Goal: Contribute content: Contribute content

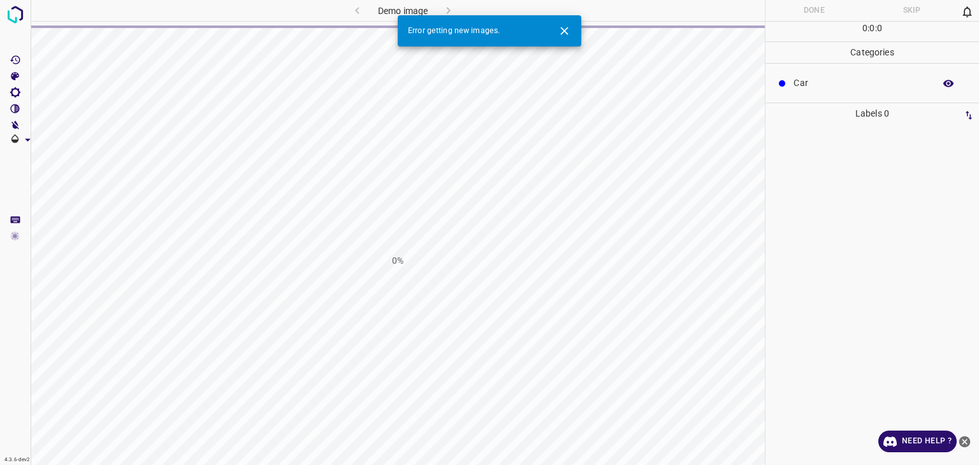
click at [562, 29] on icon "Close" at bounding box center [564, 30] width 13 height 13
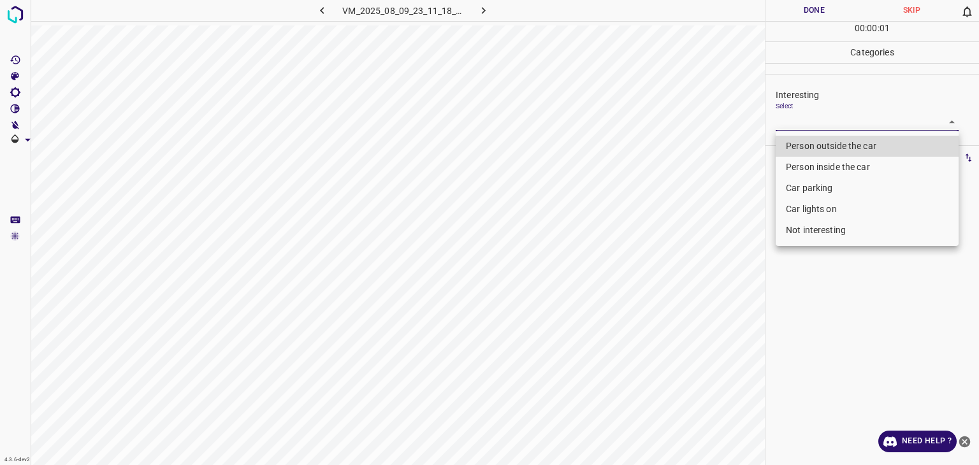
click at [806, 119] on body "4.3.6-dev2 VM_2025_08_09_23_11_18_572_10.gif Done Skip 0 00 : 00 : 01 Categorie…" at bounding box center [489, 232] width 979 height 465
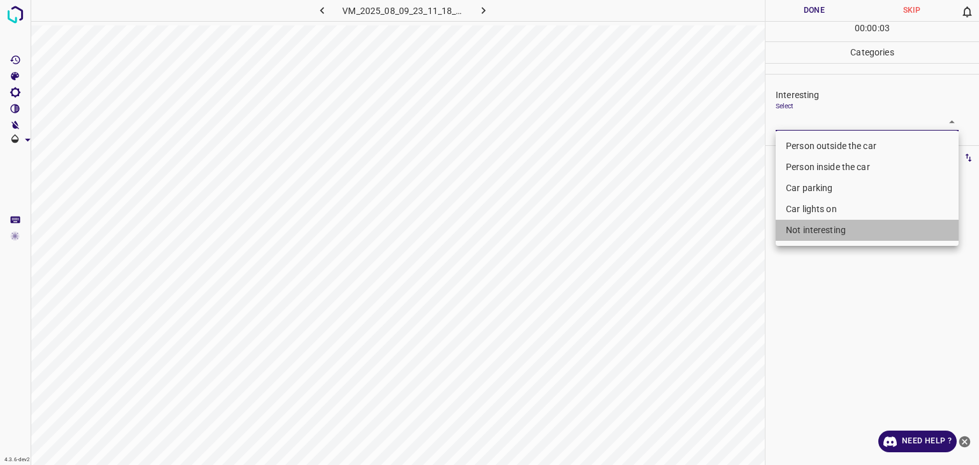
click at [814, 230] on li "Not interesting" at bounding box center [867, 230] width 183 height 21
type input "Not interesting"
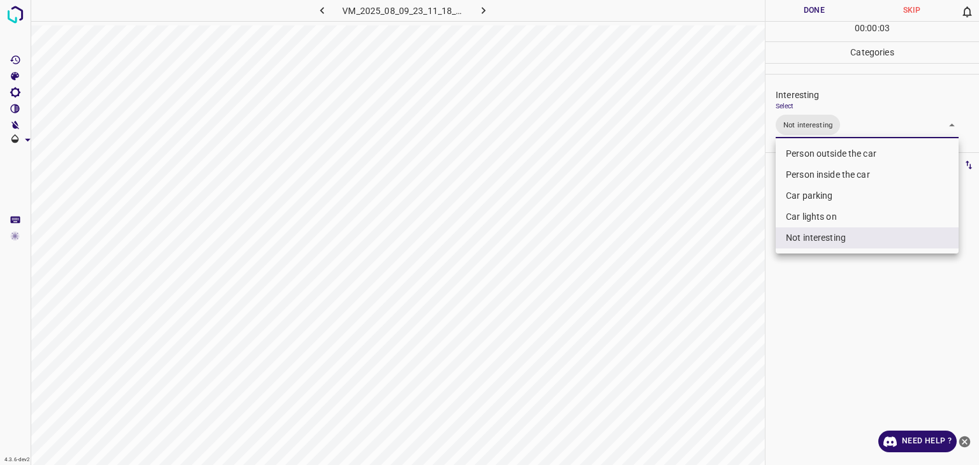
click at [806, 8] on div at bounding box center [489, 232] width 979 height 465
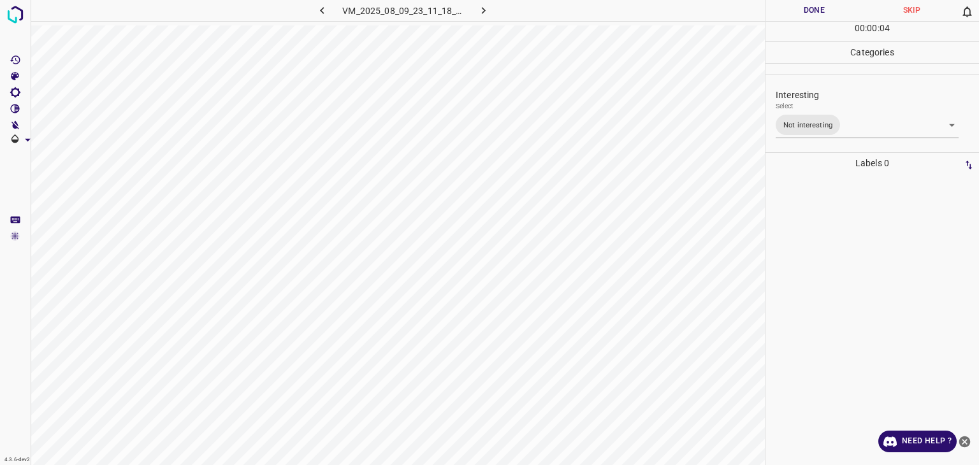
click at [806, 8] on div at bounding box center [489, 232] width 979 height 465
click at [806, 8] on button "Done" at bounding box center [815, 10] width 98 height 21
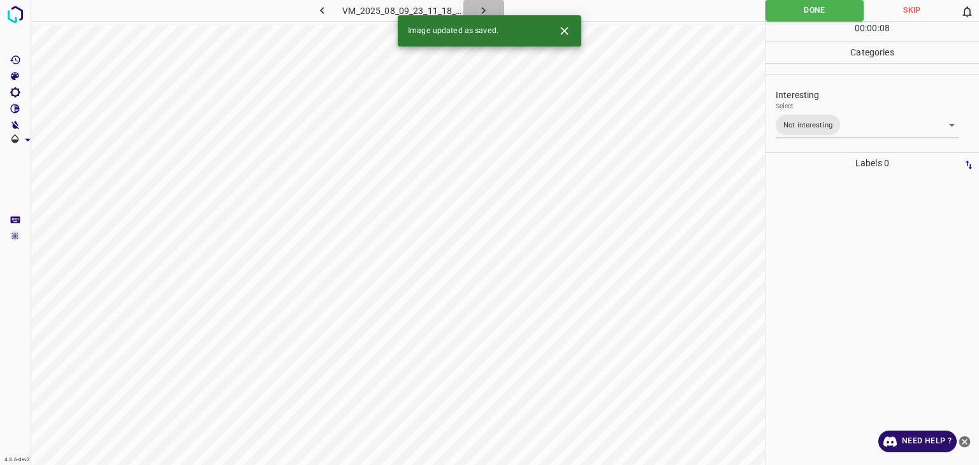
click at [483, 6] on icon "button" at bounding box center [483, 10] width 13 height 13
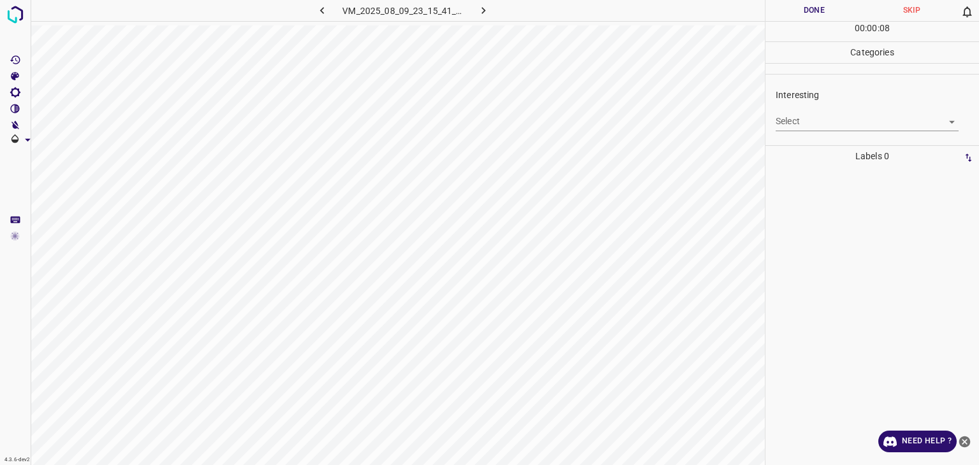
click at [806, 113] on body "4.3.6-dev2 VM_2025_08_09_23_15_41_712_07.gif Done Skip 0 00 : 00 : 08 Categorie…" at bounding box center [489, 232] width 979 height 465
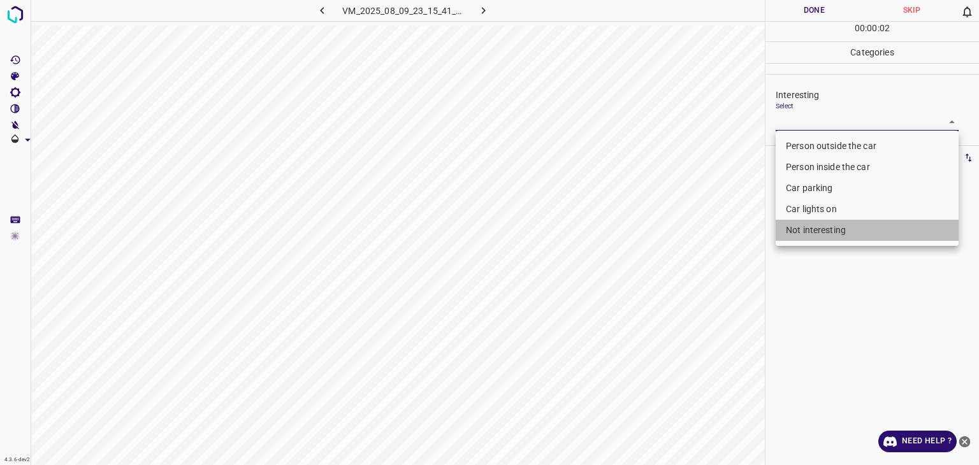
click at [794, 228] on li "Not interesting" at bounding box center [867, 230] width 183 height 21
type input "Not interesting"
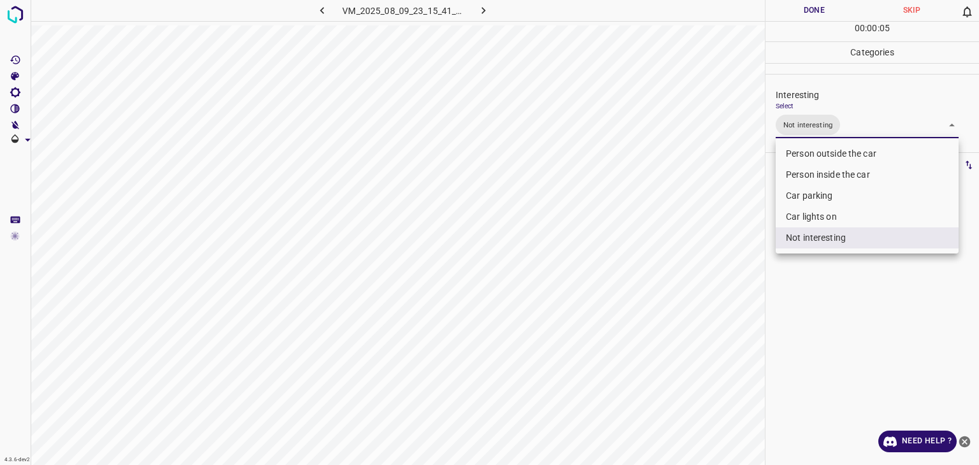
click at [811, 10] on div at bounding box center [489, 232] width 979 height 465
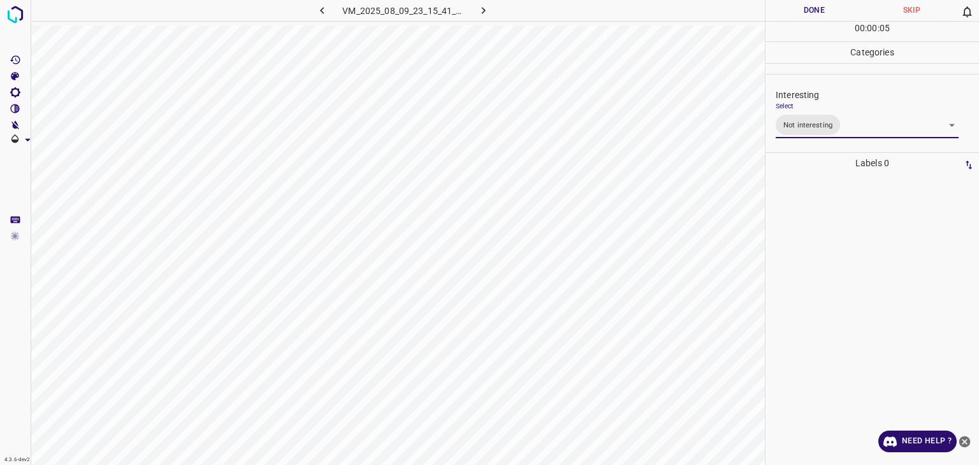
click at [811, 10] on div at bounding box center [489, 232] width 979 height 465
click at [811, 10] on button "Done" at bounding box center [815, 10] width 98 height 21
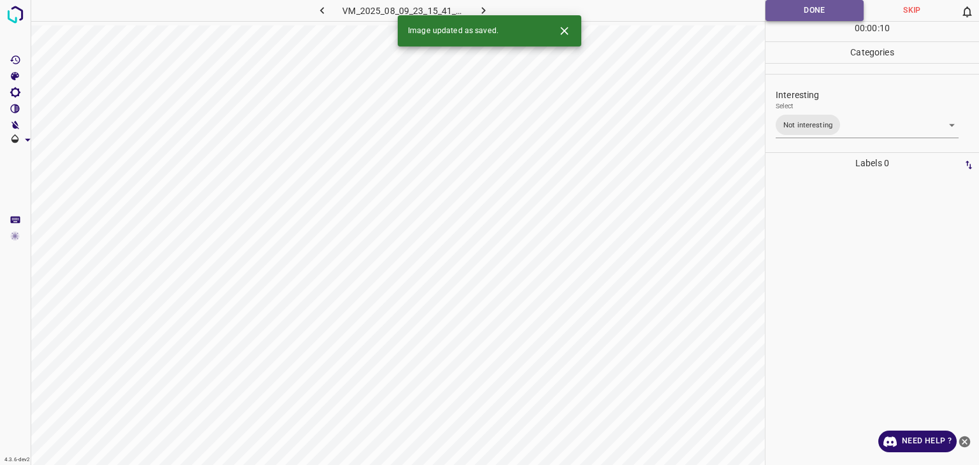
click at [786, 10] on button "Done" at bounding box center [815, 10] width 98 height 21
click at [486, 8] on icon "button" at bounding box center [483, 10] width 13 height 13
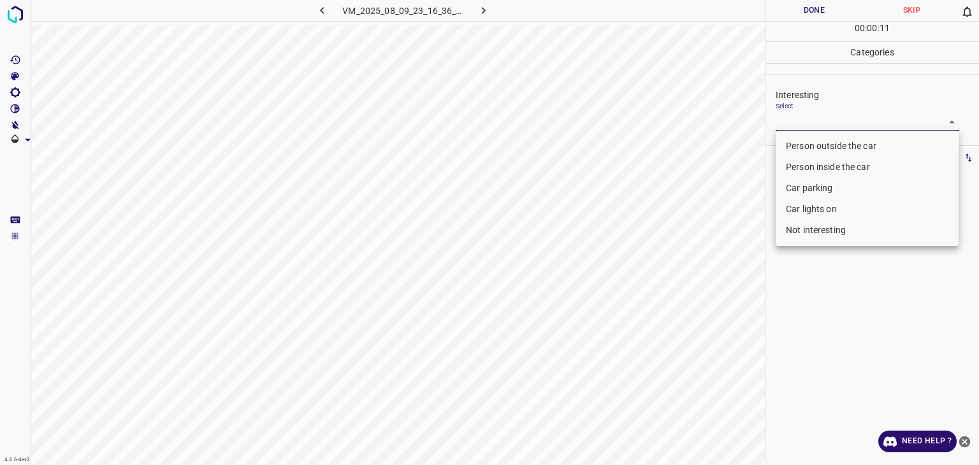
click at [815, 115] on body "4.3.6-dev2 VM_2025_08_09_23_16_36_140_14.gif Done Skip 0 00 : 00 : 11 Categorie…" at bounding box center [489, 232] width 979 height 465
click at [807, 146] on li "Person outside the car" at bounding box center [867, 146] width 183 height 21
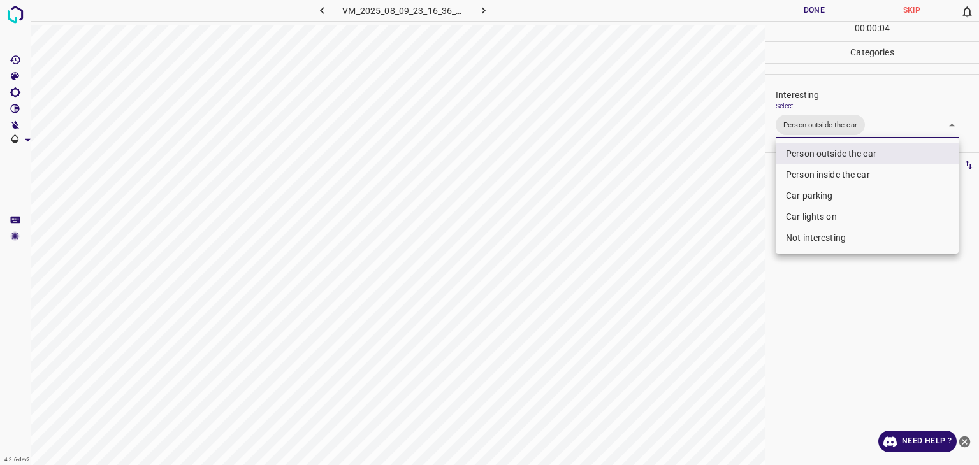
click at [803, 214] on li "Car lights on" at bounding box center [867, 217] width 183 height 21
type input "Person outside the car,Car lights on"
click at [796, 8] on div at bounding box center [489, 232] width 979 height 465
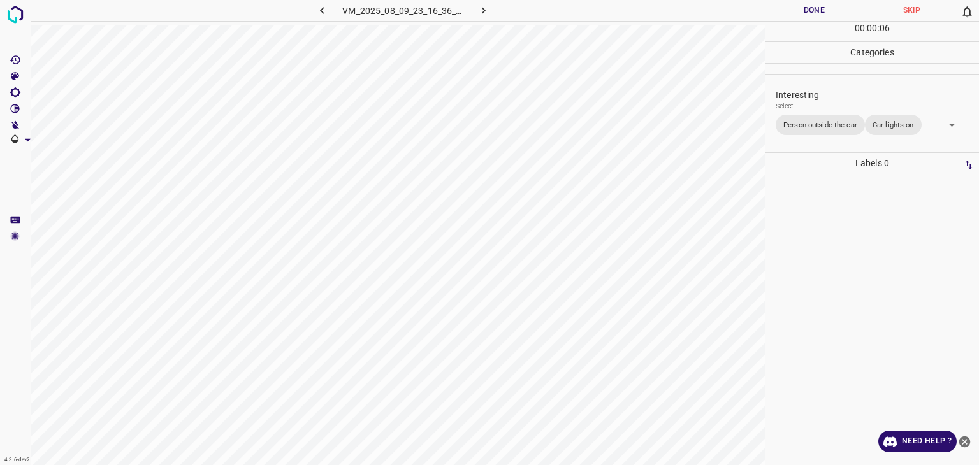
click at [798, 8] on div at bounding box center [489, 232] width 979 height 465
click at [798, 8] on button "Done" at bounding box center [815, 10] width 98 height 21
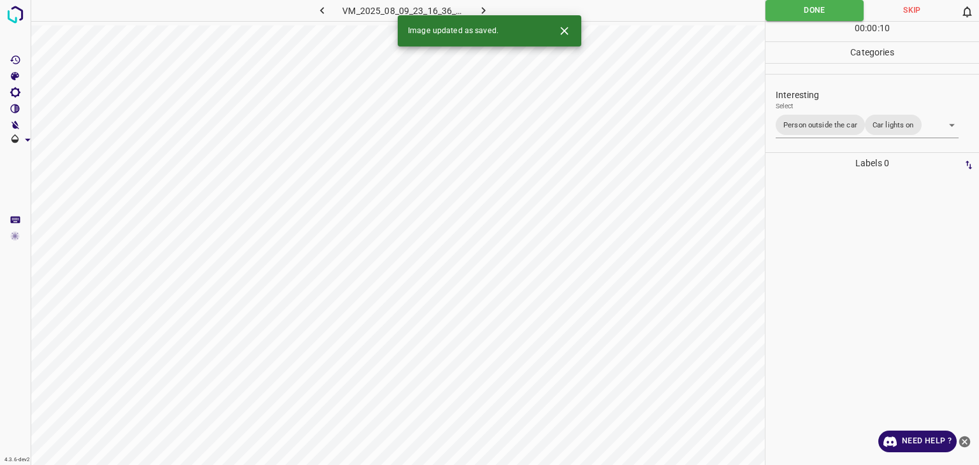
click at [479, 6] on icon "button" at bounding box center [483, 10] width 13 height 13
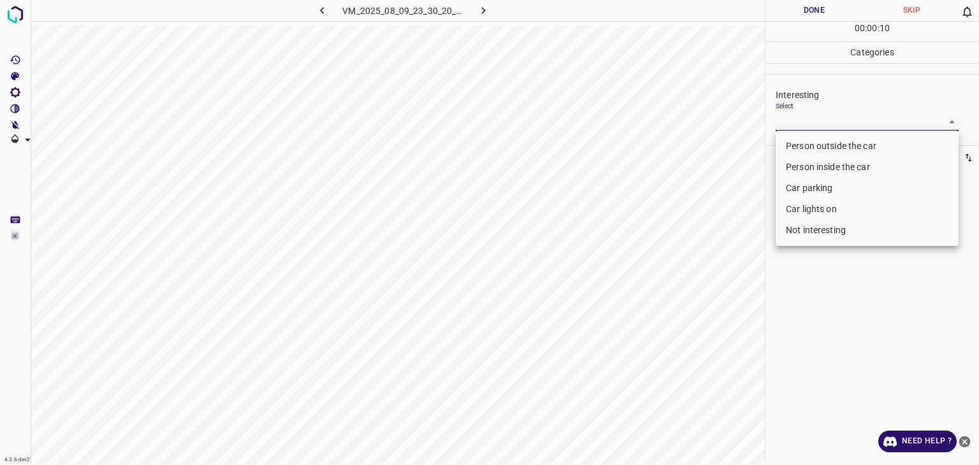
click at [840, 121] on body "4.3.6-dev2 VM_2025_08_09_23_30_20_594_03.gif Done Skip 0 00 : 00 : 10 Categorie…" at bounding box center [489, 232] width 979 height 465
click at [797, 222] on li "Not interesting" at bounding box center [867, 230] width 183 height 21
type input "Not interesting"
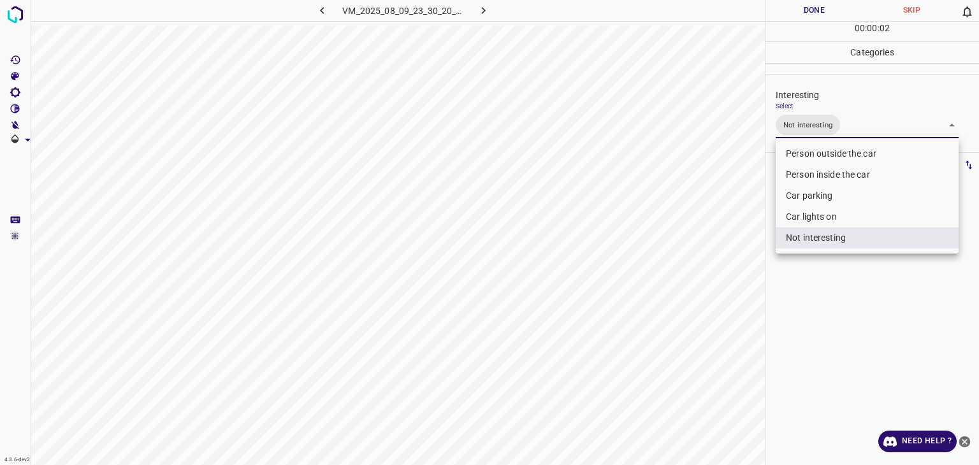
click at [798, 16] on div at bounding box center [489, 232] width 979 height 465
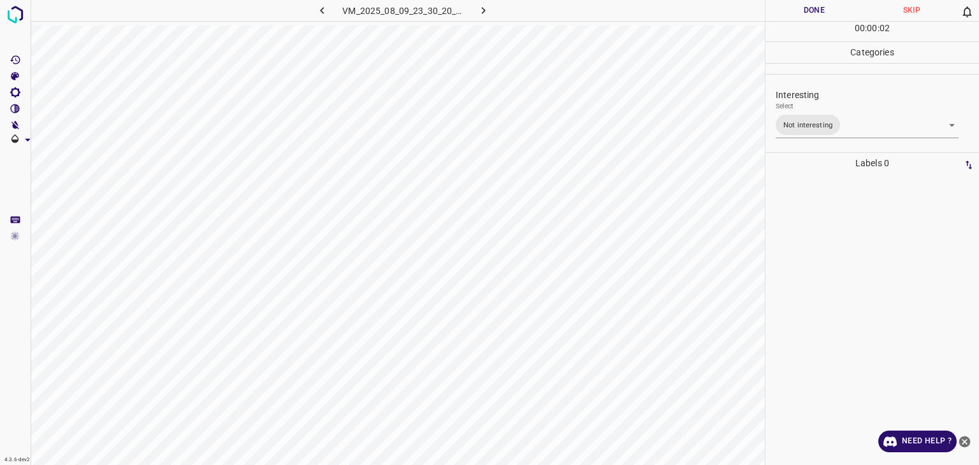
click at [798, 16] on button "Done" at bounding box center [815, 10] width 98 height 21
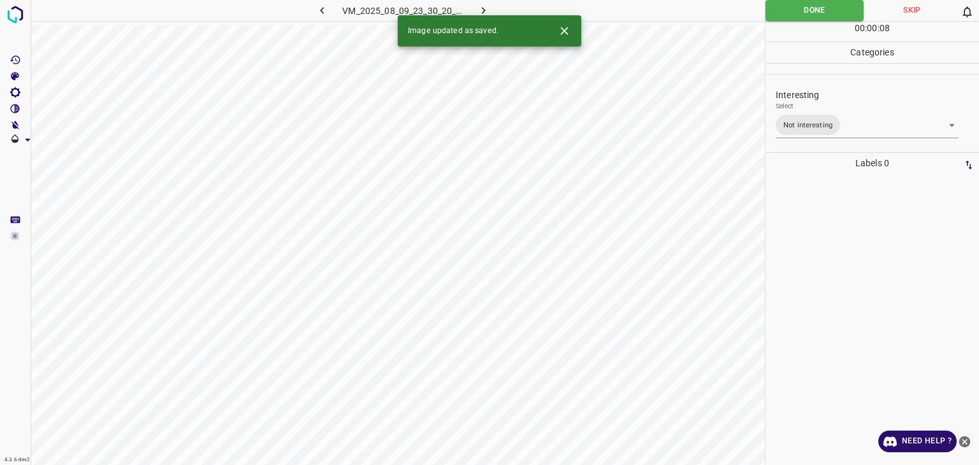
click at [490, 12] on button "button" at bounding box center [484, 10] width 41 height 21
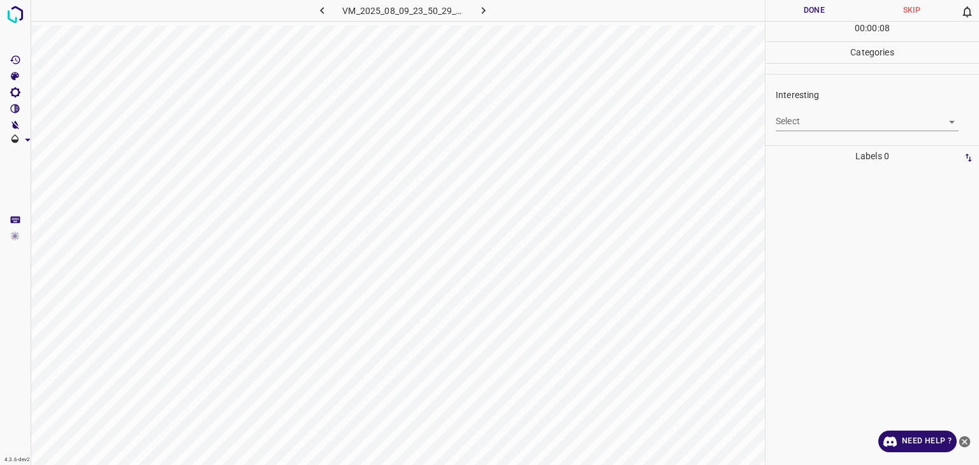
click at [837, 131] on div "Interesting Select ​" at bounding box center [873, 110] width 214 height 60
click at [824, 121] on body "4.3.6-dev2 VM_2025_08_09_23_50_29_346_00.gif Done Skip 0 00 : 00 : 01 Categorie…" at bounding box center [489, 232] width 979 height 465
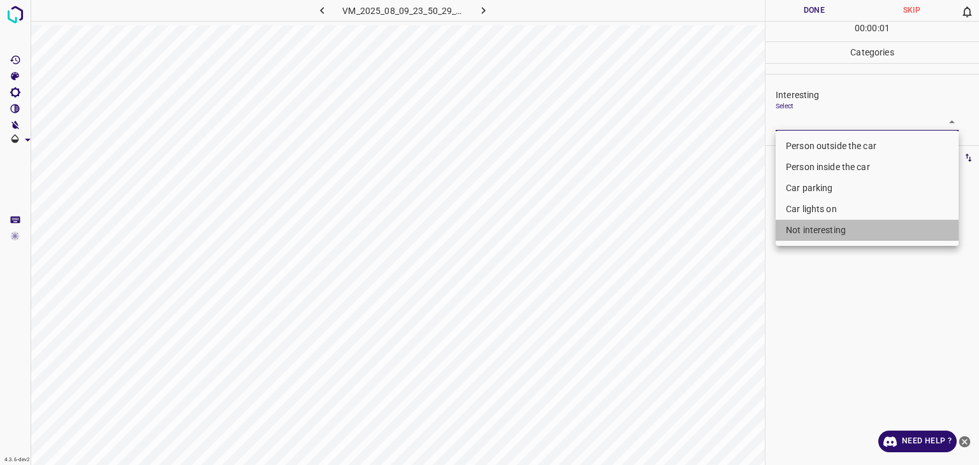
click at [793, 226] on li "Not interesting" at bounding box center [867, 230] width 183 height 21
type input "Not interesting"
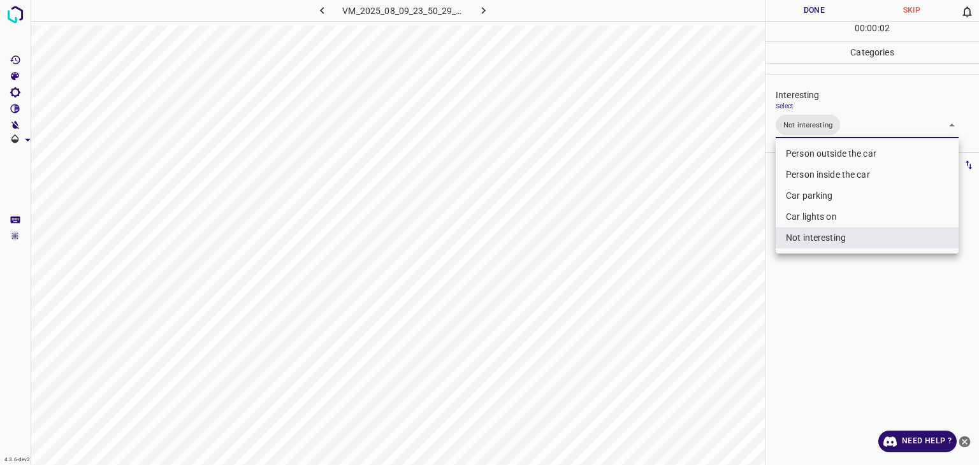
click at [780, 16] on div at bounding box center [489, 232] width 979 height 465
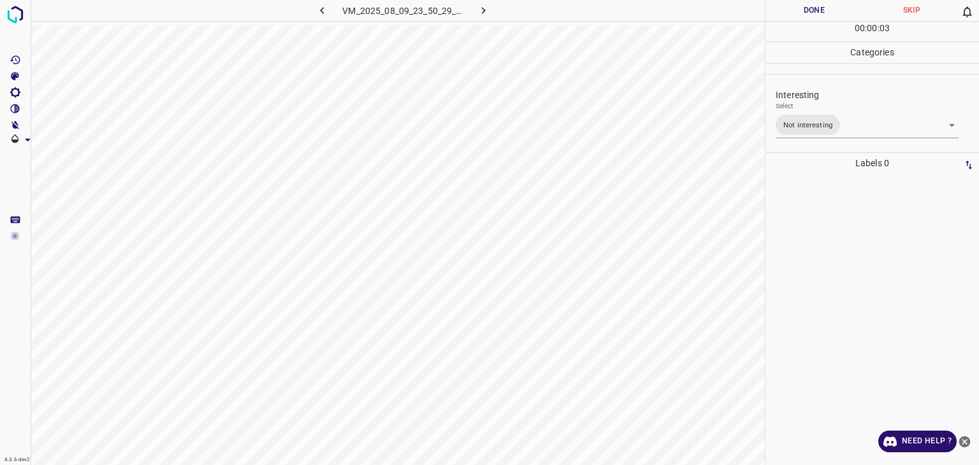
click at [780, 16] on button "Done" at bounding box center [815, 10] width 98 height 21
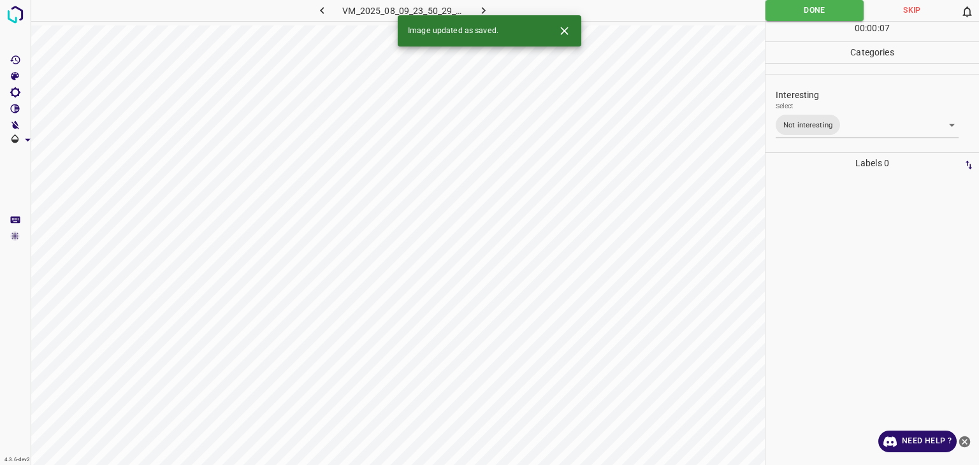
click at [477, 11] on icon "button" at bounding box center [483, 10] width 13 height 13
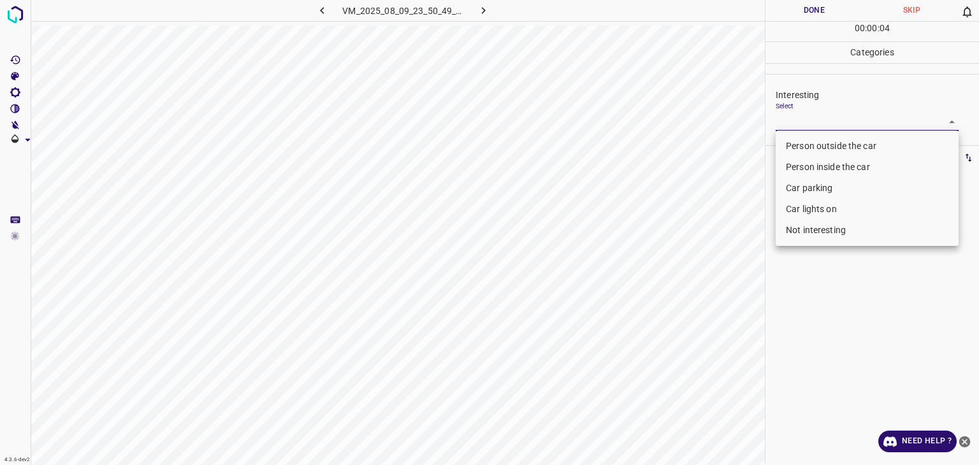
click at [824, 119] on body "4.3.6-dev2 VM_2025_08_09_23_50_49_723_01.gif Done Skip 0 00 : 00 : 04 Categorie…" at bounding box center [489, 232] width 979 height 465
click at [803, 209] on li "Car lights on" at bounding box center [867, 209] width 183 height 21
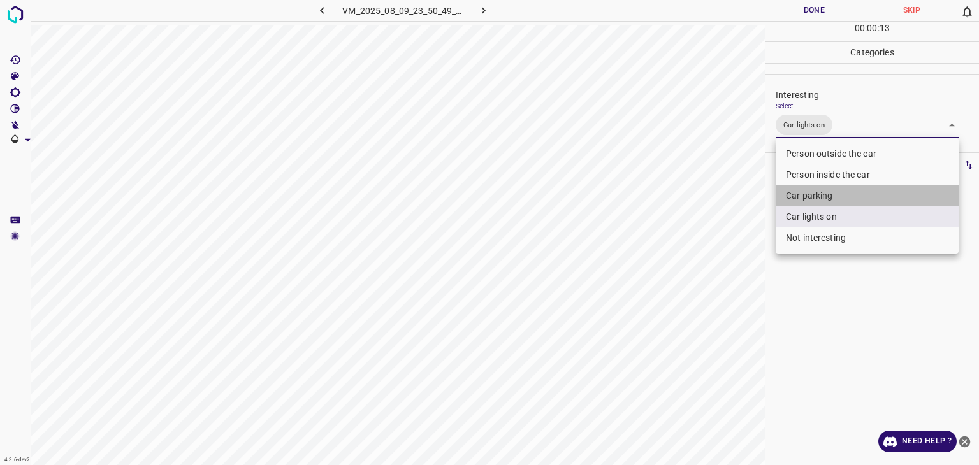
click at [793, 196] on li "Car parking" at bounding box center [867, 196] width 183 height 21
type input "Car lights on,Car parking"
click at [811, 11] on div at bounding box center [489, 232] width 979 height 465
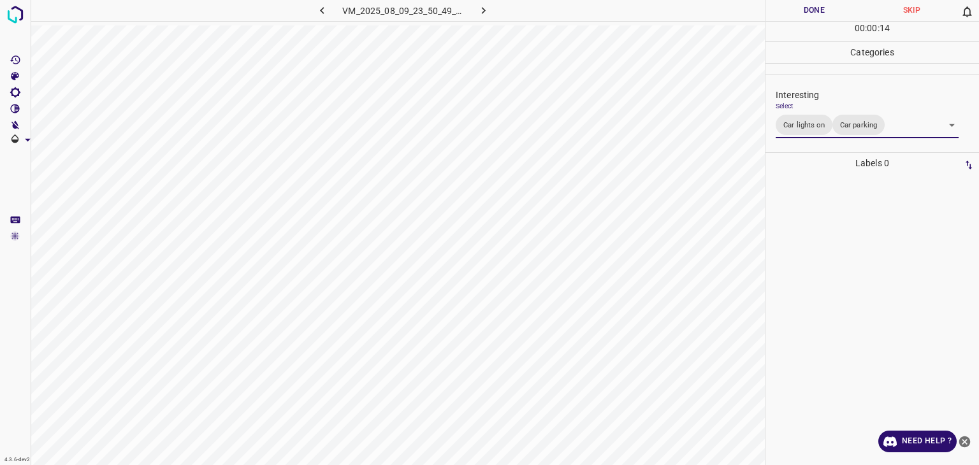
click at [811, 11] on div at bounding box center [489, 232] width 979 height 465
click at [811, 11] on button "Done" at bounding box center [815, 10] width 98 height 21
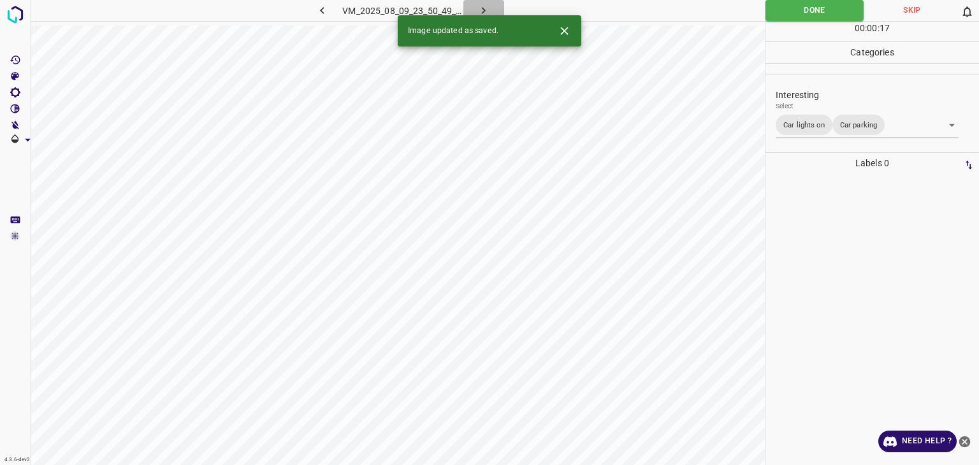
click at [487, 9] on icon "button" at bounding box center [483, 10] width 13 height 13
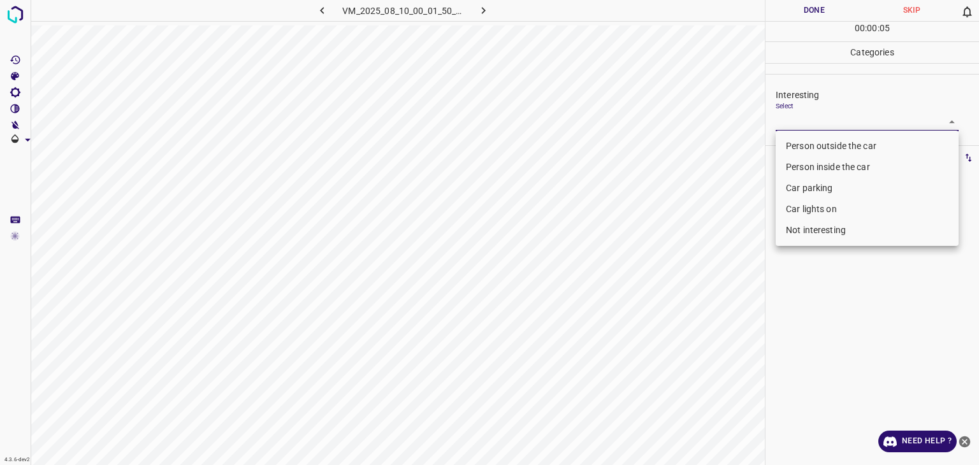
click at [816, 122] on body "4.3.6-dev2 VM_2025_08_10_00_01_50_520_01.gif Done Skip 0 00 : 00 : 05 Categorie…" at bounding box center [489, 232] width 979 height 465
click at [819, 149] on li "Person outside the car" at bounding box center [867, 146] width 183 height 21
type input "Person outside the car"
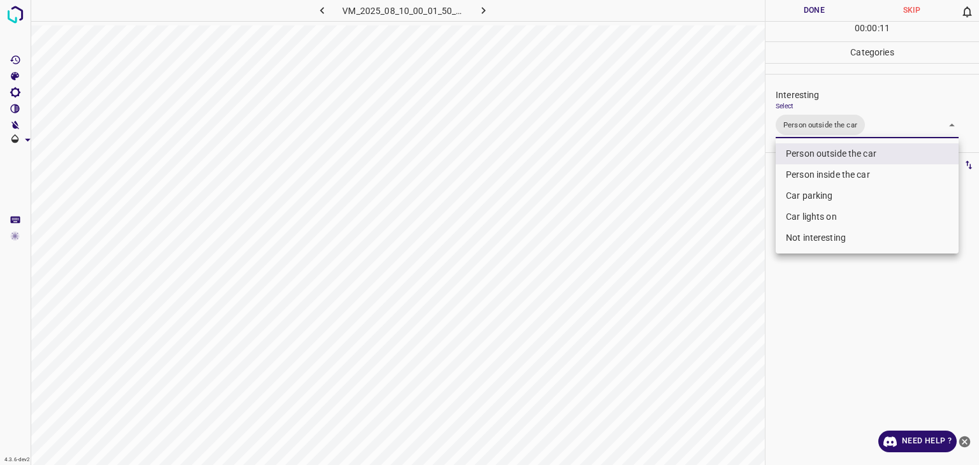
click at [816, 10] on div at bounding box center [489, 232] width 979 height 465
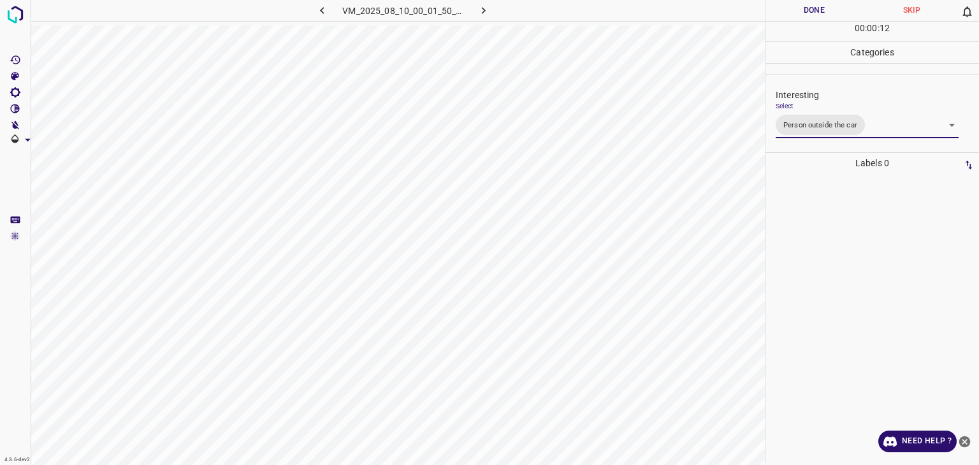
click at [819, 15] on button "Done" at bounding box center [815, 10] width 98 height 21
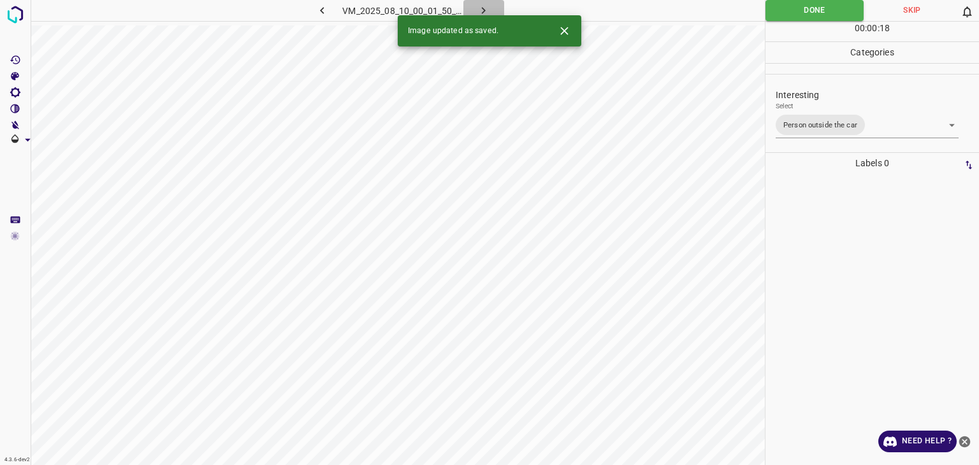
click at [477, 4] on icon "button" at bounding box center [483, 10] width 13 height 13
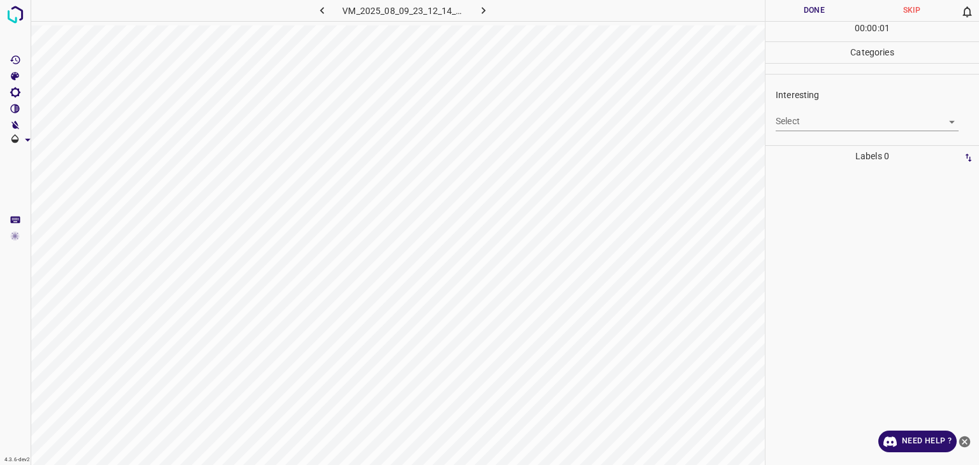
click at [817, 120] on body "4.3.6-dev2 VM_2025_08_09_23_12_14_013_02.gif Done Skip 0 00 : 00 : 01 Categorie…" at bounding box center [489, 232] width 979 height 465
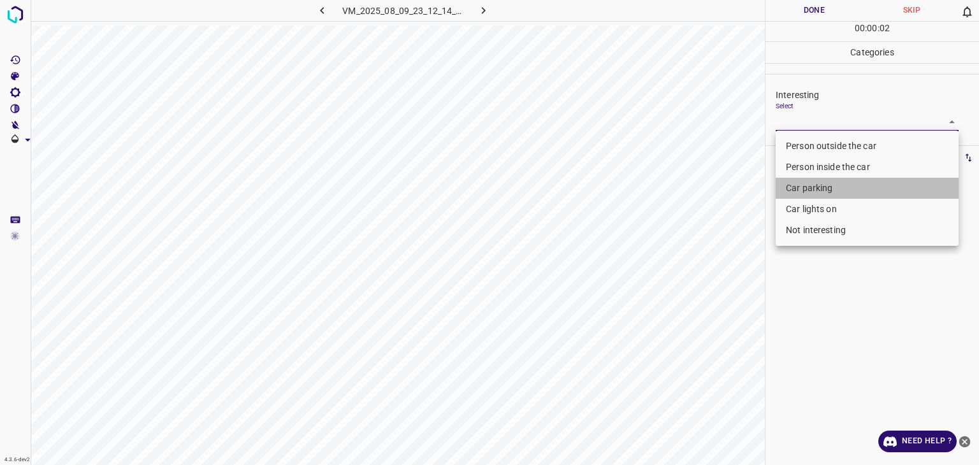
click at [803, 192] on li "Car parking" at bounding box center [867, 188] width 183 height 21
type input "Car parking"
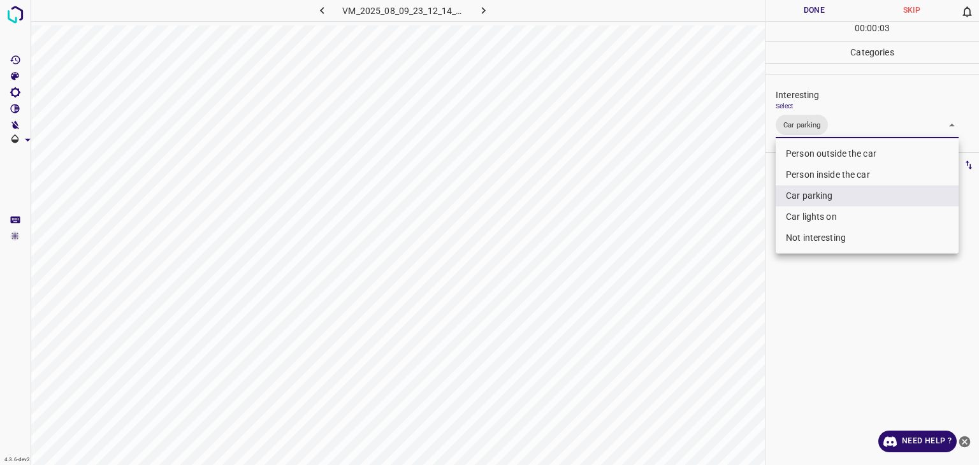
click at [804, 14] on div at bounding box center [489, 232] width 979 height 465
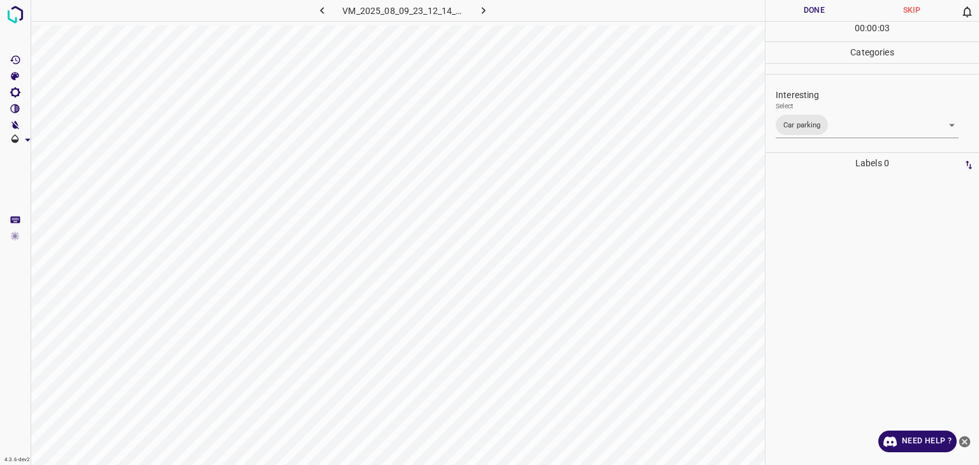
click at [804, 14] on div at bounding box center [489, 232] width 979 height 465
click at [804, 14] on button "Done" at bounding box center [815, 10] width 98 height 21
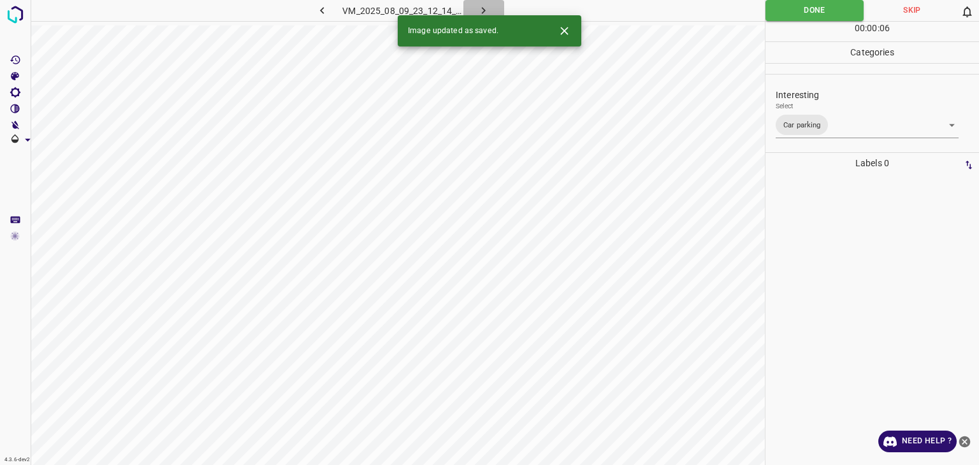
click at [489, 11] on icon "button" at bounding box center [483, 10] width 13 height 13
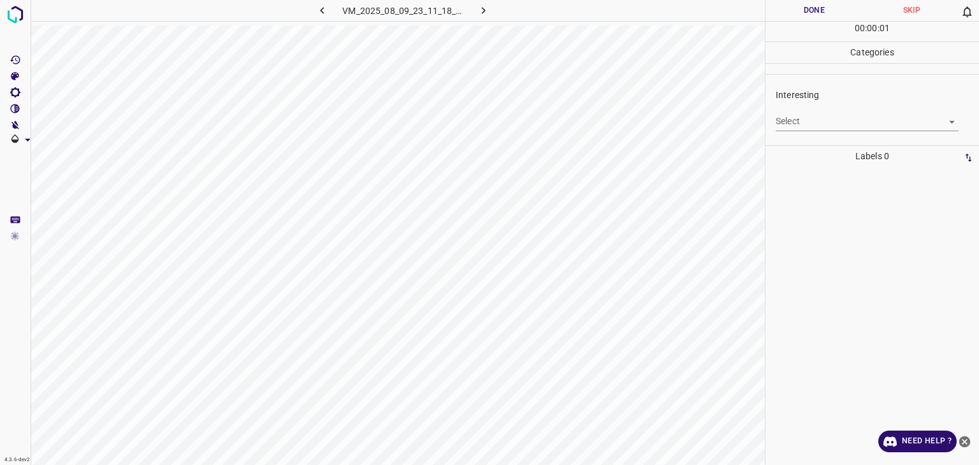
click at [819, 121] on body "4.3.6-dev2 VM_2025_08_09_23_11_18_572_06.gif Done Skip 0 00 : 00 : 01 Categorie…" at bounding box center [489, 232] width 979 height 465
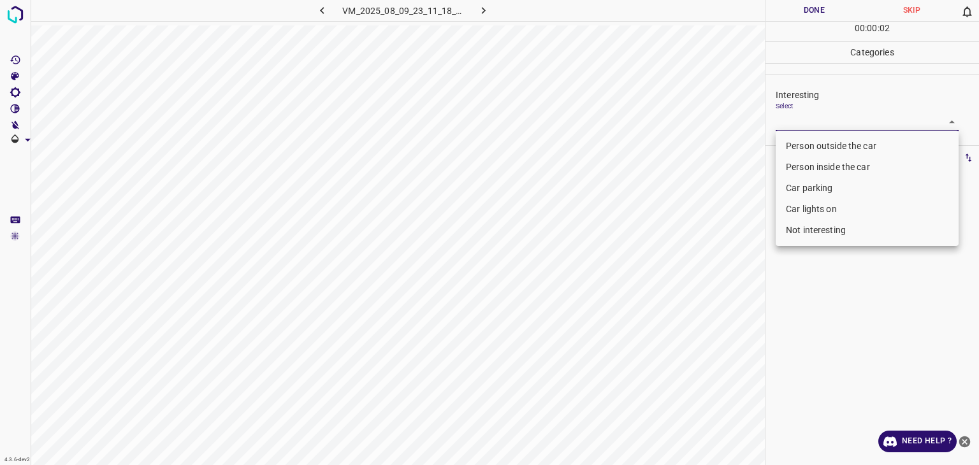
click at [816, 148] on li "Person outside the car" at bounding box center [867, 146] width 183 height 21
type input "Person outside the car"
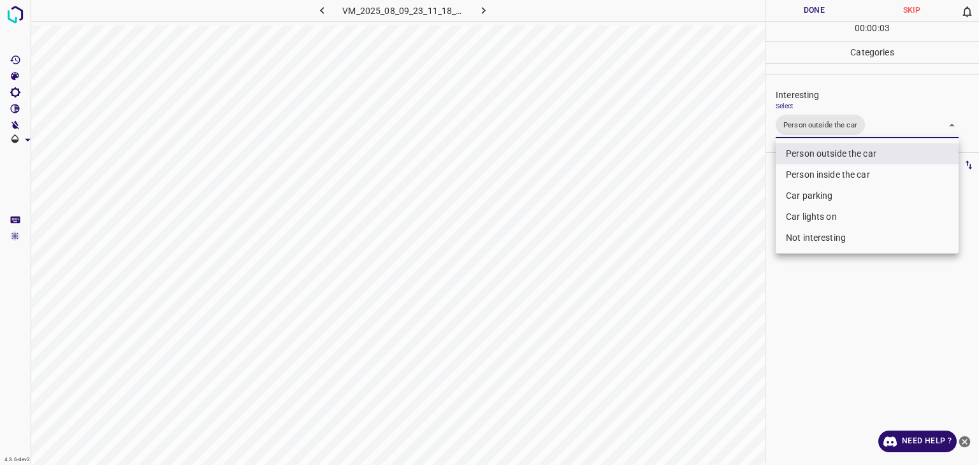
click at [800, 15] on div at bounding box center [489, 232] width 979 height 465
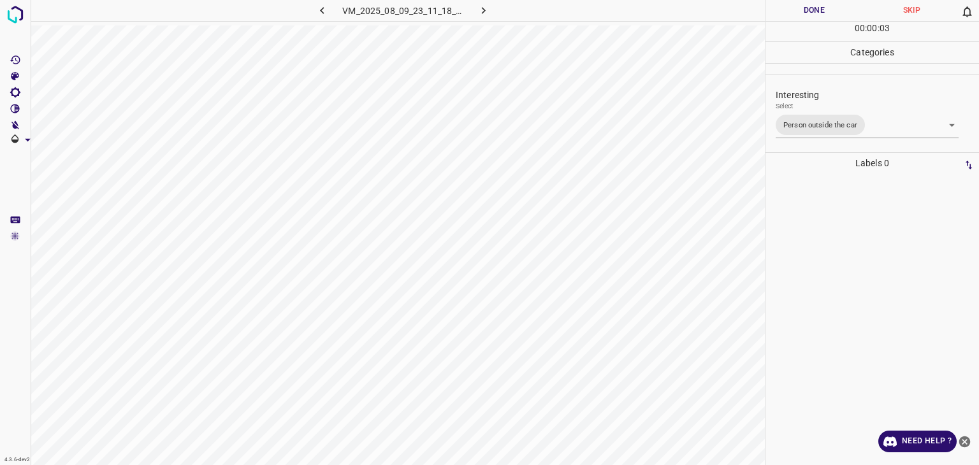
click at [798, 13] on button "Done" at bounding box center [815, 10] width 98 height 21
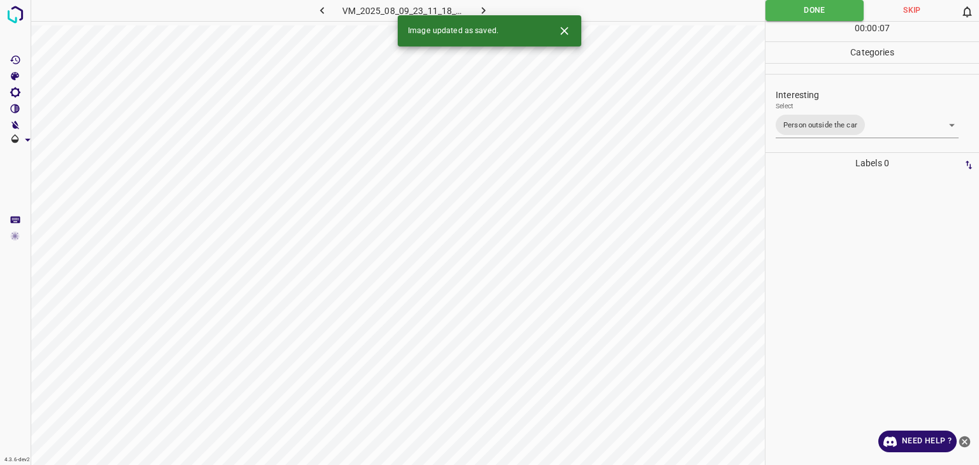
click at [485, 6] on icon "button" at bounding box center [483, 10] width 13 height 13
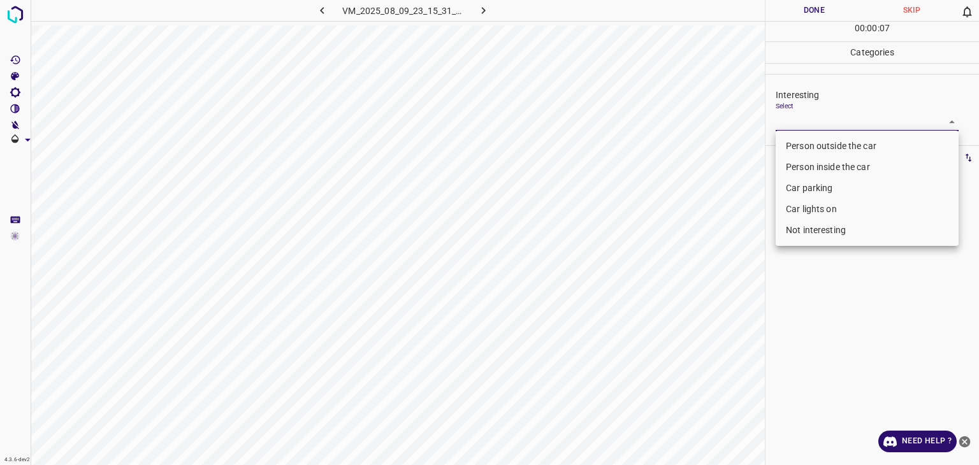
click at [801, 123] on body "4.3.6-dev2 VM_2025_08_09_23_15_31_529_06.gif Done Skip 0 00 : 00 : 07 Categorie…" at bounding box center [489, 232] width 979 height 465
click at [793, 147] on li "Person outside the car" at bounding box center [867, 146] width 183 height 21
type input "Person outside the car"
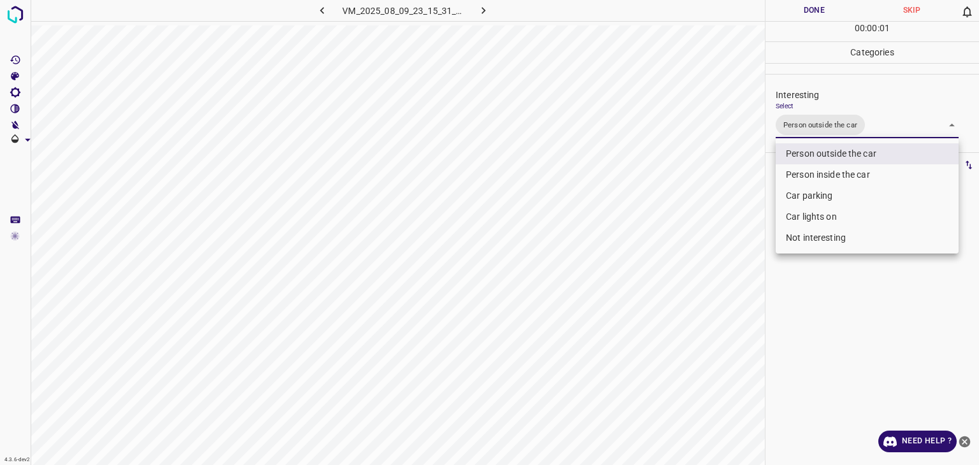
click at [816, 21] on div at bounding box center [489, 232] width 979 height 465
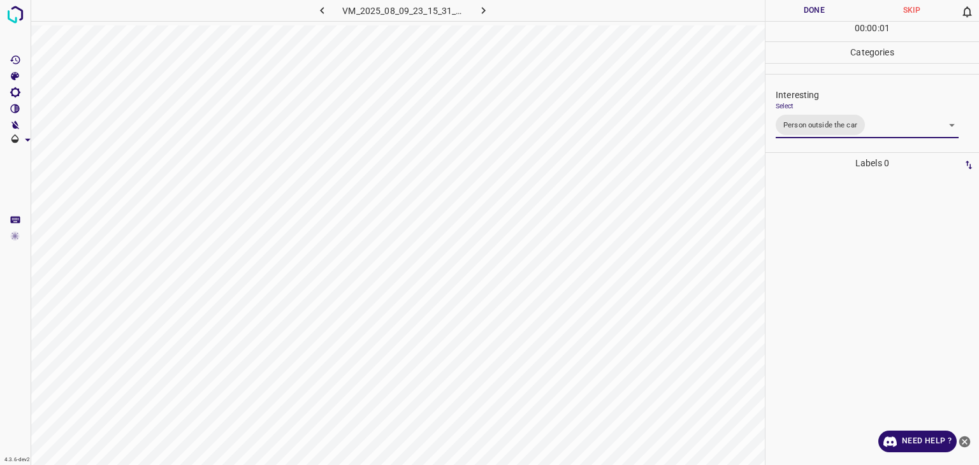
click at [810, 17] on div "Person outside the car Person inside the car Car parking Car lights on Not inte…" at bounding box center [489, 232] width 979 height 465
click at [810, 17] on button "Done" at bounding box center [815, 10] width 98 height 21
click at [810, 16] on button "Done" at bounding box center [815, 10] width 98 height 21
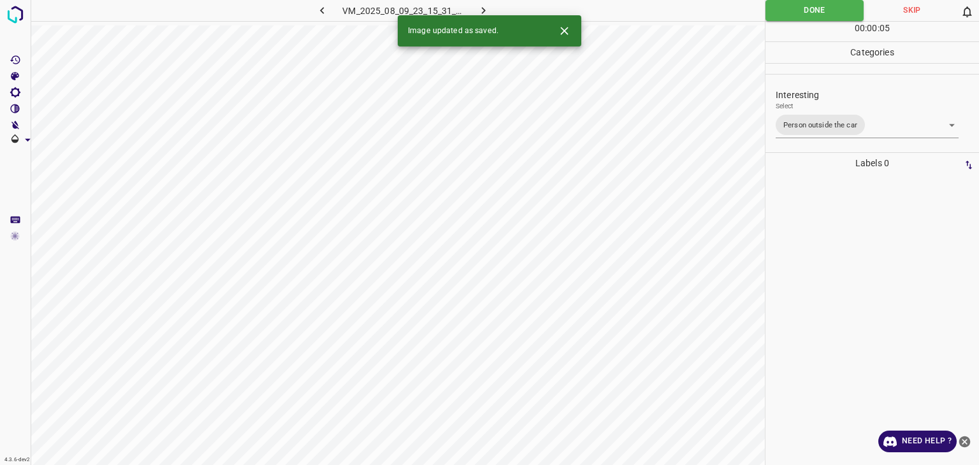
click at [494, 6] on button "button" at bounding box center [484, 10] width 41 height 21
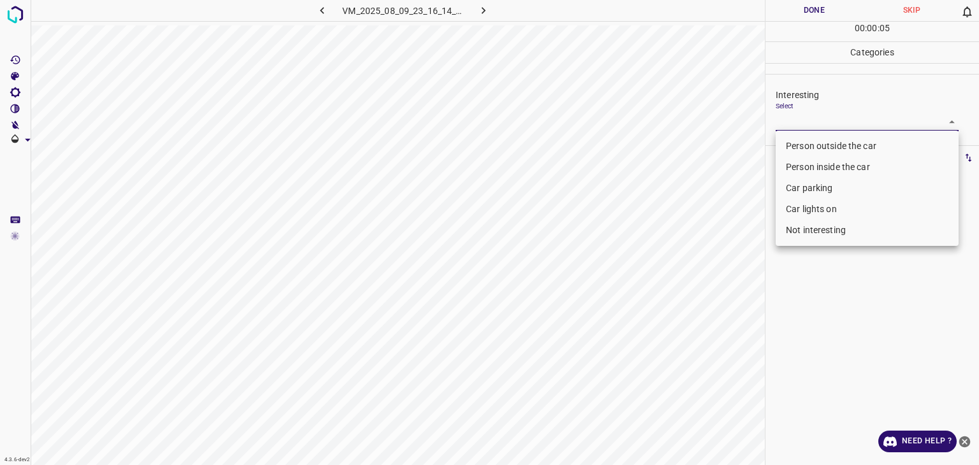
click at [823, 122] on body "4.3.6-dev2 VM_2025_08_09_23_16_14_073_04.gif Done Skip 0 00 : 00 : 05 Categorie…" at bounding box center [489, 232] width 979 height 465
click at [803, 227] on li "Not interesting" at bounding box center [867, 230] width 183 height 21
type input "Not interesting"
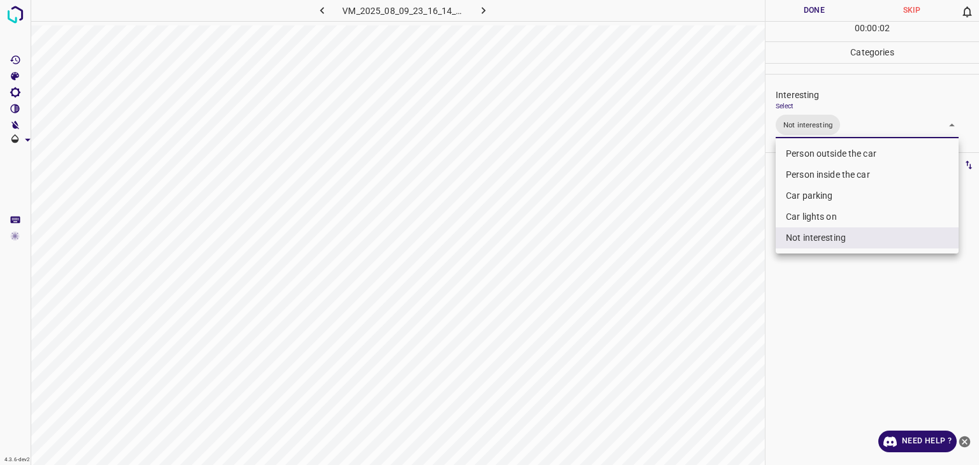
click at [802, 8] on div at bounding box center [489, 232] width 979 height 465
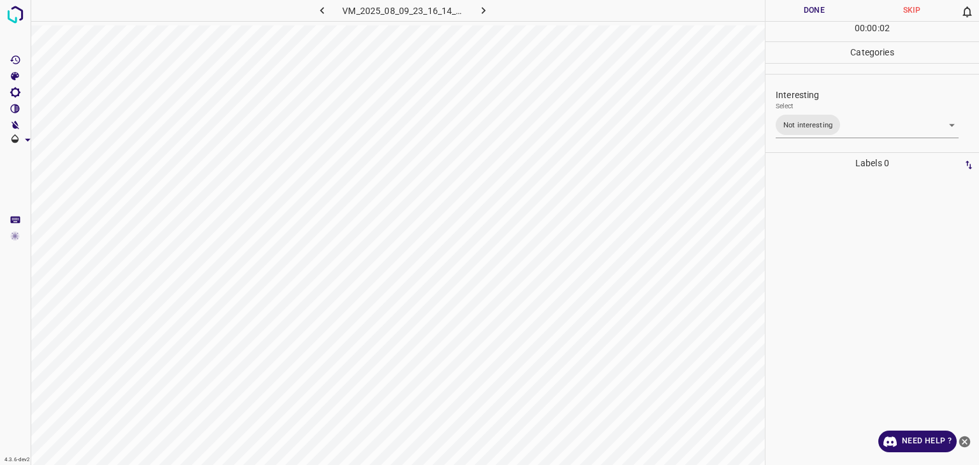
click at [802, 8] on button "Done" at bounding box center [815, 10] width 98 height 21
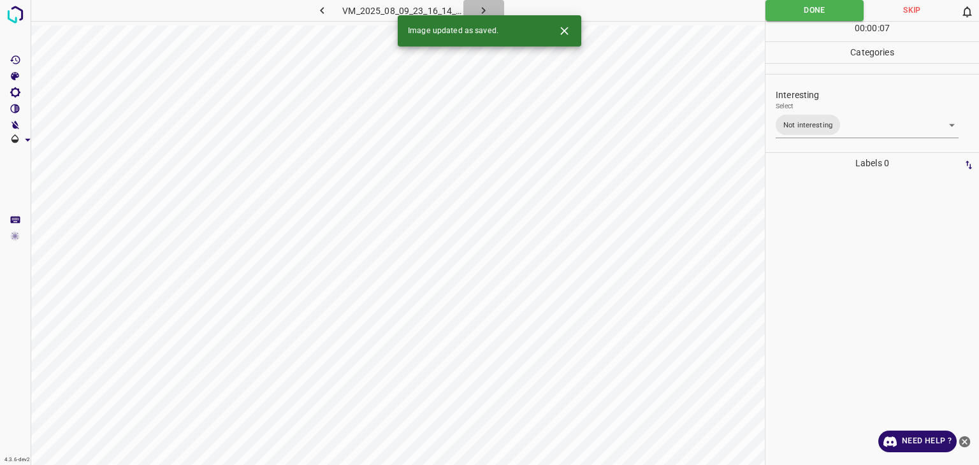
click at [484, 9] on icon "button" at bounding box center [484, 10] width 4 height 7
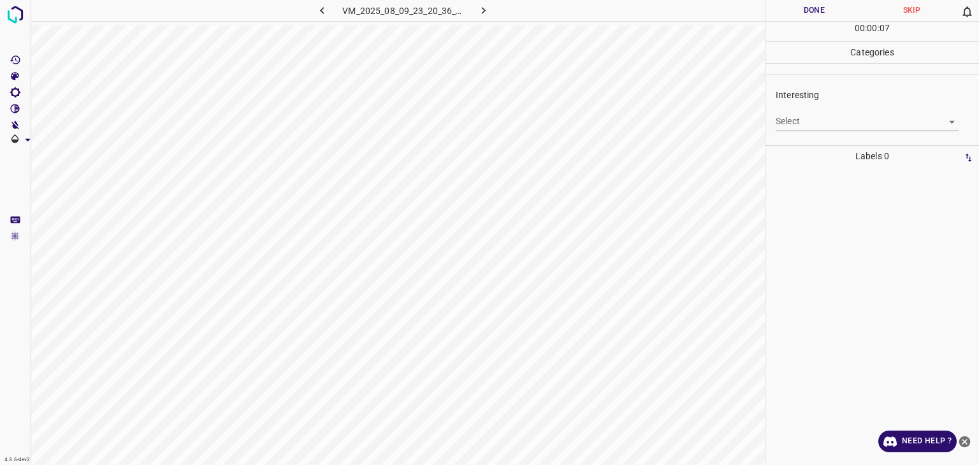
click at [841, 119] on body "4.3.6-dev2 VM_2025_08_09_23_20_36_460_02.gif Done Skip 0 00 : 00 : 07 Categorie…" at bounding box center [489, 232] width 979 height 465
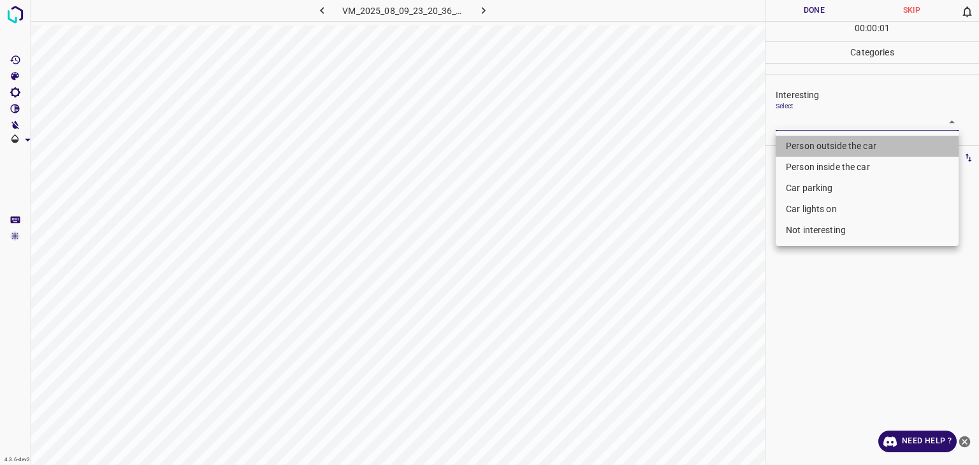
click at [850, 149] on li "Person outside the car" at bounding box center [867, 146] width 183 height 21
type input "Person outside the car"
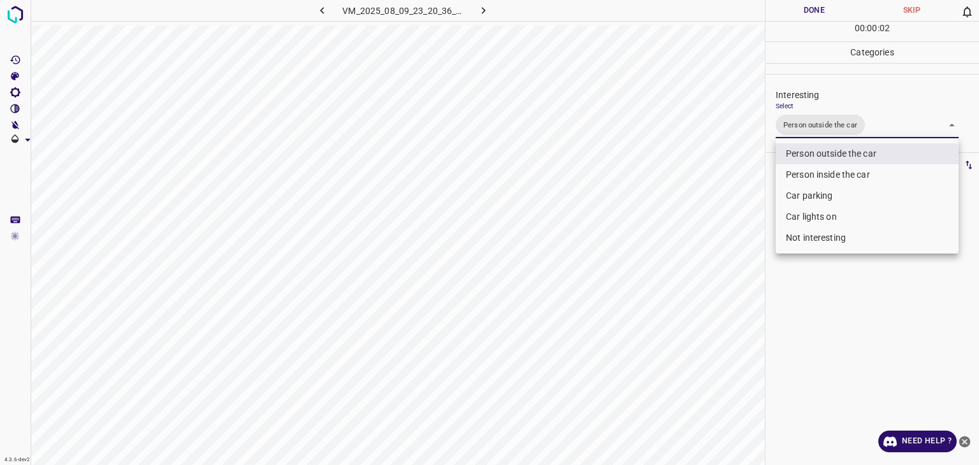
click at [847, 149] on li "Person outside the car" at bounding box center [867, 153] width 183 height 21
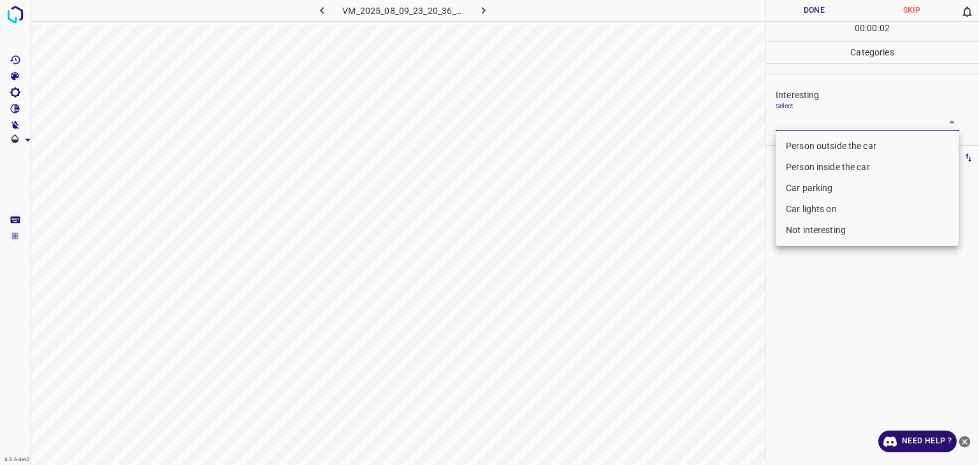
click at [849, 162] on li "Person inside the car" at bounding box center [867, 167] width 183 height 21
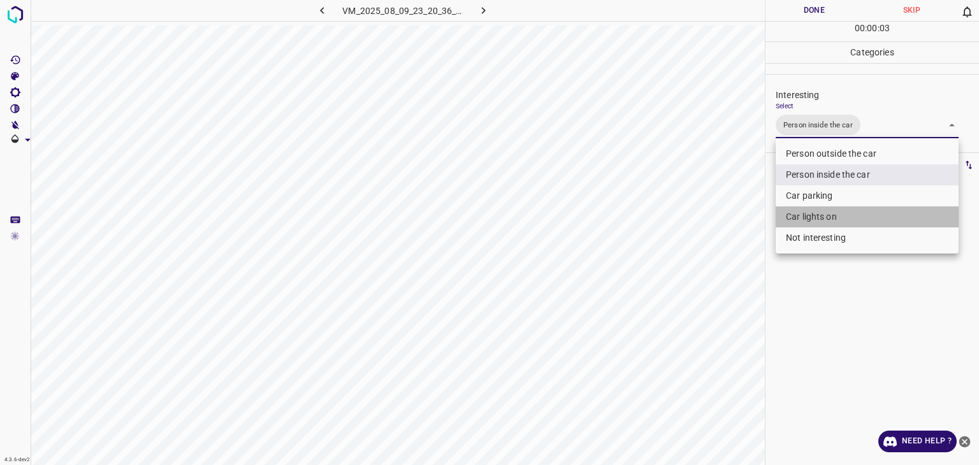
click at [850, 214] on li "Car lights on" at bounding box center [867, 217] width 183 height 21
type input "Person inside the car,Car lights on"
click at [816, 14] on div at bounding box center [489, 232] width 979 height 465
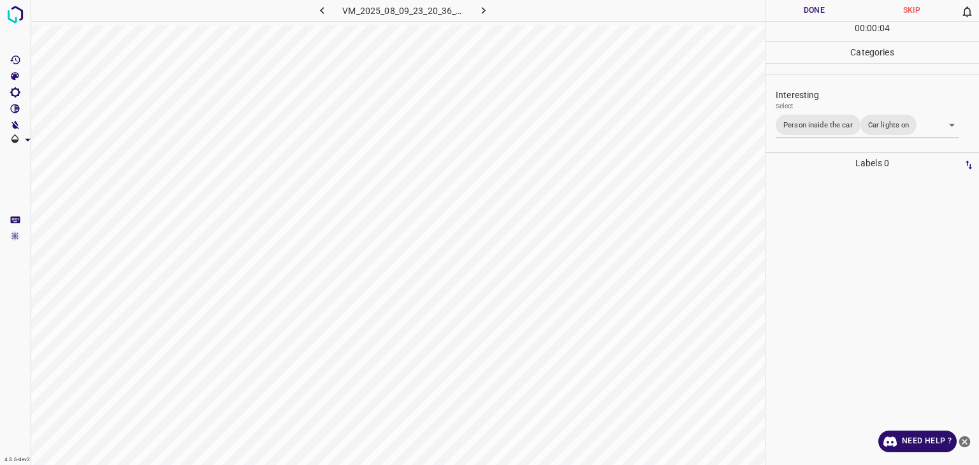
click at [816, 14] on div at bounding box center [489, 232] width 979 height 465
click at [817, 14] on button "Done" at bounding box center [815, 10] width 98 height 21
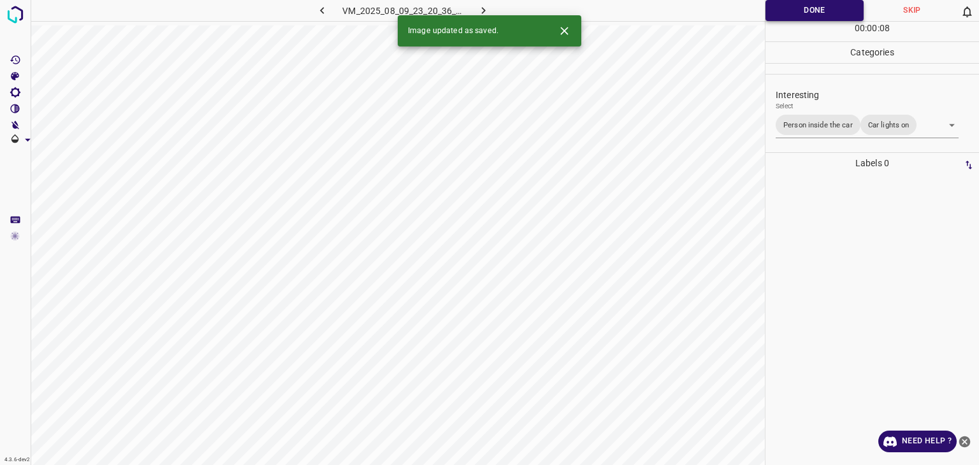
click at [802, 13] on button "Done" at bounding box center [815, 10] width 98 height 21
click at [485, 15] on div "Image updated as saved." at bounding box center [490, 30] width 184 height 31
click at [479, 4] on icon "button" at bounding box center [483, 10] width 13 height 13
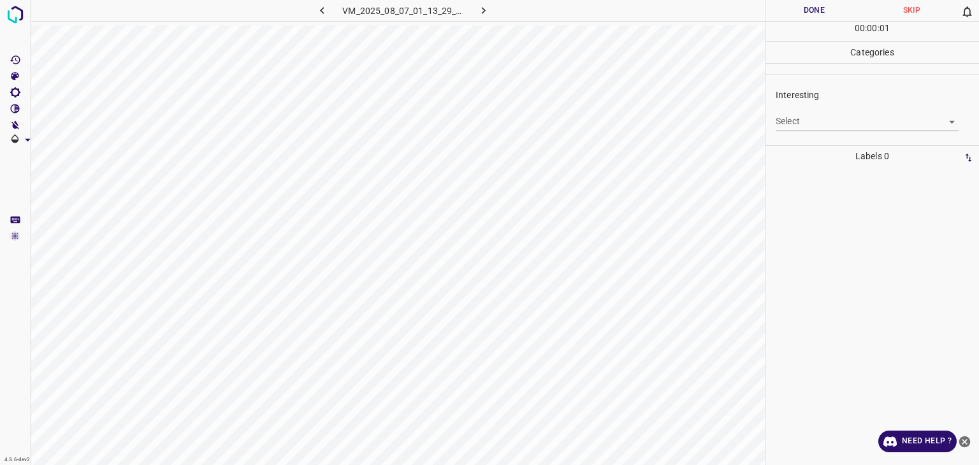
click at [849, 123] on body "4.3.6-dev2 VM_2025_08_07_01_13_29_623_01.gif Done Skip 0 00 : 00 : 01 Categorie…" at bounding box center [489, 232] width 979 height 465
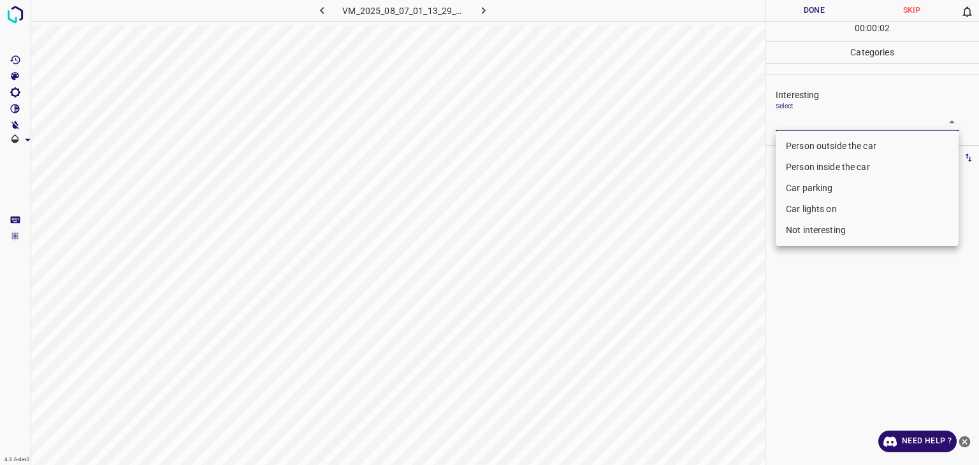
click at [842, 144] on li "Person outside the car" at bounding box center [867, 146] width 183 height 21
type input "Person outside the car"
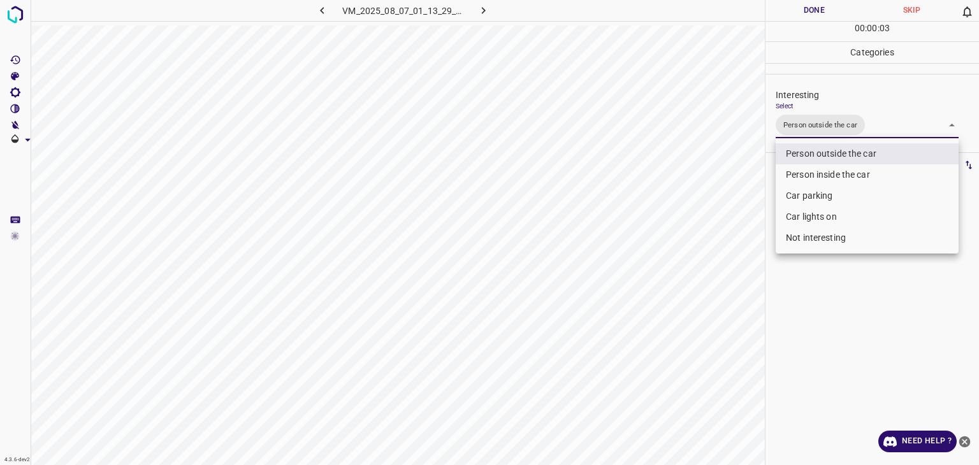
click at [813, 12] on div at bounding box center [489, 232] width 979 height 465
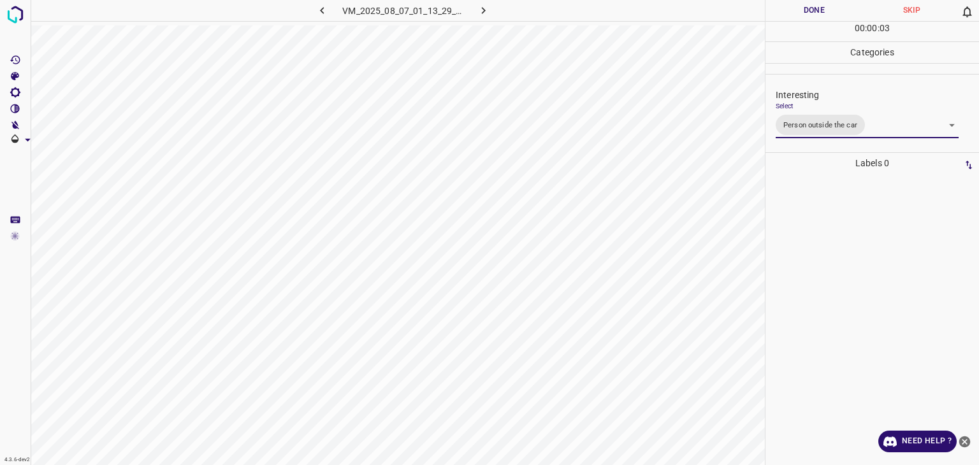
click at [813, 12] on div at bounding box center [489, 232] width 979 height 465
click at [813, 12] on button "Done" at bounding box center [815, 10] width 98 height 21
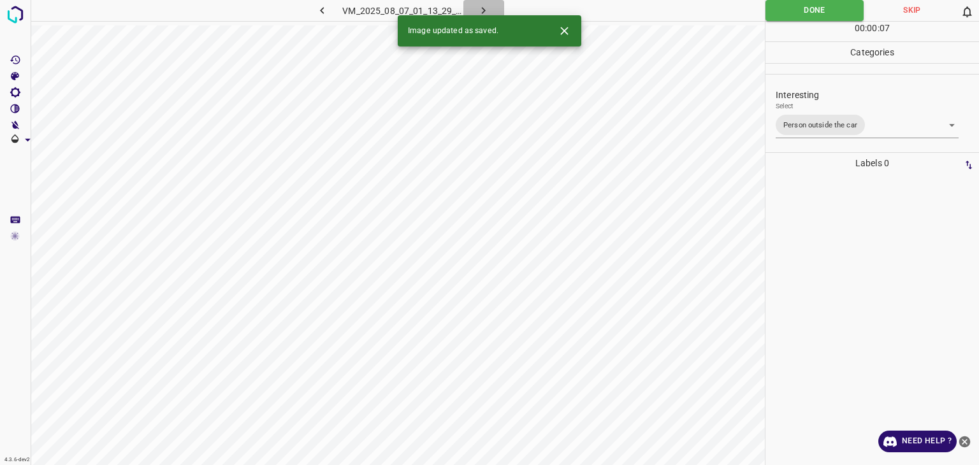
click at [489, 8] on icon "button" at bounding box center [483, 10] width 13 height 13
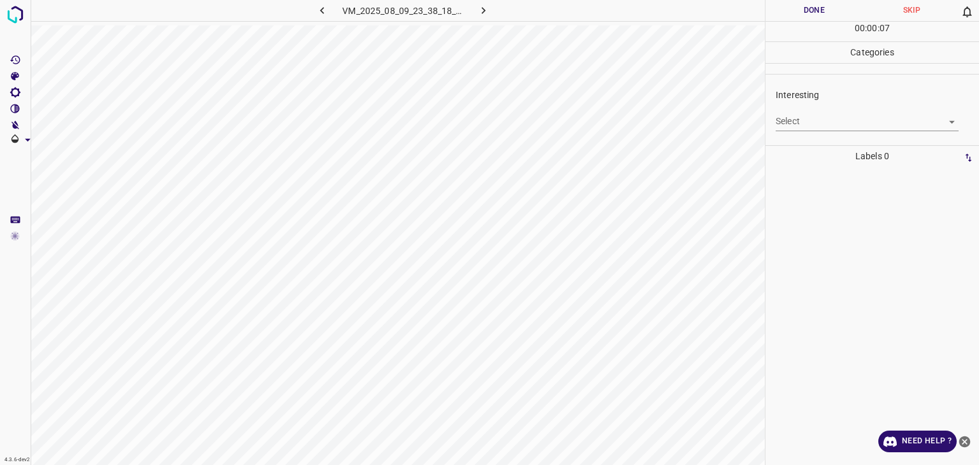
click at [835, 121] on body "4.3.6-dev2 VM_2025_08_09_23_38_18_145_07.gif Done Skip 0 00 : 00 : 07 Categorie…" at bounding box center [489, 232] width 979 height 465
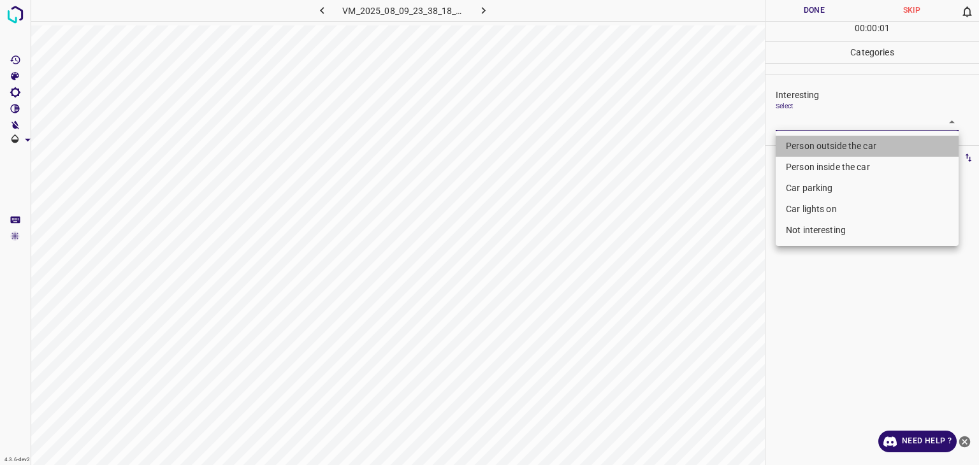
click at [837, 142] on li "Person outside the car" at bounding box center [867, 146] width 183 height 21
type input "Person outside the car"
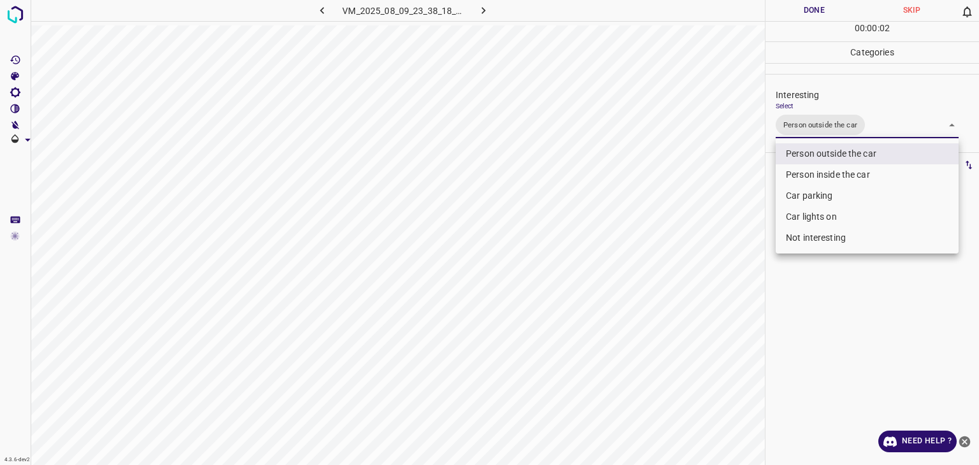
click at [816, 5] on div at bounding box center [489, 232] width 979 height 465
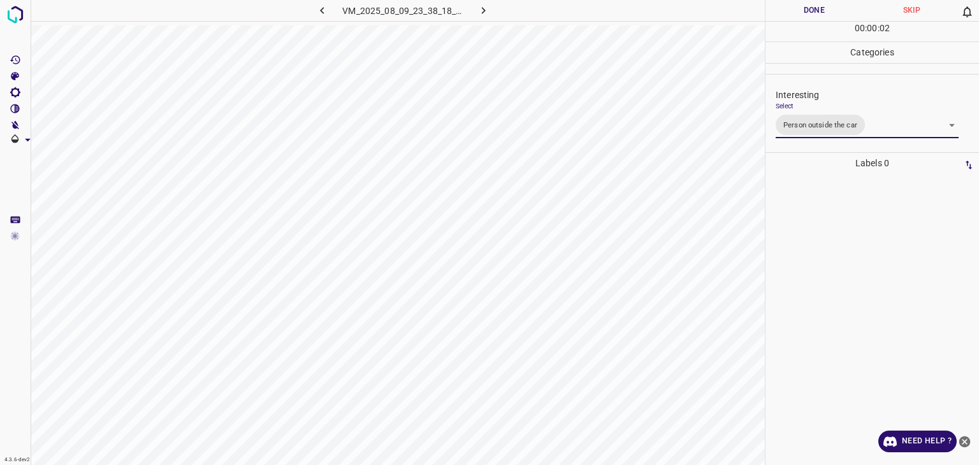
click at [817, 6] on div at bounding box center [489, 232] width 979 height 465
click at [817, 6] on button "Done" at bounding box center [815, 10] width 98 height 21
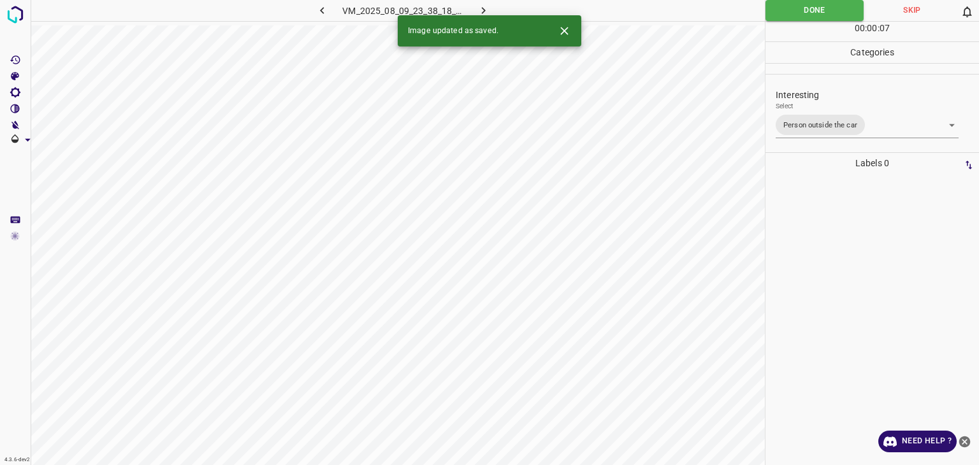
click at [490, 6] on button "button" at bounding box center [484, 10] width 41 height 21
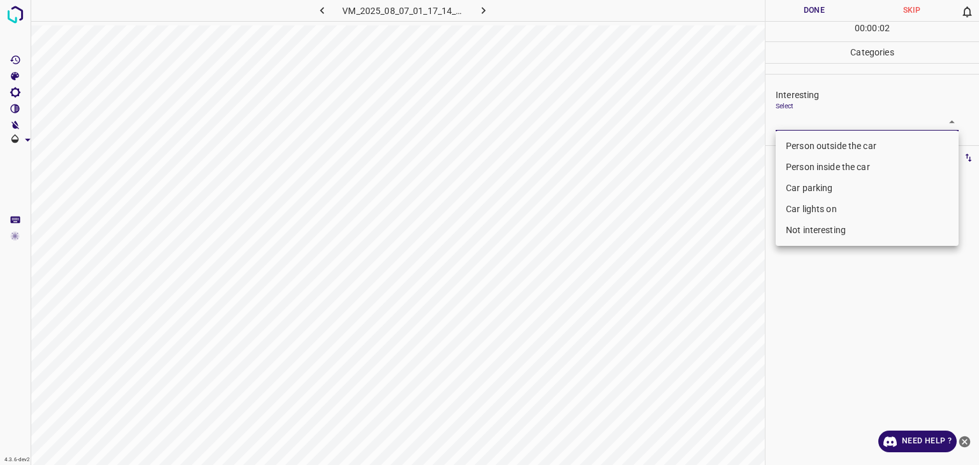
click at [826, 113] on body "4.3.6-dev2 VM_2025_08_07_01_17_14_806_07.gif Done Skip 0 00 : 00 : 02 Categorie…" at bounding box center [489, 232] width 979 height 465
click at [814, 233] on li "Not interesting" at bounding box center [867, 230] width 183 height 21
type input "Not interesting"
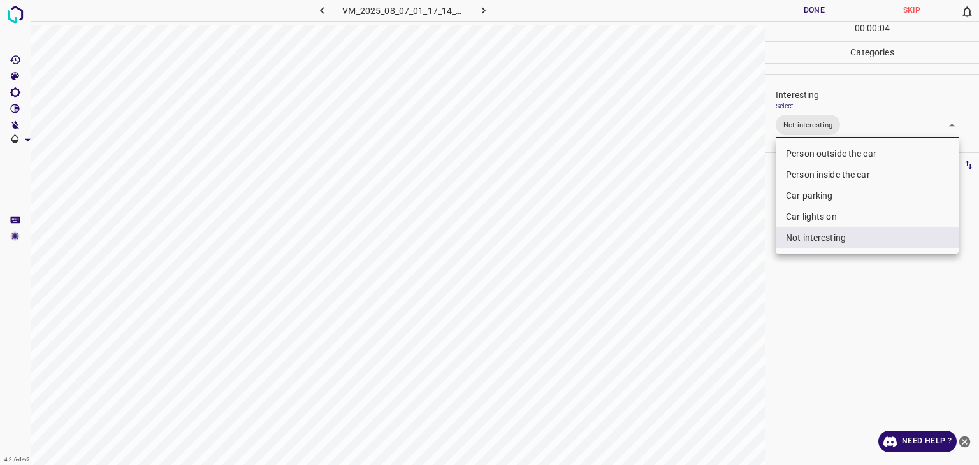
click at [808, 14] on div at bounding box center [489, 232] width 979 height 465
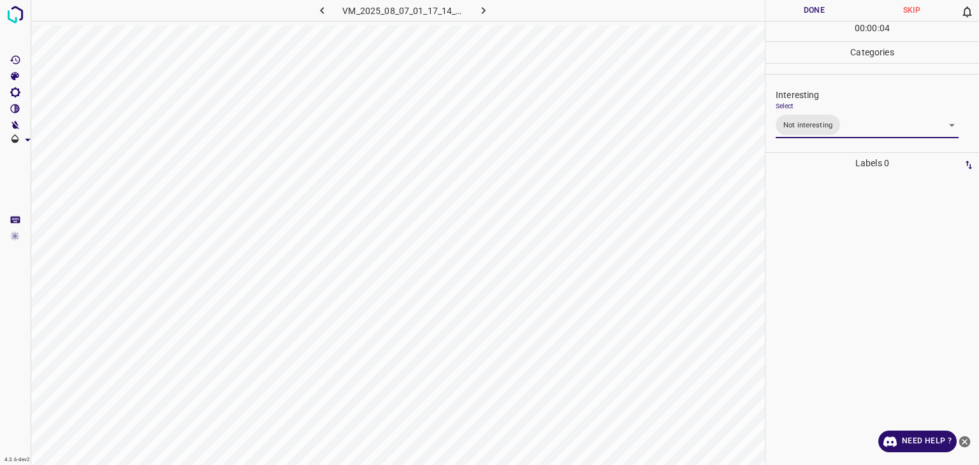
click at [805, 13] on div at bounding box center [489, 232] width 979 height 465
click at [802, 11] on button "Done" at bounding box center [815, 10] width 98 height 21
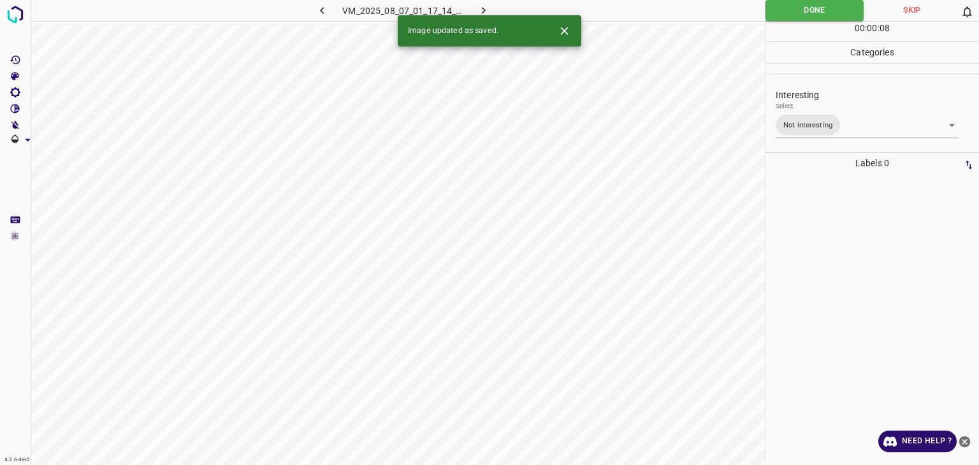
click at [483, 9] on icon "button" at bounding box center [483, 10] width 13 height 13
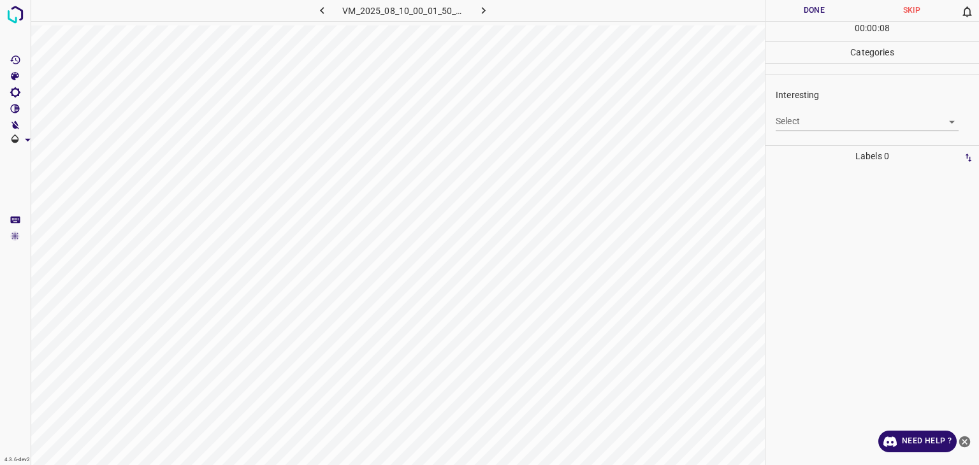
click at [847, 122] on body "4.3.6-dev2 VM_2025_08_10_00_01_50_520_04.gif Done Skip 0 00 : 00 : 08 Categorie…" at bounding box center [489, 232] width 979 height 465
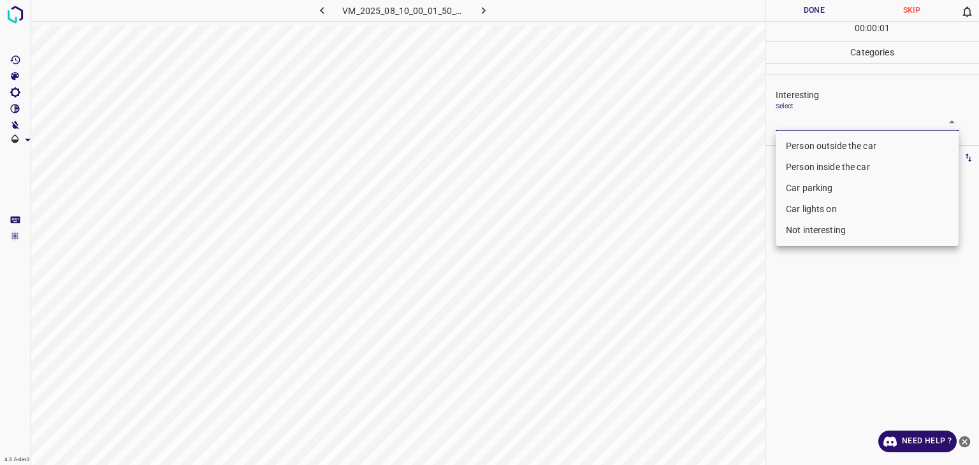
click at [811, 225] on li "Not interesting" at bounding box center [867, 230] width 183 height 21
type input "Not interesting"
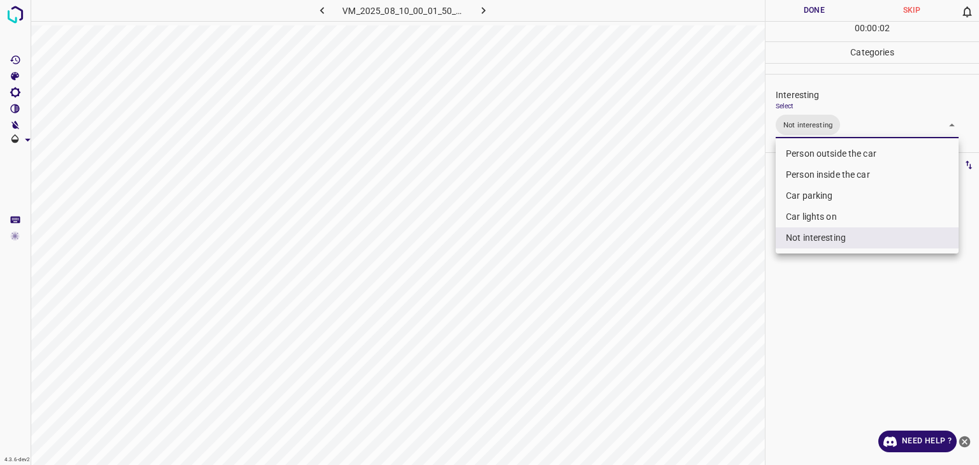
click at [825, 19] on div at bounding box center [489, 232] width 979 height 465
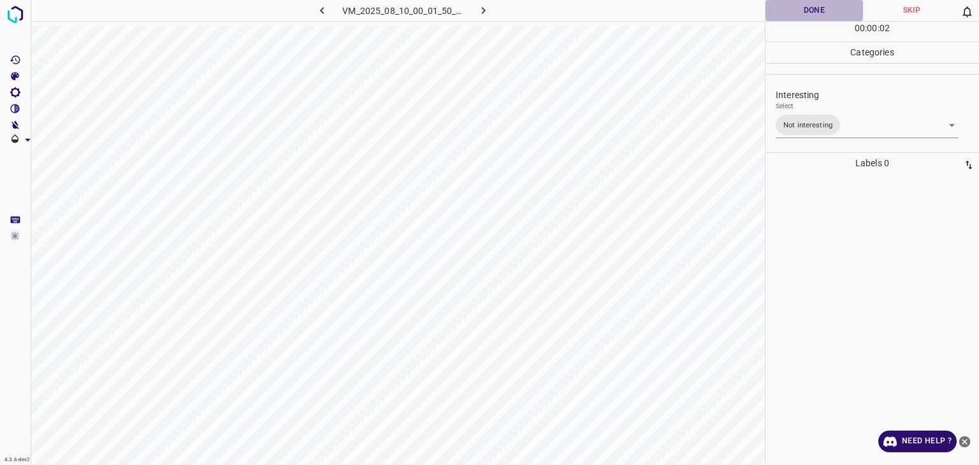
click at [821, 8] on button "Done" at bounding box center [815, 10] width 98 height 21
click at [818, 8] on button "Done" at bounding box center [815, 10] width 98 height 21
click at [816, 6] on button "Done" at bounding box center [815, 10] width 98 height 21
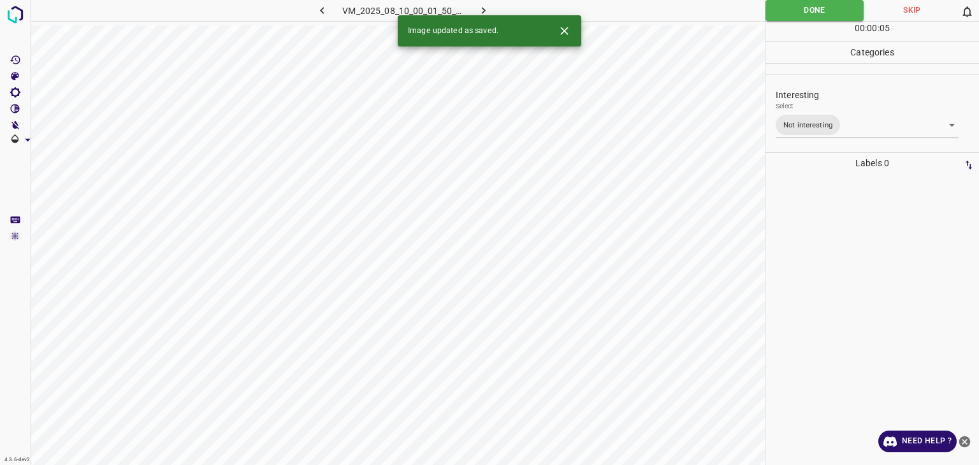
click at [483, 8] on icon "button" at bounding box center [484, 10] width 4 height 7
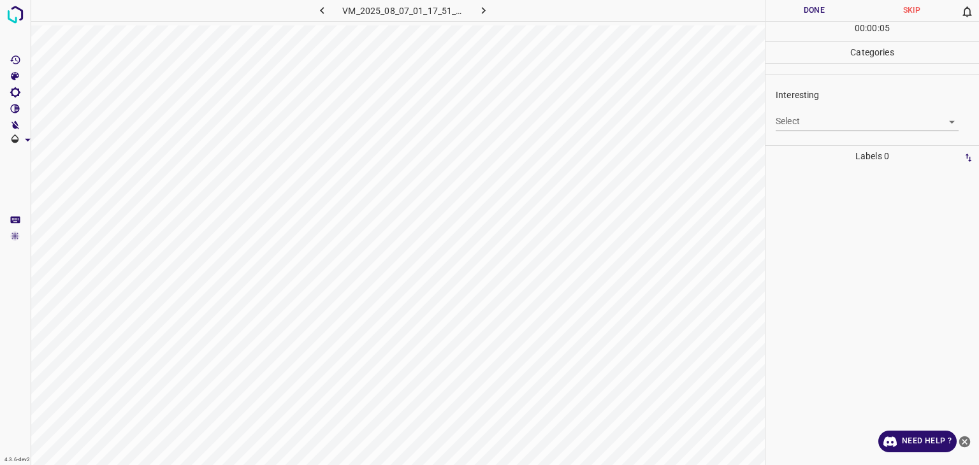
click at [801, 107] on div "Select ​" at bounding box center [867, 116] width 183 height 29
click at [810, 117] on body "4.3.6-dev2 VM_2025_08_07_01_17_51_229_04.gif Done Skip 0 00 : 00 : 05 Categorie…" at bounding box center [489, 232] width 979 height 465
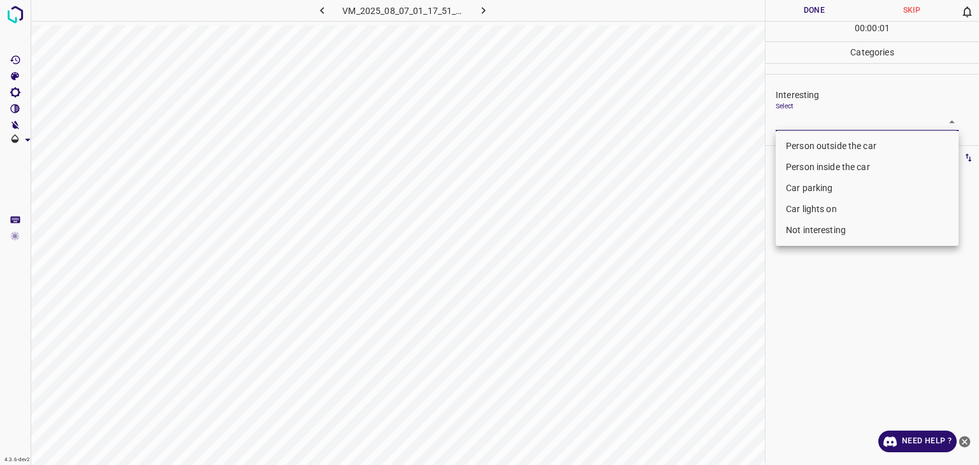
click at [816, 141] on li "Person outside the car" at bounding box center [867, 146] width 183 height 21
type input "Person outside the car"
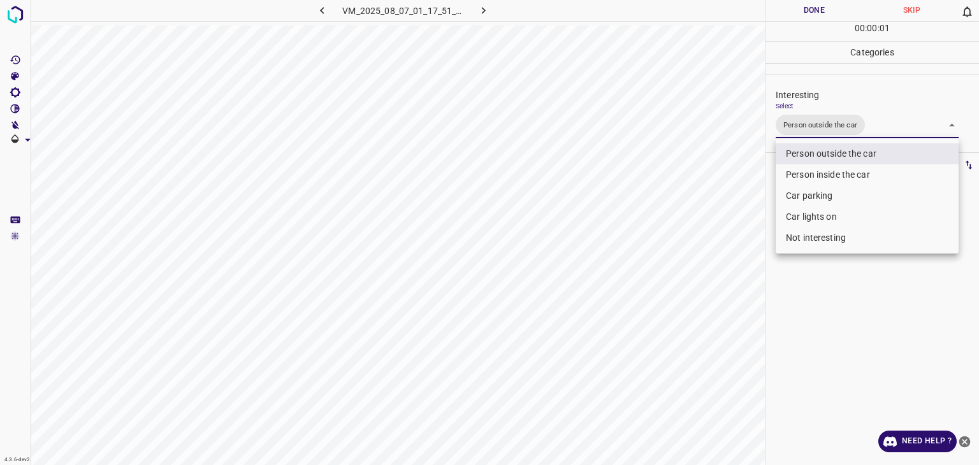
click at [808, 6] on div at bounding box center [489, 232] width 979 height 465
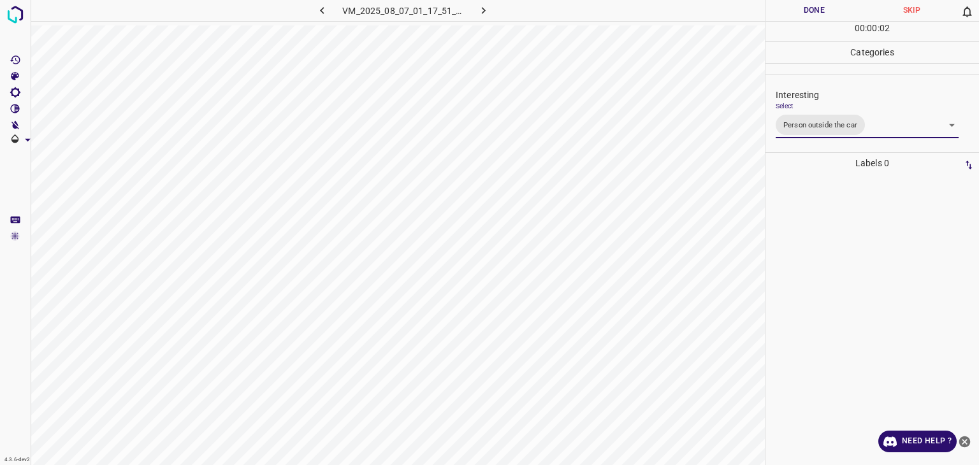
click at [808, 6] on div at bounding box center [489, 232] width 979 height 465
click at [808, 6] on button "Done" at bounding box center [815, 10] width 98 height 21
click at [809, 6] on button "Done" at bounding box center [815, 10] width 98 height 21
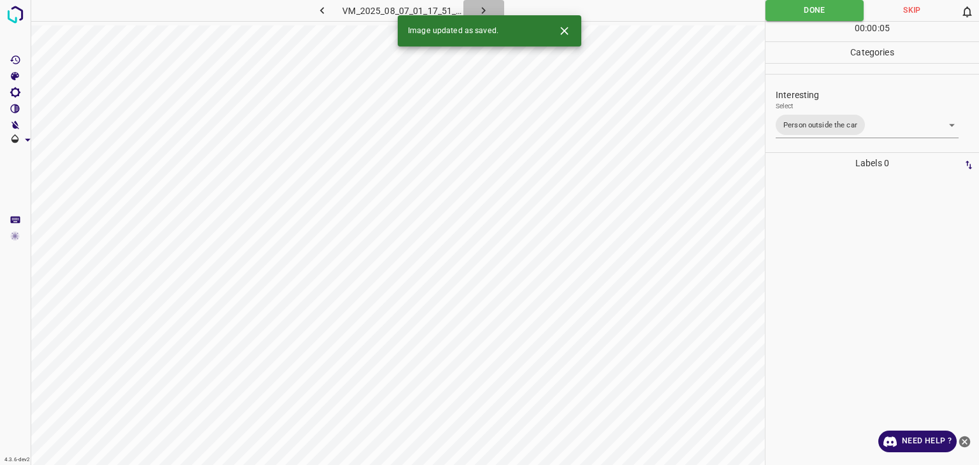
click at [487, 6] on icon "button" at bounding box center [483, 10] width 13 height 13
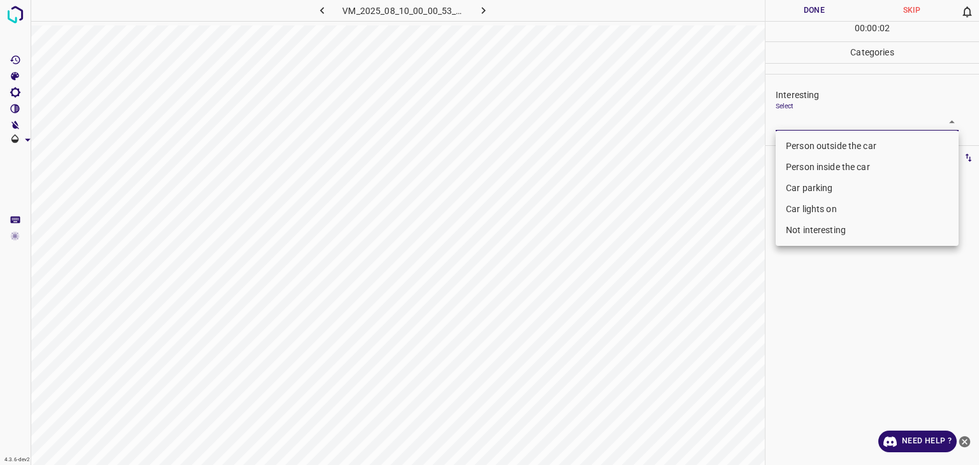
click at [822, 124] on body "4.3.6-dev2 VM_2025_08_10_00_00_53_595_01.gif Done Skip 0 00 : 00 : 02 Categorie…" at bounding box center [489, 232] width 979 height 465
click at [824, 149] on li "Person outside the car" at bounding box center [867, 146] width 183 height 21
type input "Person outside the car"
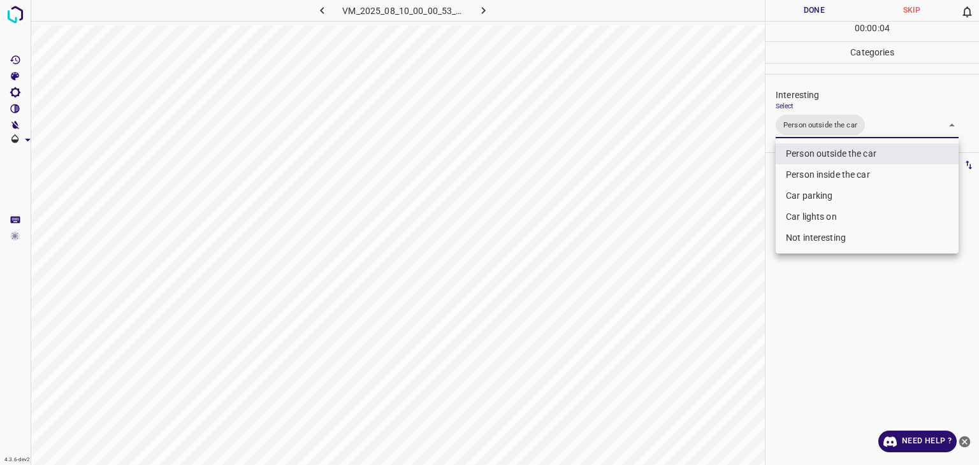
click at [816, 8] on div at bounding box center [489, 232] width 979 height 465
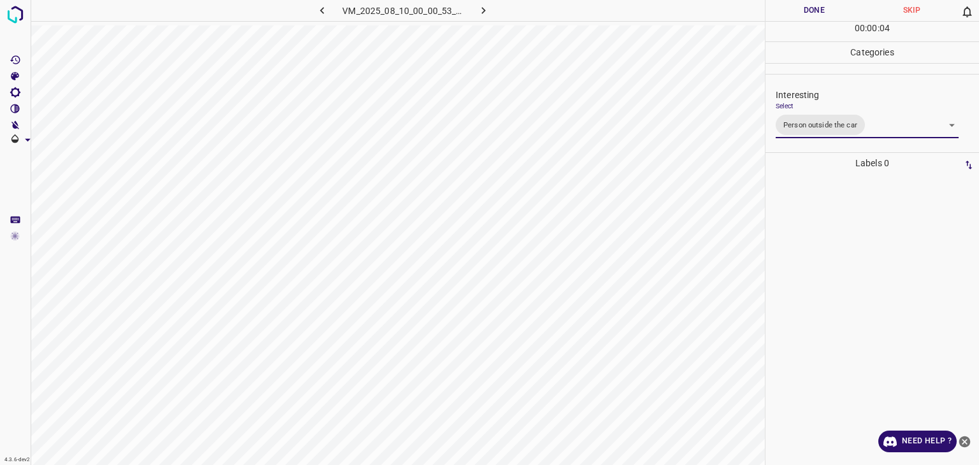
click at [816, 8] on div at bounding box center [489, 232] width 979 height 465
click at [816, 8] on button "Done" at bounding box center [815, 10] width 98 height 21
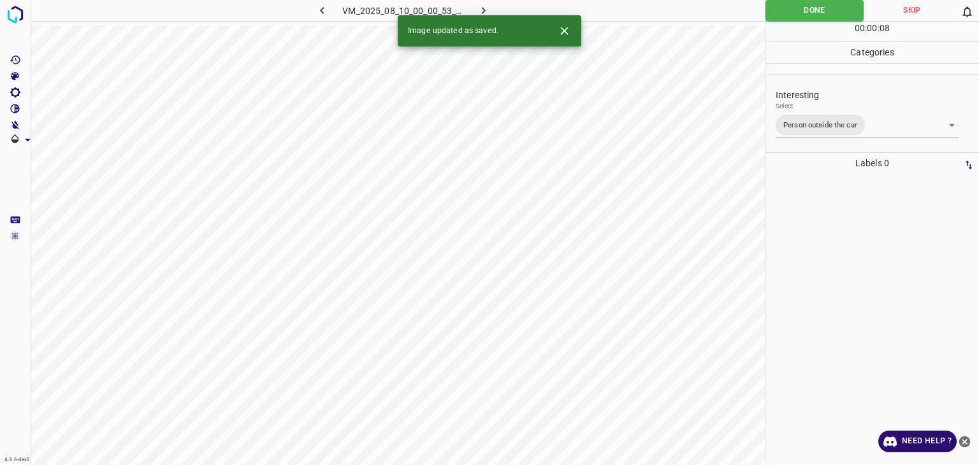
click at [488, 10] on icon "button" at bounding box center [483, 10] width 13 height 13
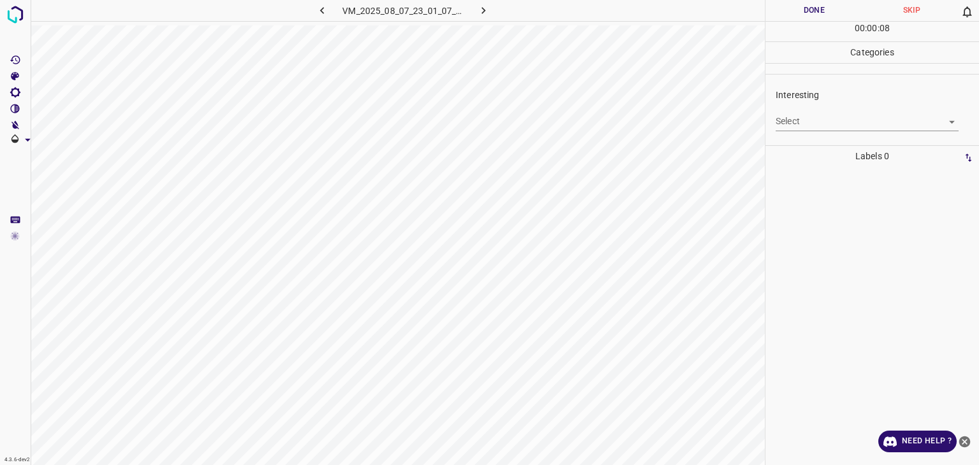
click at [820, 121] on body "4.3.6-dev2 VM_2025_08_07_23_01_07_428_00.gif Done Skip 0 00 : 00 : 08 Categorie…" at bounding box center [489, 232] width 979 height 465
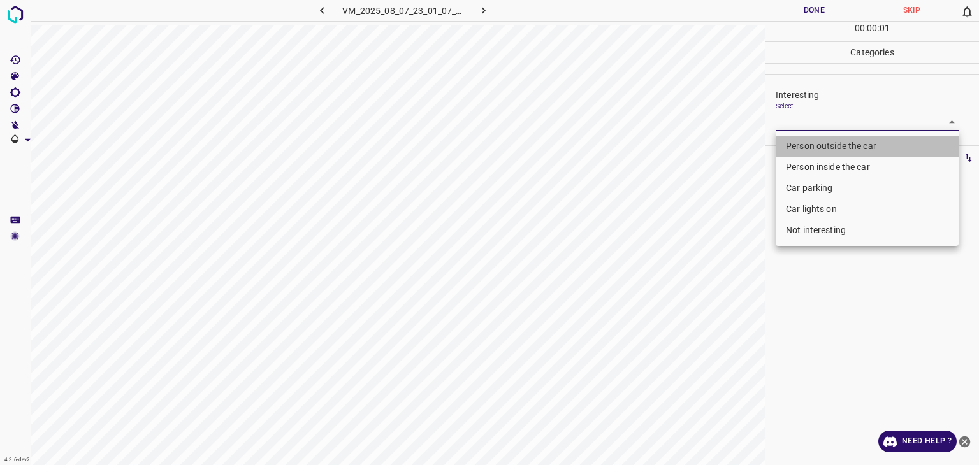
click at [828, 143] on li "Person outside the car" at bounding box center [867, 146] width 183 height 21
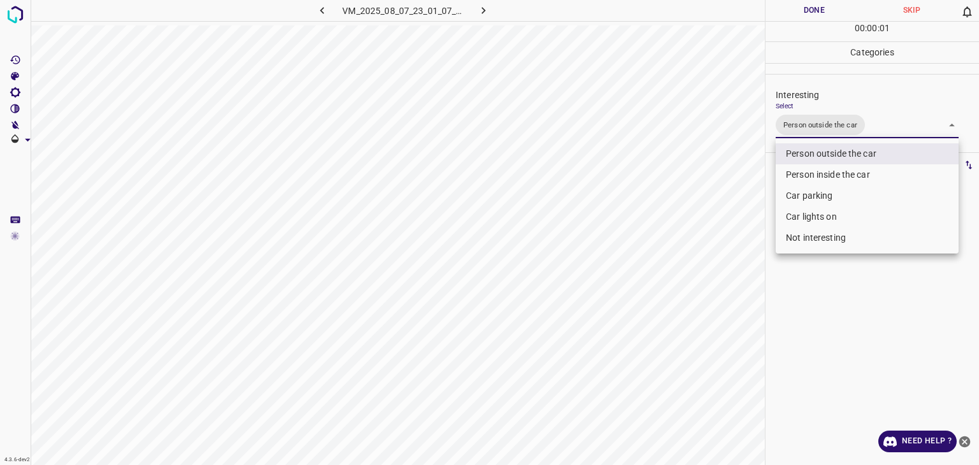
click at [829, 208] on li "Car lights on" at bounding box center [867, 217] width 183 height 21
type input "Person outside the car,Car lights on"
click at [812, 12] on div at bounding box center [489, 232] width 979 height 465
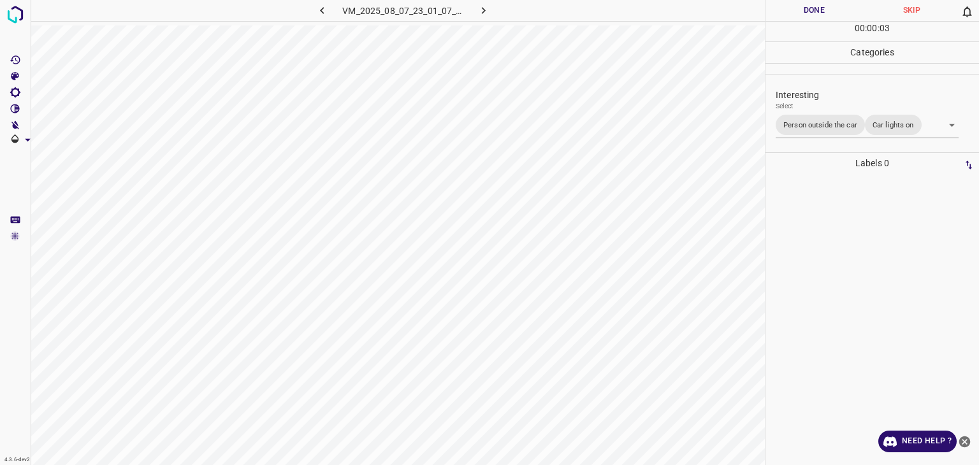
click at [812, 12] on div at bounding box center [489, 232] width 979 height 465
click at [812, 12] on button "Done" at bounding box center [815, 10] width 98 height 21
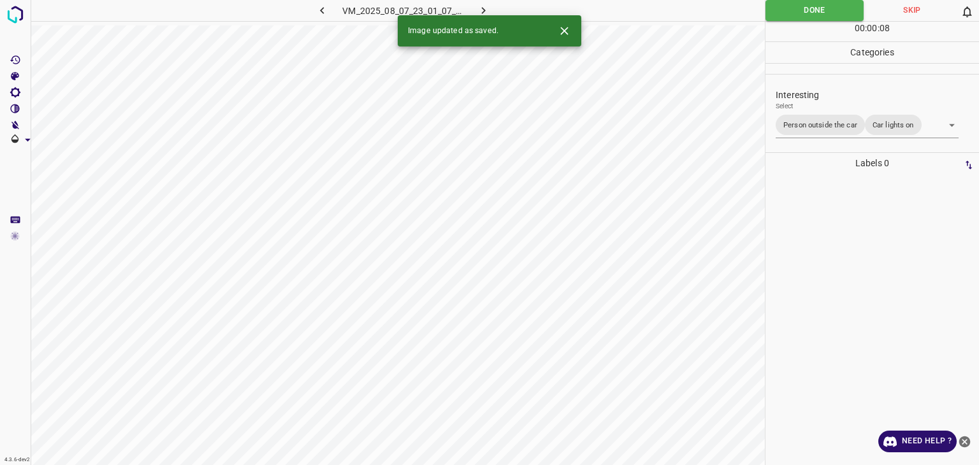
click at [485, 8] on icon "button" at bounding box center [483, 10] width 13 height 13
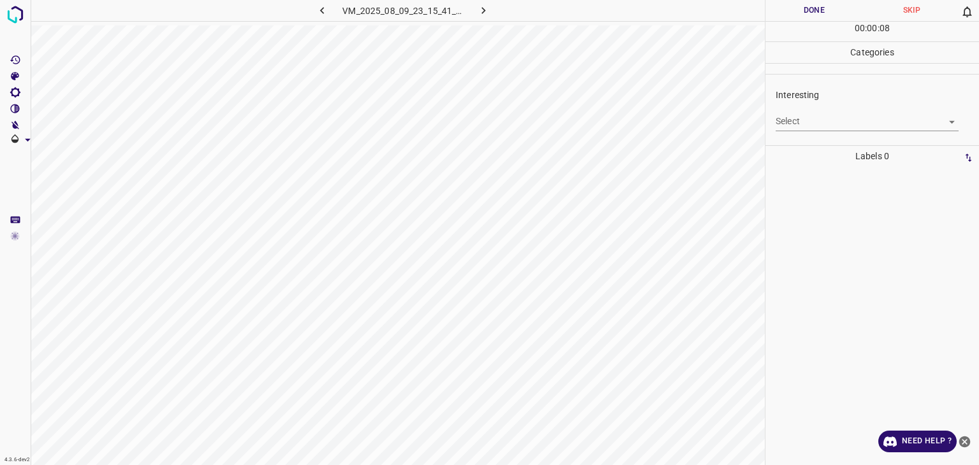
click at [830, 100] on p "Interesting" at bounding box center [877, 95] width 203 height 13
click at [832, 124] on body "4.3.6-dev2 VM_2025_08_09_23_15_41_712_10.gif Done Skip 0 00 : 00 : 08 Categorie…" at bounding box center [489, 232] width 979 height 465
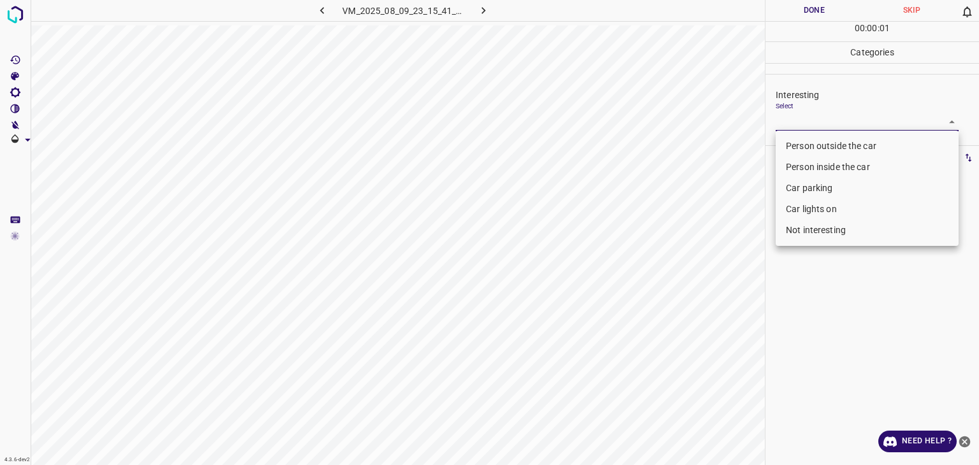
click at [827, 141] on li "Person outside the car" at bounding box center [867, 146] width 183 height 21
type input "Person outside the car"
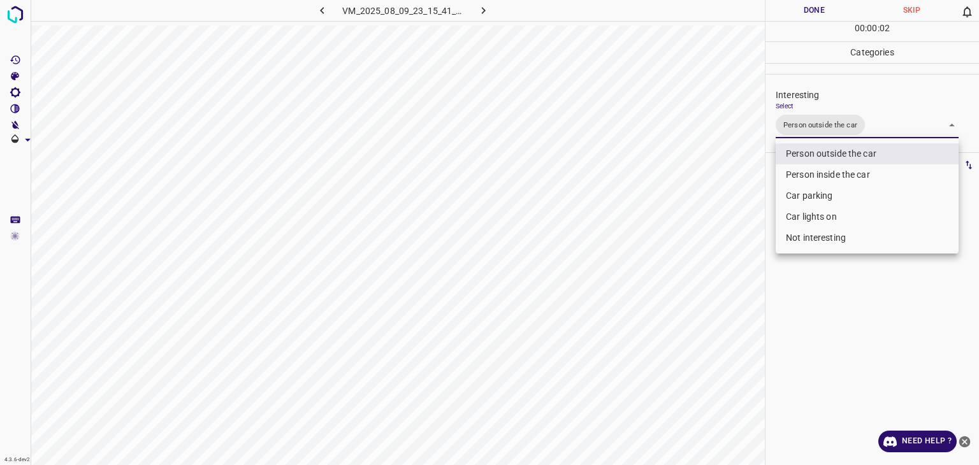
click at [821, 12] on div at bounding box center [489, 232] width 979 height 465
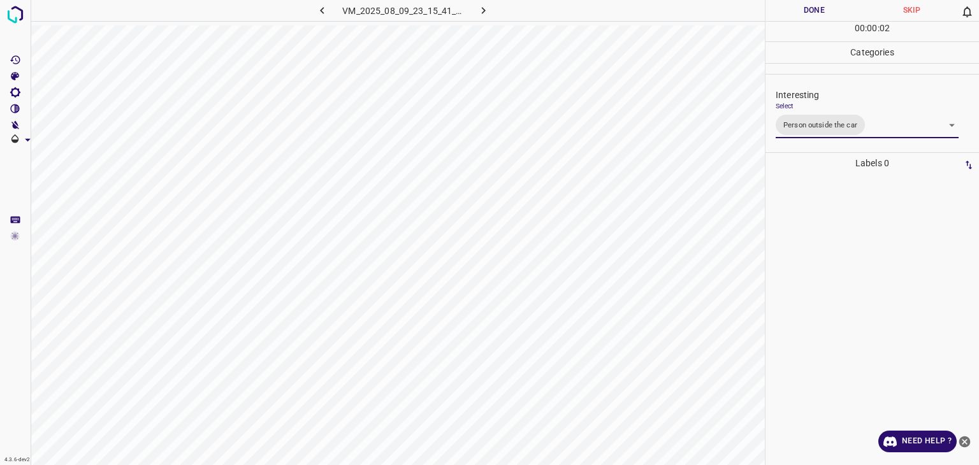
click at [821, 12] on div at bounding box center [489, 232] width 979 height 465
click at [821, 12] on button "Done" at bounding box center [815, 10] width 98 height 21
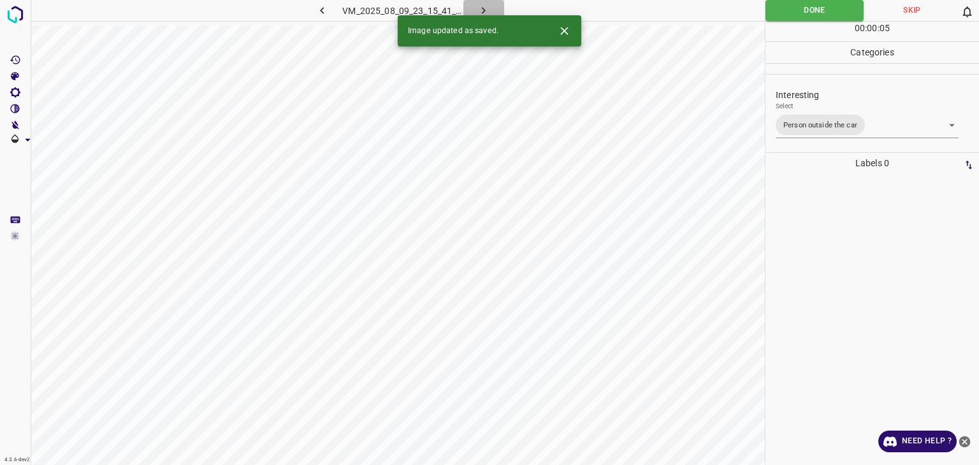
click at [488, 8] on icon "button" at bounding box center [483, 10] width 13 height 13
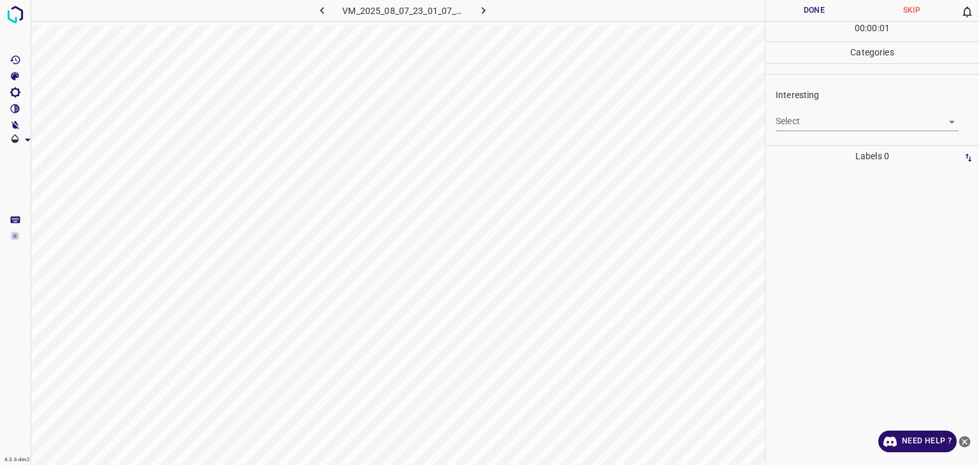
click at [820, 125] on body "4.3.6-dev2 VM_2025_08_07_23_01_07_428_04.gif Done Skip 0 00 : 00 : 01 Categorie…" at bounding box center [489, 232] width 979 height 465
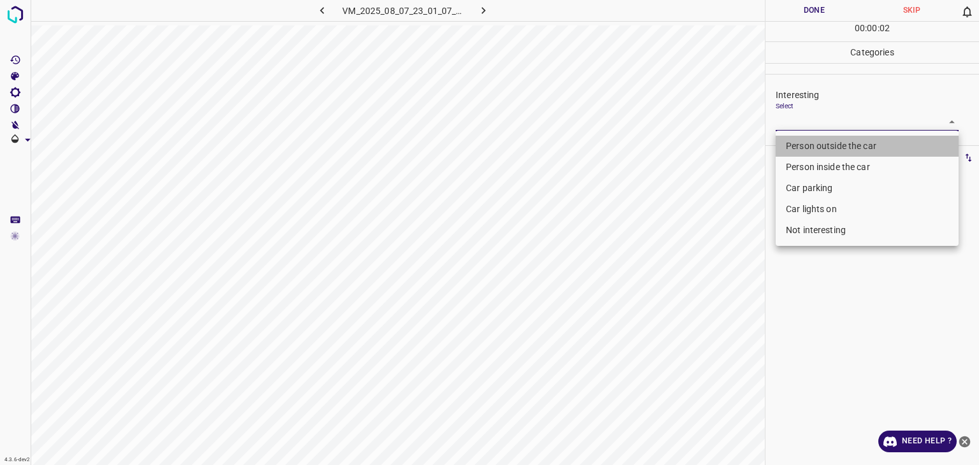
click at [806, 143] on li "Person outside the car" at bounding box center [867, 146] width 183 height 21
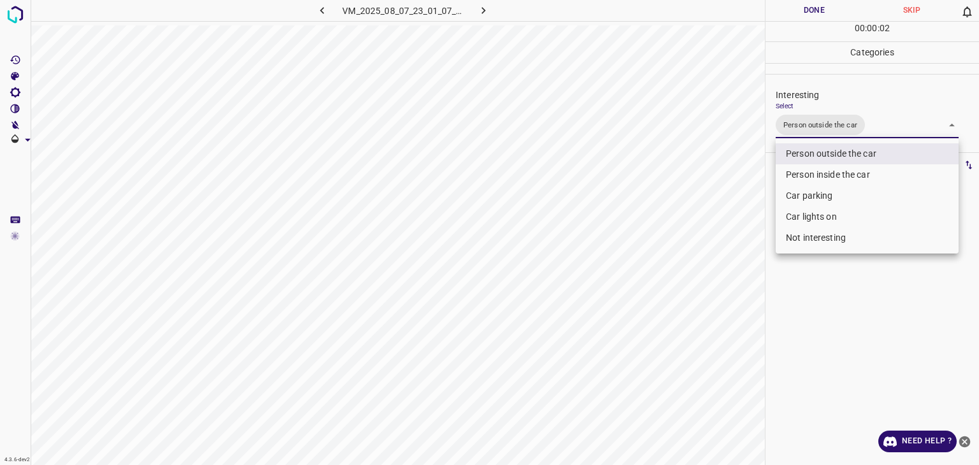
click at [816, 220] on li "Car lights on" at bounding box center [867, 217] width 183 height 21
type input "Person outside the car,Car lights on"
click at [808, 8] on div at bounding box center [489, 232] width 979 height 465
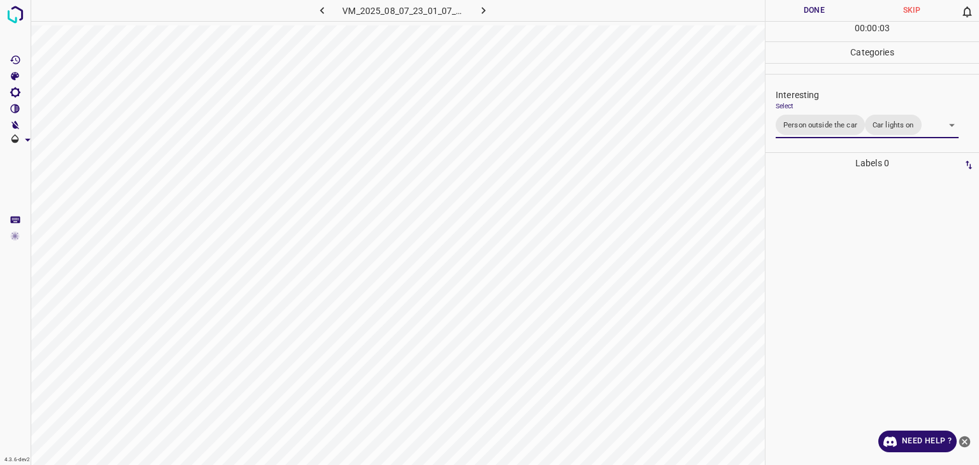
click at [808, 8] on div at bounding box center [489, 232] width 979 height 465
click at [808, 8] on button "Done" at bounding box center [815, 10] width 98 height 21
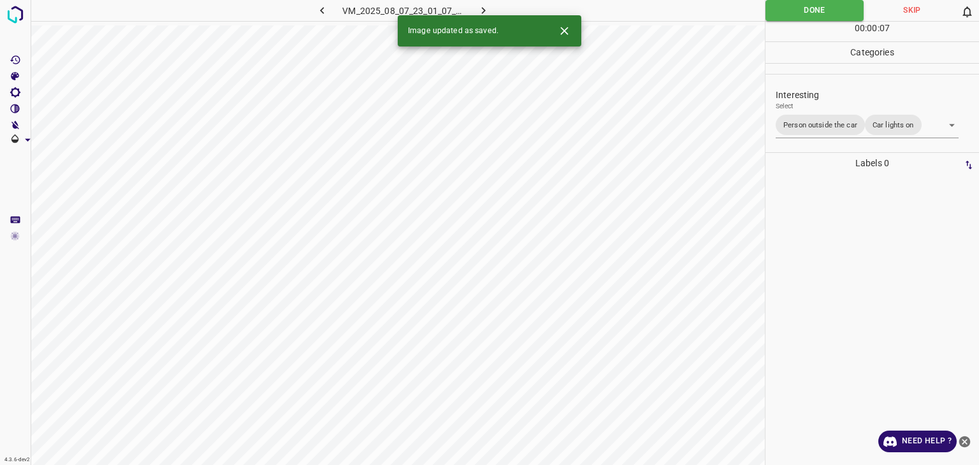
click at [487, 9] on icon "button" at bounding box center [483, 10] width 13 height 13
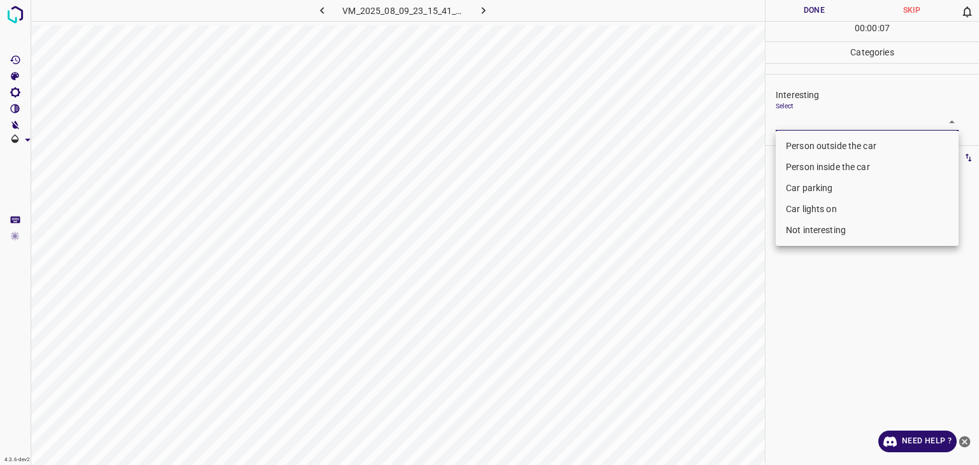
click at [874, 126] on body "4.3.6-dev2 VM_2025_08_09_23_15_41_712_11.gif Done Skip 0 00 : 00 : 07 Categorie…" at bounding box center [489, 232] width 979 height 465
click at [824, 233] on li "Not interesting" at bounding box center [867, 230] width 183 height 21
type input "Not interesting"
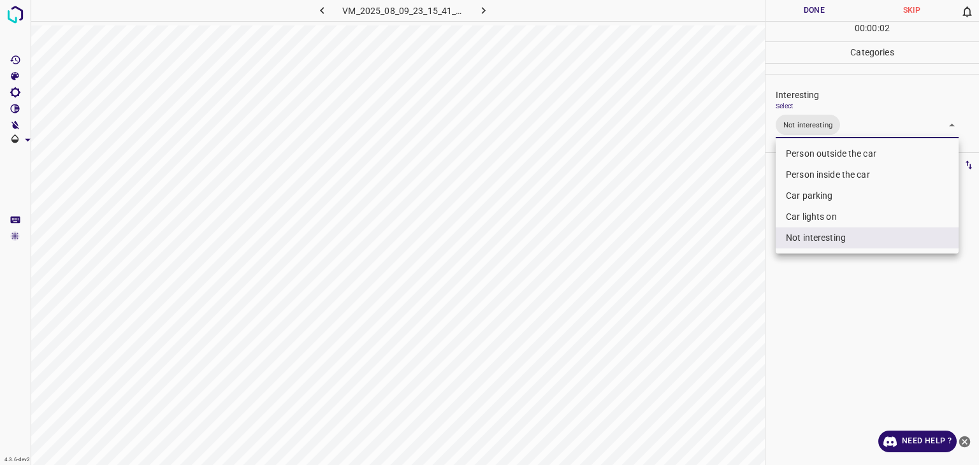
click at [803, 9] on div at bounding box center [489, 232] width 979 height 465
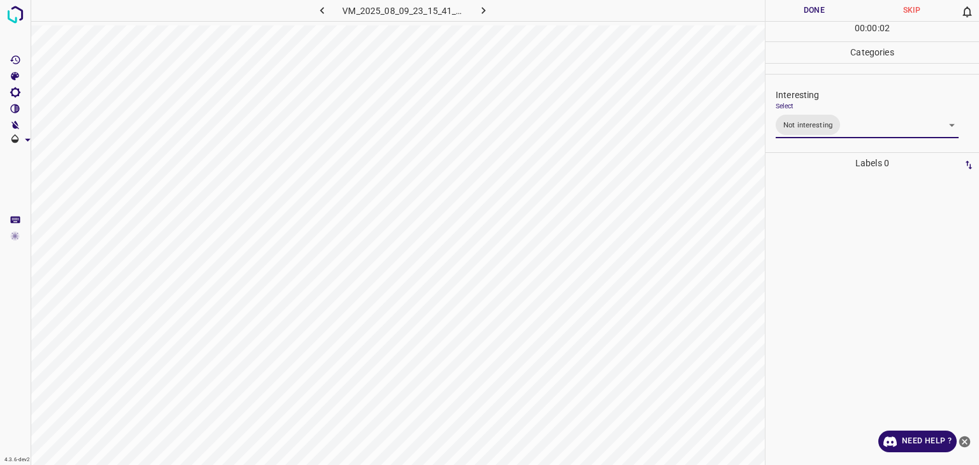
click at [803, 9] on div "Person outside the car Person inside the car Car parking Car lights on Not inte…" at bounding box center [489, 232] width 979 height 465
click at [803, 9] on button "Done" at bounding box center [815, 10] width 98 height 21
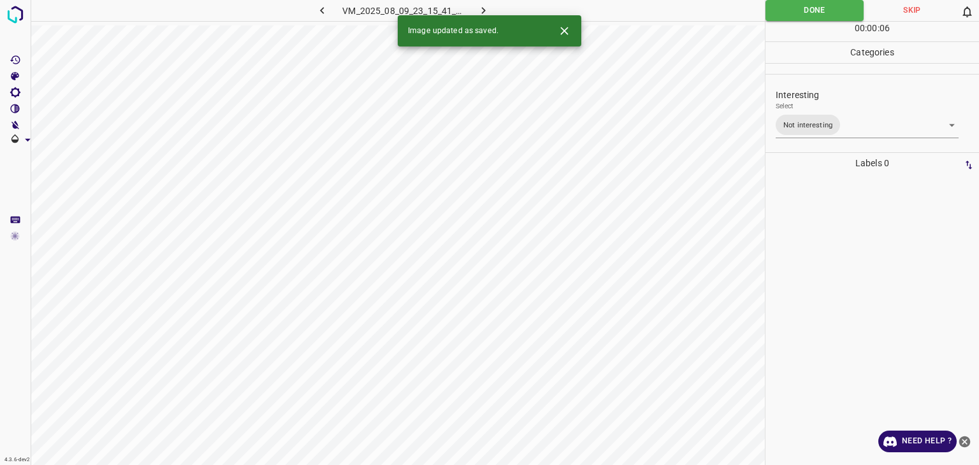
click at [487, 6] on icon "button" at bounding box center [483, 10] width 13 height 13
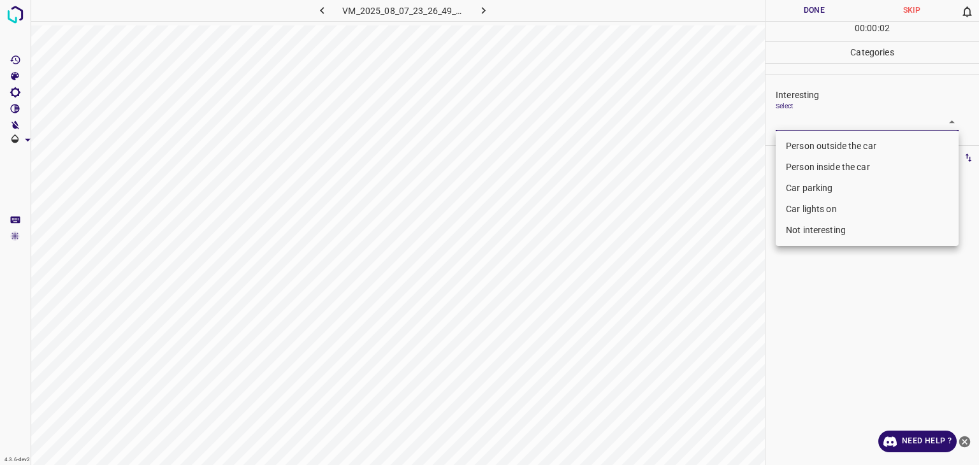
click at [831, 113] on body "4.3.6-dev2 VM_2025_08_07_23_26_49_267_01.gif Done Skip 0 00 : 00 : 02 Categorie…" at bounding box center [489, 232] width 979 height 465
click at [844, 227] on li "Not interesting" at bounding box center [867, 230] width 183 height 21
type input "Not interesting"
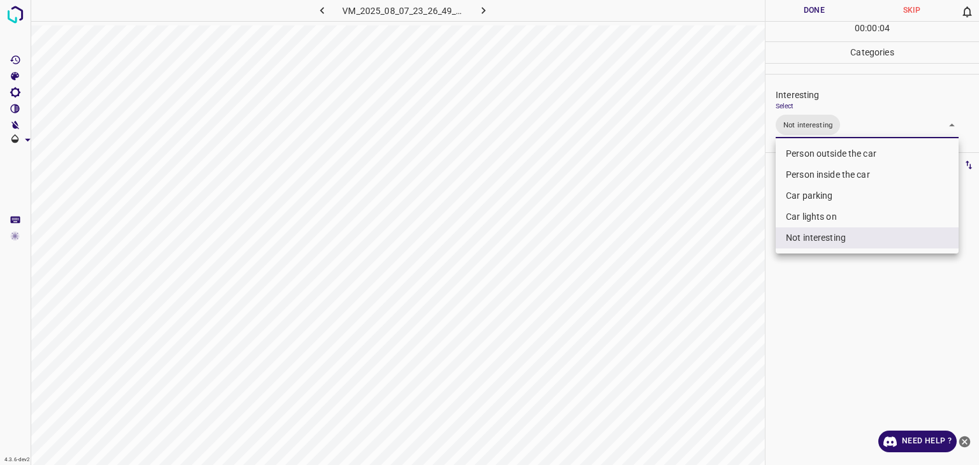
click at [799, 13] on div at bounding box center [489, 232] width 979 height 465
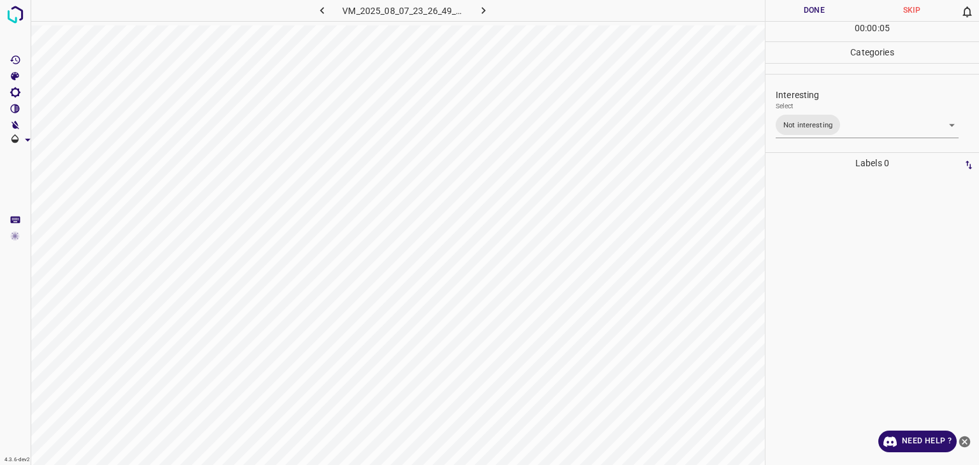
click at [797, 13] on button "Done" at bounding box center [815, 10] width 98 height 21
click at [796, 13] on button "Done" at bounding box center [815, 10] width 98 height 21
drag, startPoint x: 796, startPoint y: 13, endPoint x: 770, endPoint y: 25, distance: 28.0
click at [795, 13] on button "Done" at bounding box center [815, 10] width 98 height 21
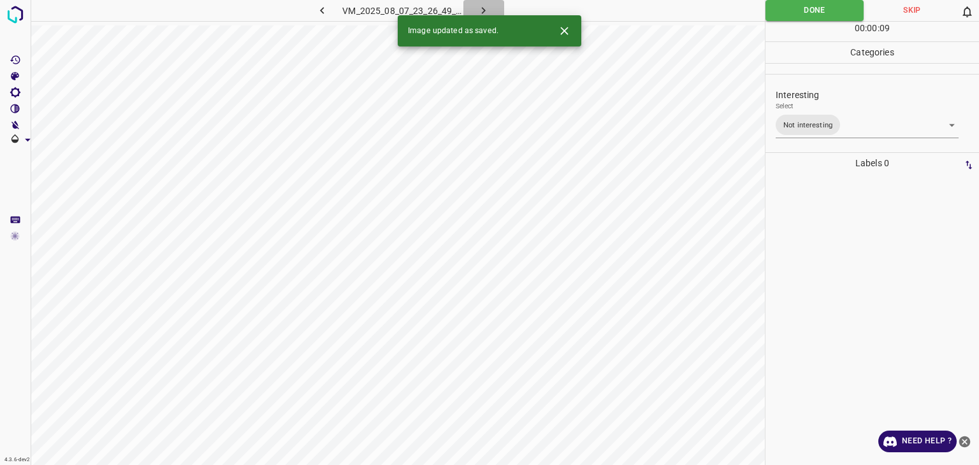
click at [487, 7] on icon "button" at bounding box center [483, 10] width 13 height 13
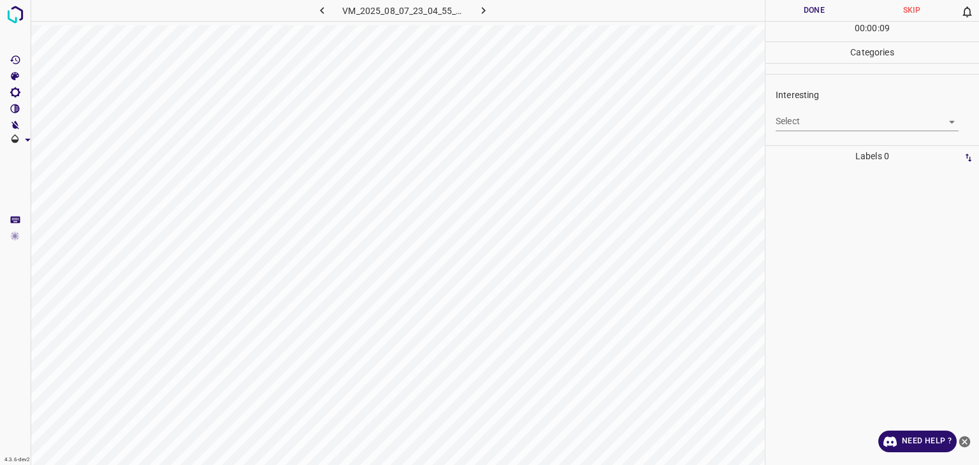
click at [830, 112] on body "4.3.6-dev2 VM_2025_08_07_23_04_55_814_02.gif Done Skip 0 00 : 00 : 09 Categorie…" at bounding box center [489, 232] width 979 height 465
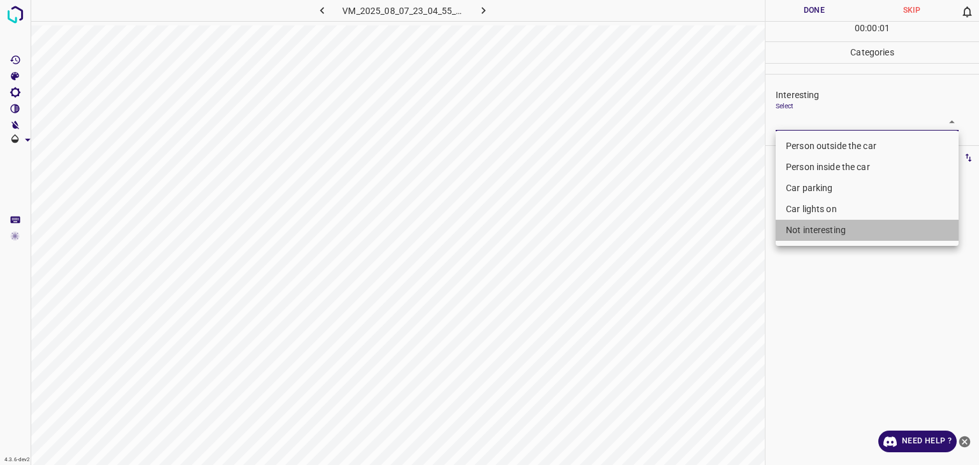
click at [816, 229] on li "Not interesting" at bounding box center [867, 230] width 183 height 21
type input "Not interesting"
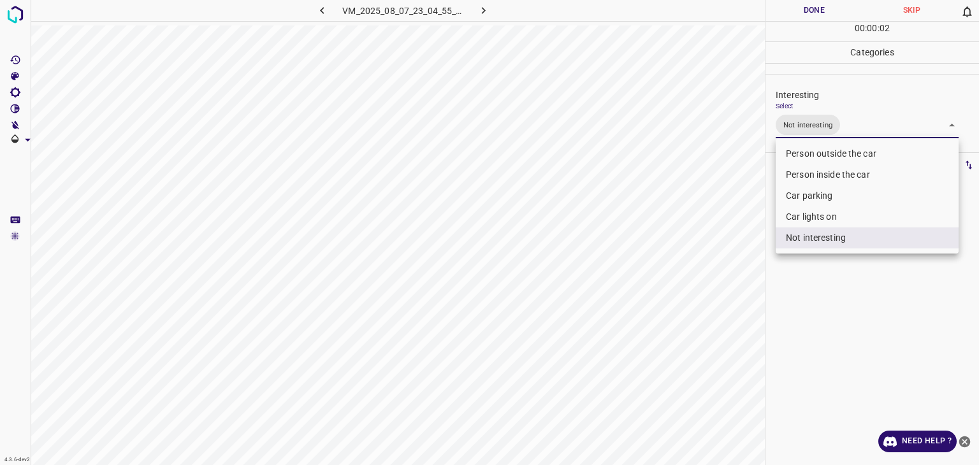
click at [806, 12] on div at bounding box center [489, 232] width 979 height 465
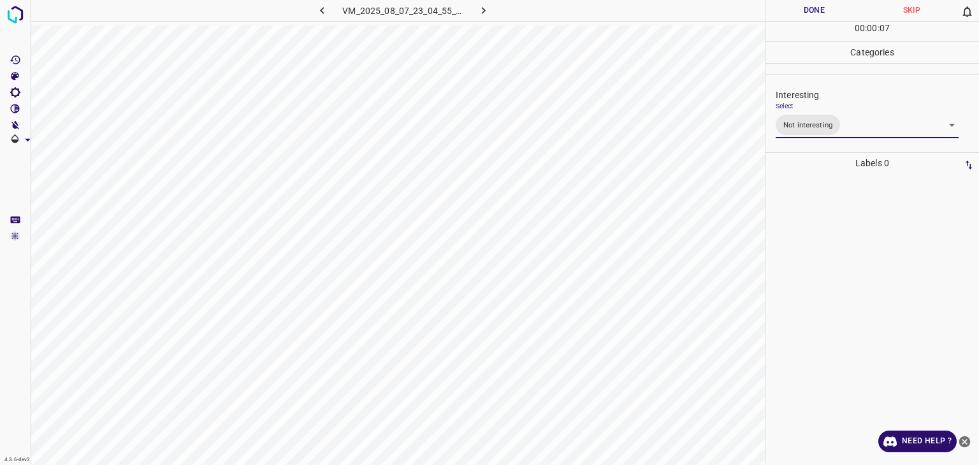
click at [801, 17] on button "Done" at bounding box center [815, 10] width 98 height 21
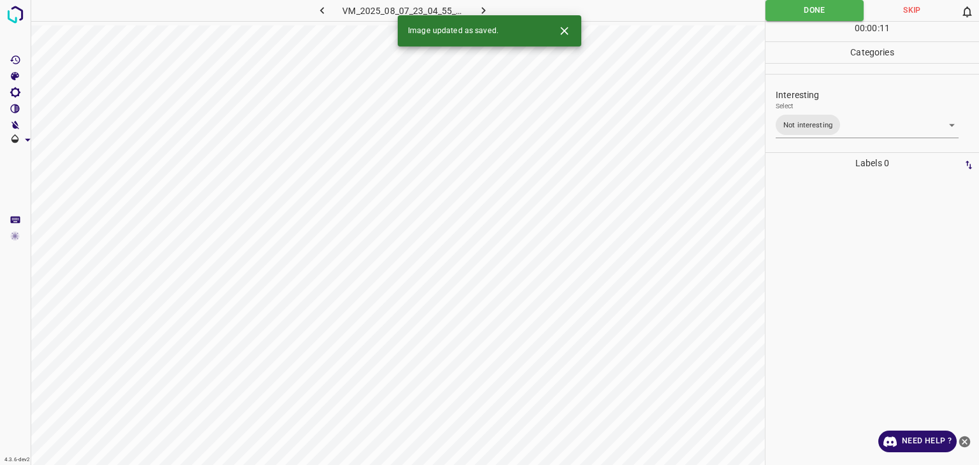
click at [480, 10] on icon "button" at bounding box center [483, 10] width 13 height 13
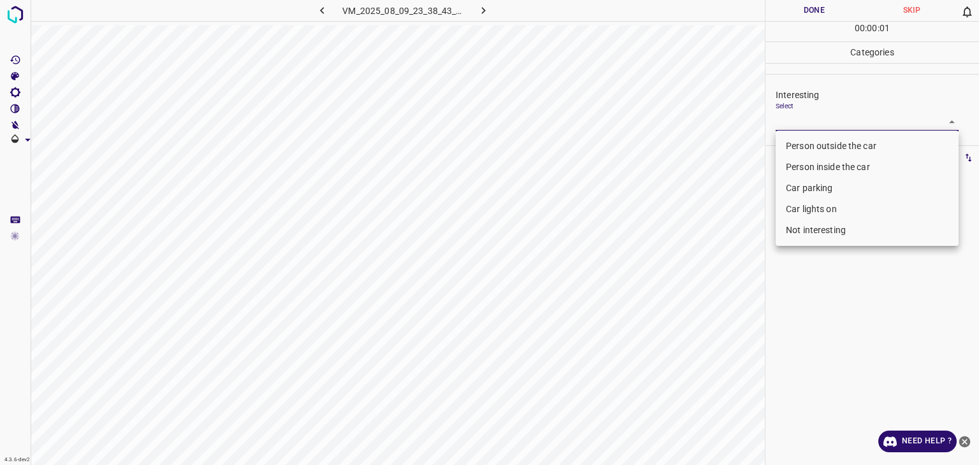
click at [789, 122] on body "4.3.6-dev2 VM_2025_08_09_23_38_43_013_02.gif Done Skip 0 00 : 00 : 01 Categorie…" at bounding box center [489, 232] width 979 height 465
click at [789, 143] on li "Person outside the car" at bounding box center [867, 146] width 183 height 21
type input "Person outside the car"
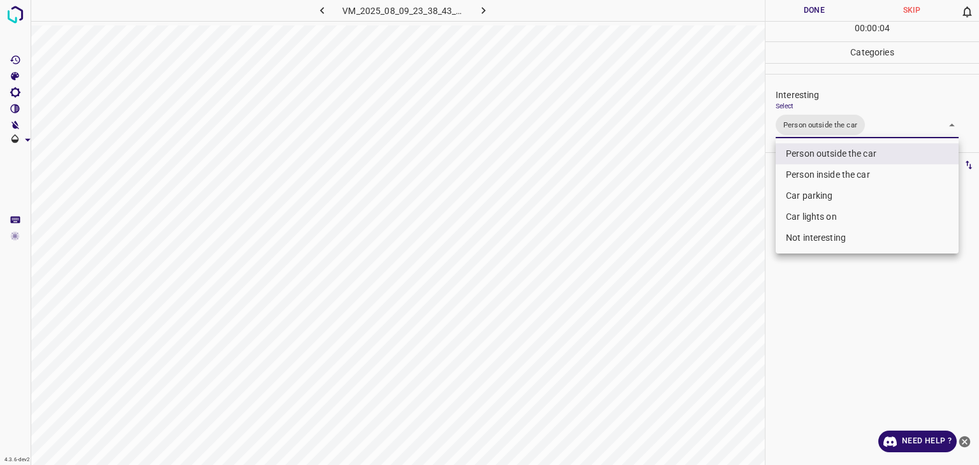
click at [808, 8] on div at bounding box center [489, 232] width 979 height 465
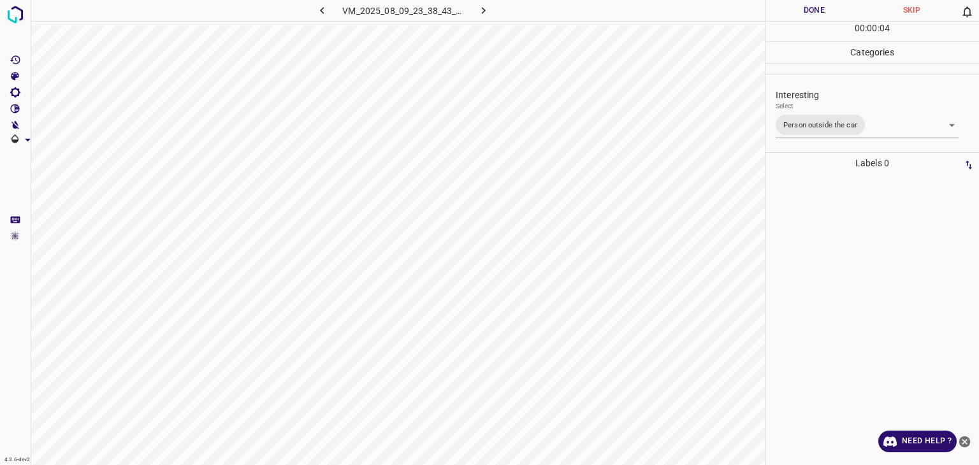
click at [808, 8] on div "Person outside the car Person inside the car Car parking Car lights on Not inte…" at bounding box center [489, 232] width 979 height 465
click at [808, 8] on button "Done" at bounding box center [815, 10] width 98 height 21
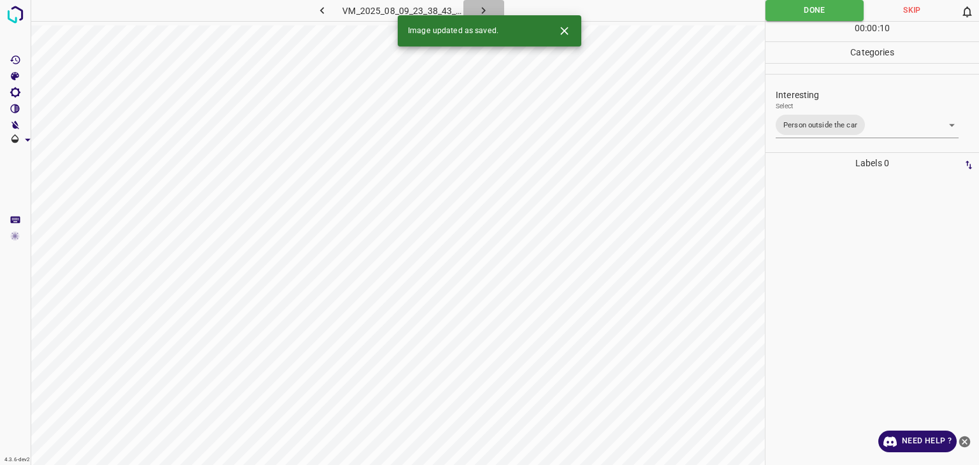
click at [483, 11] on icon "button" at bounding box center [484, 10] width 4 height 7
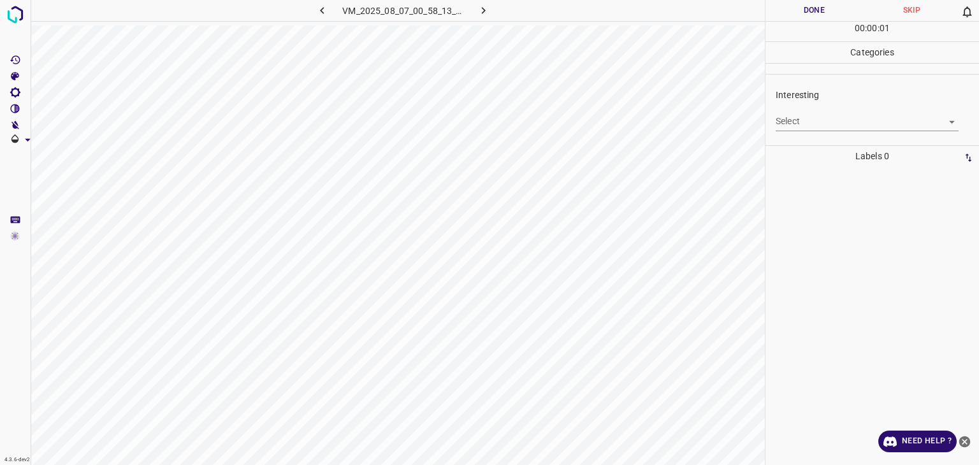
click at [833, 117] on body "4.3.6-dev2 VM_2025_08_07_00_58_13_595_11.gif Done Skip 0 00 : 00 : 01 Categorie…" at bounding box center [489, 232] width 979 height 465
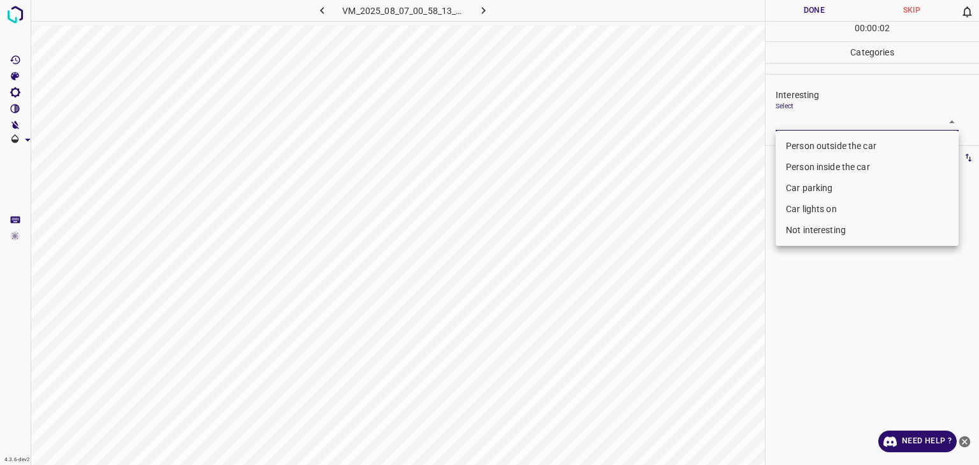
click at [820, 245] on ul "Person outside the car Person inside the car Car parking Car lights on Not inte…" at bounding box center [867, 188] width 183 height 115
click at [819, 235] on li "Not interesting" at bounding box center [867, 230] width 183 height 21
type input "Not interesting"
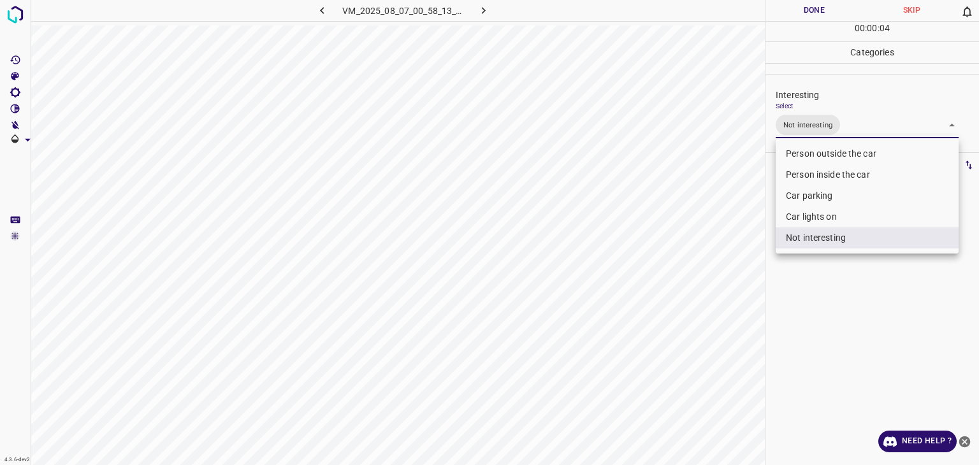
click at [790, 11] on div at bounding box center [489, 232] width 979 height 465
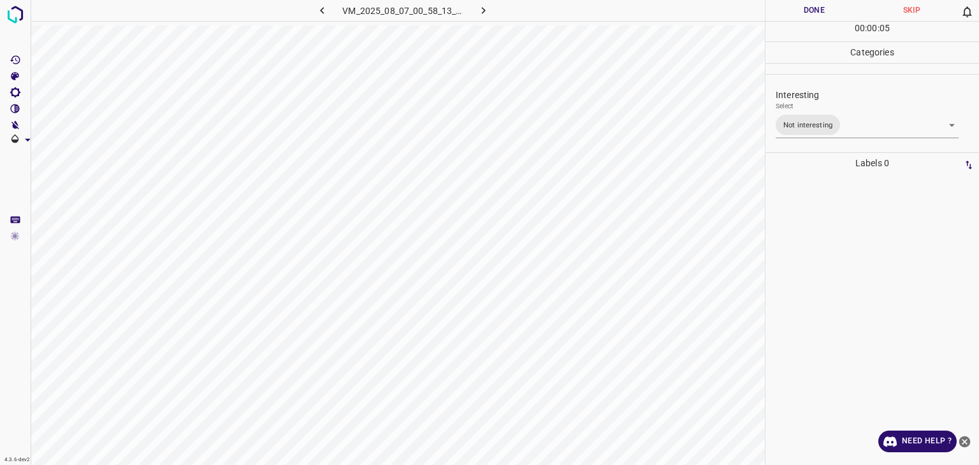
click at [790, 11] on button "Done" at bounding box center [815, 10] width 98 height 21
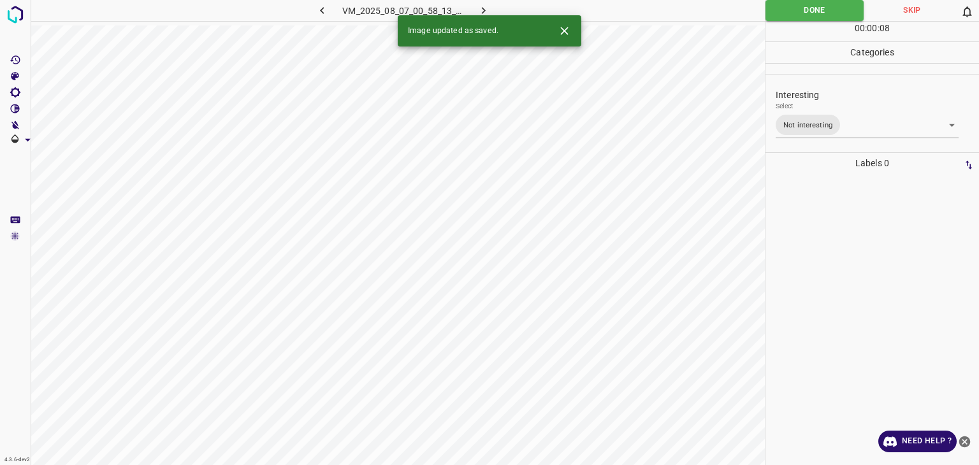
click at [488, 11] on icon "button" at bounding box center [483, 10] width 13 height 13
click at [566, 33] on icon "Close" at bounding box center [564, 31] width 8 height 8
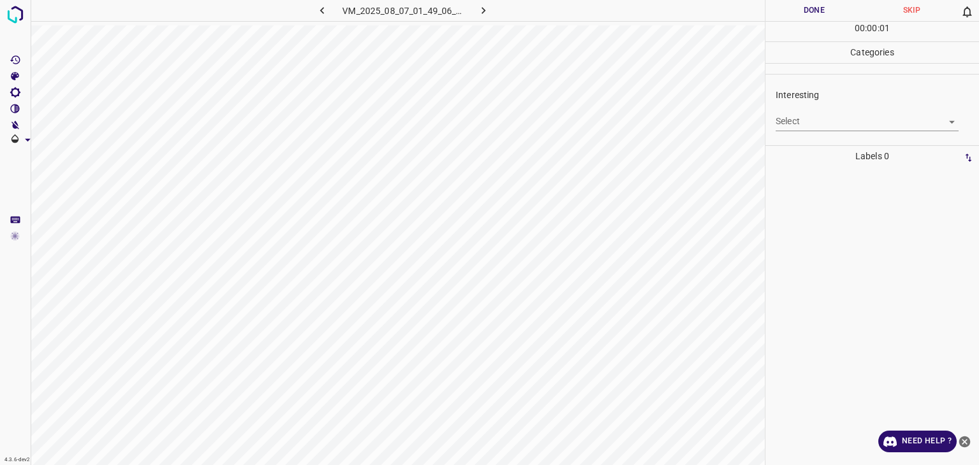
click at [811, 118] on body "4.3.6-dev2 VM_2025_08_07_01_49_06_014_00.gif Done Skip 0 00 : 00 : 01 Categorie…" at bounding box center [489, 232] width 979 height 465
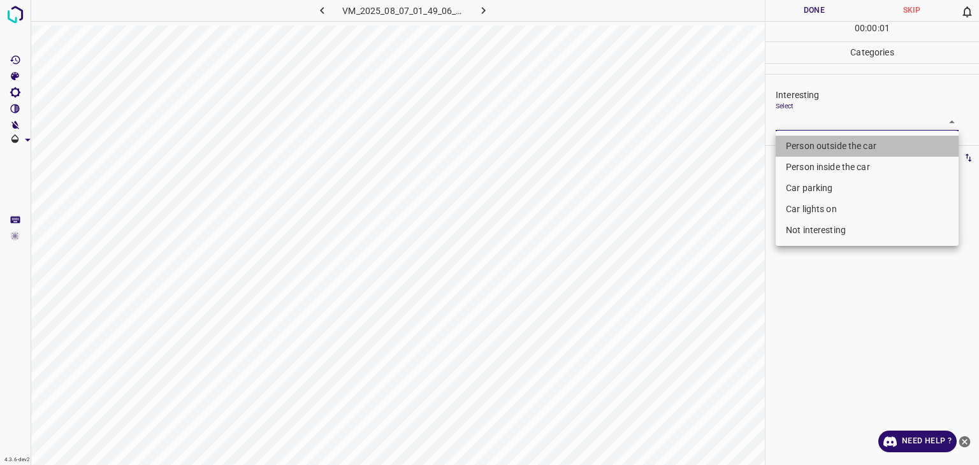
click at [818, 142] on li "Person outside the car" at bounding box center [867, 146] width 183 height 21
type input "Person outside the car"
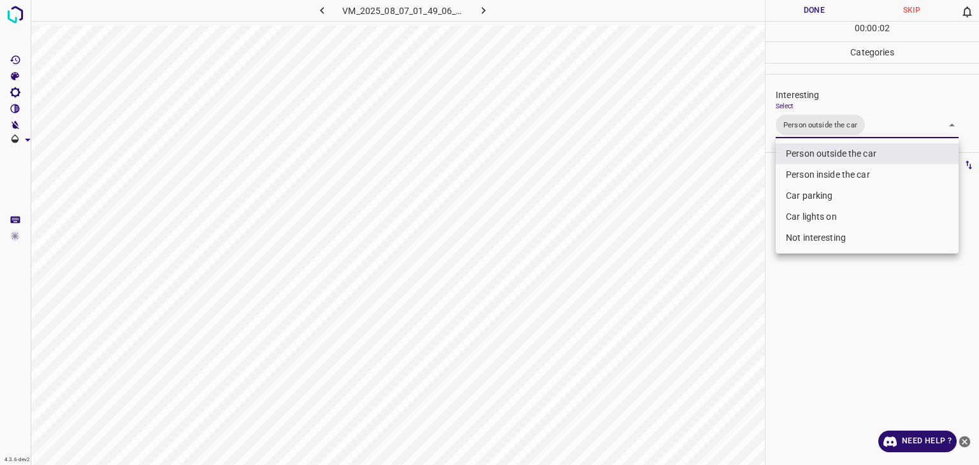
click at [798, 11] on div at bounding box center [489, 232] width 979 height 465
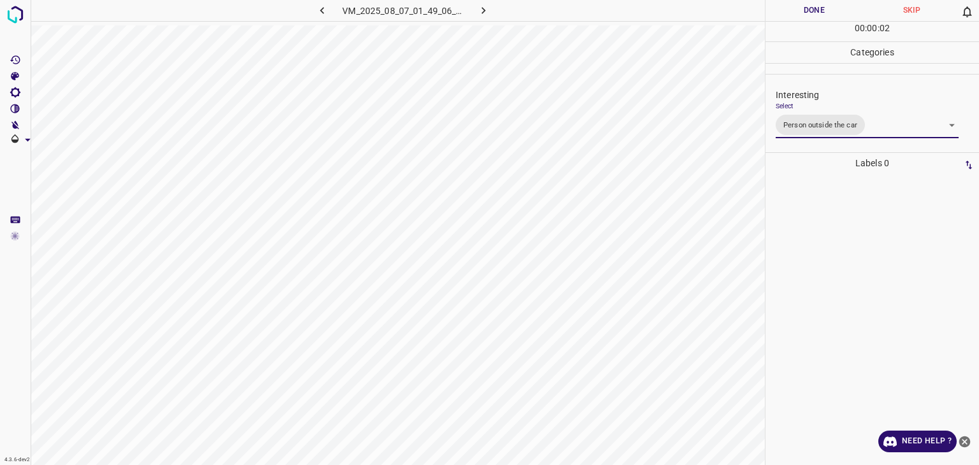
click at [798, 11] on div "Person outside the car Person inside the car Car parking Car lights on Not inte…" at bounding box center [489, 232] width 979 height 465
click at [798, 11] on button "Done" at bounding box center [815, 10] width 98 height 21
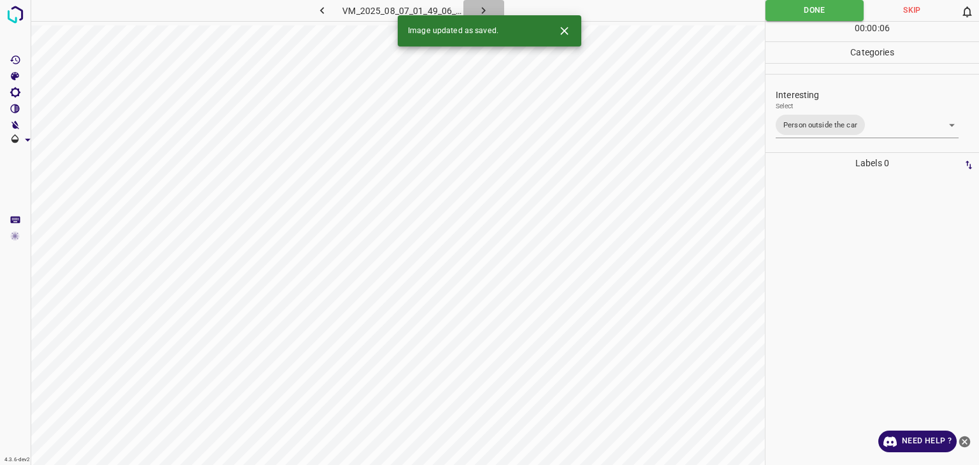
click at [481, 8] on icon "button" at bounding box center [483, 10] width 13 height 13
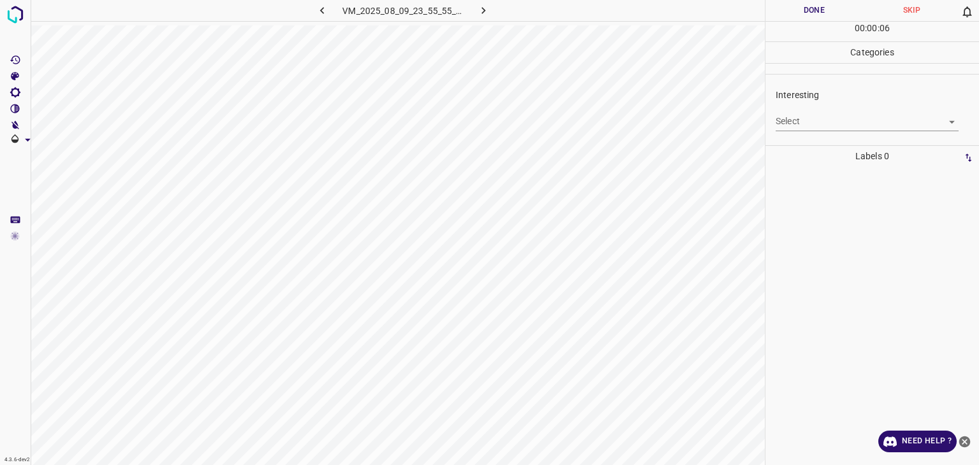
click at [806, 123] on body "4.3.6-dev2 VM_2025_08_09_23_55_55_567_10.gif Done Skip 0 00 : 00 : 06 Categorie…" at bounding box center [489, 232] width 979 height 465
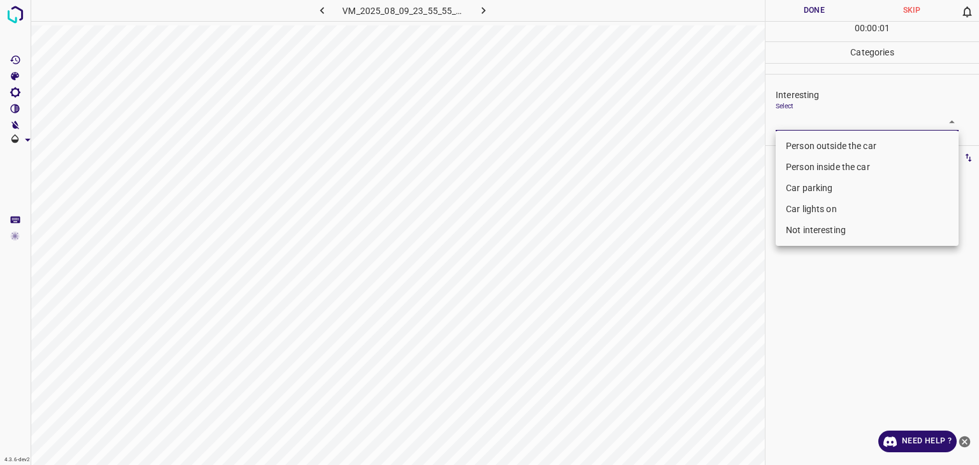
click at [808, 146] on li "Person outside the car" at bounding box center [867, 146] width 183 height 21
type input "Person outside the car"
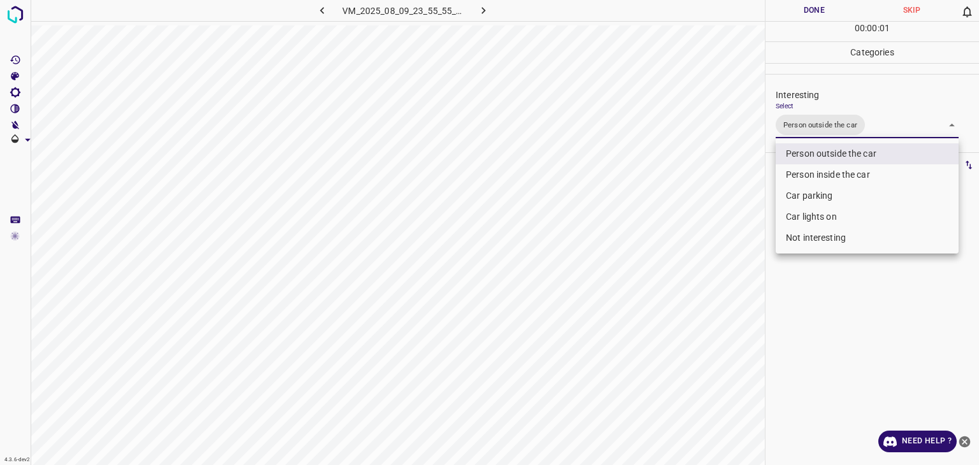
click at [817, 14] on div at bounding box center [489, 232] width 979 height 465
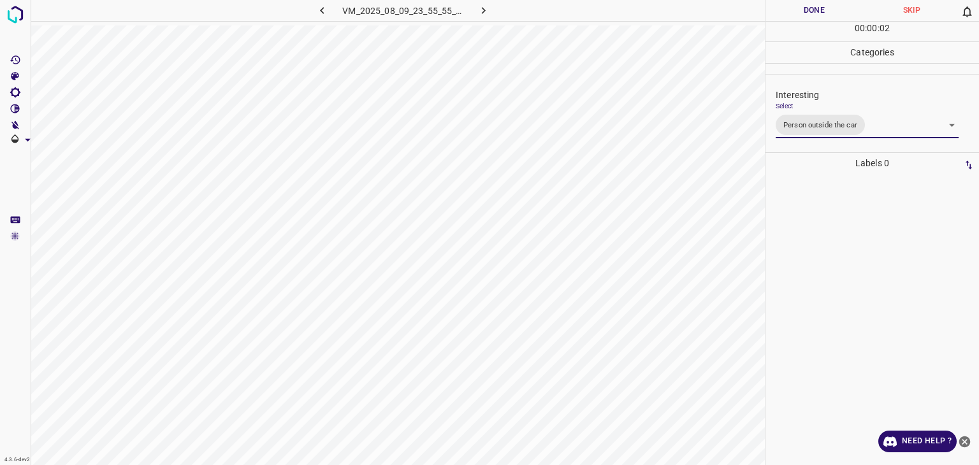
click at [811, 11] on div "Person outside the car Person inside the car Car parking Car lights on Not inte…" at bounding box center [489, 232] width 979 height 465
click at [810, 11] on button "Done" at bounding box center [815, 10] width 98 height 21
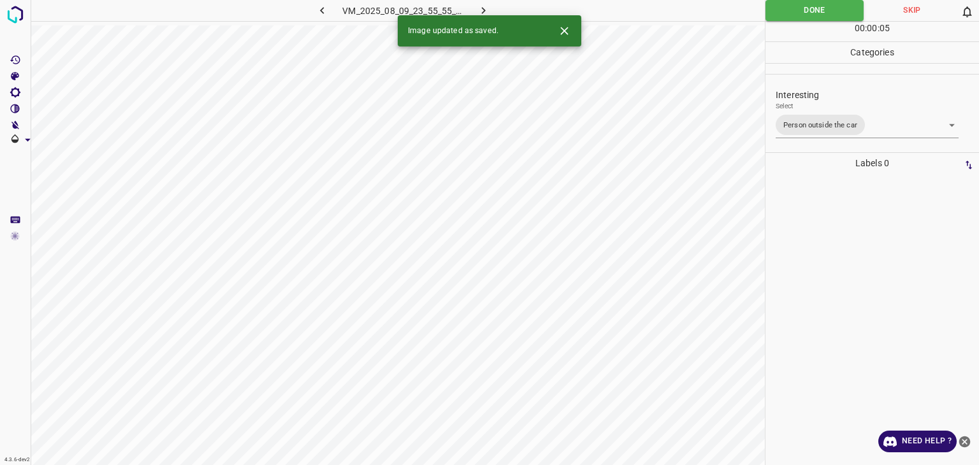
click at [484, 11] on icon "button" at bounding box center [484, 10] width 4 height 7
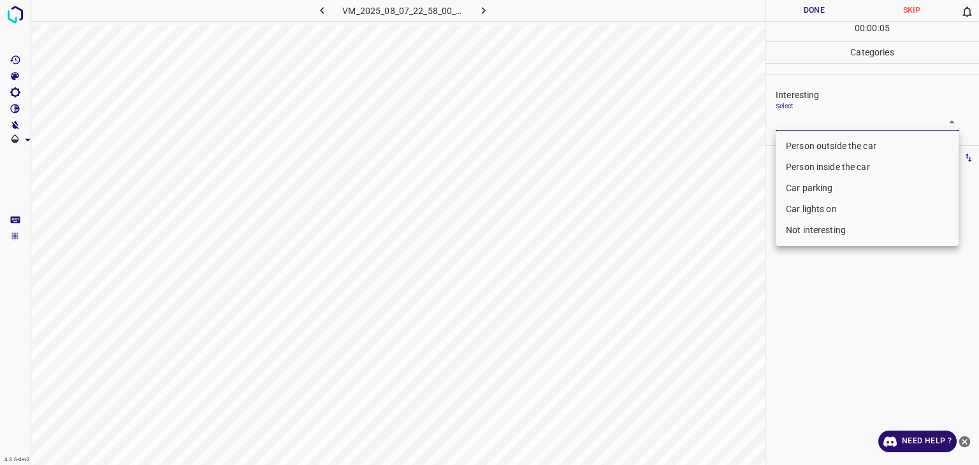
click at [796, 122] on body "4.3.6-dev2 VM_2025_08_07_22_58_00_655_07.gif Done Skip 0 00 : 00 : 05 Categorie…" at bounding box center [489, 232] width 979 height 465
click at [800, 138] on li "Person outside the car" at bounding box center [867, 146] width 183 height 21
type input "Person outside the car"
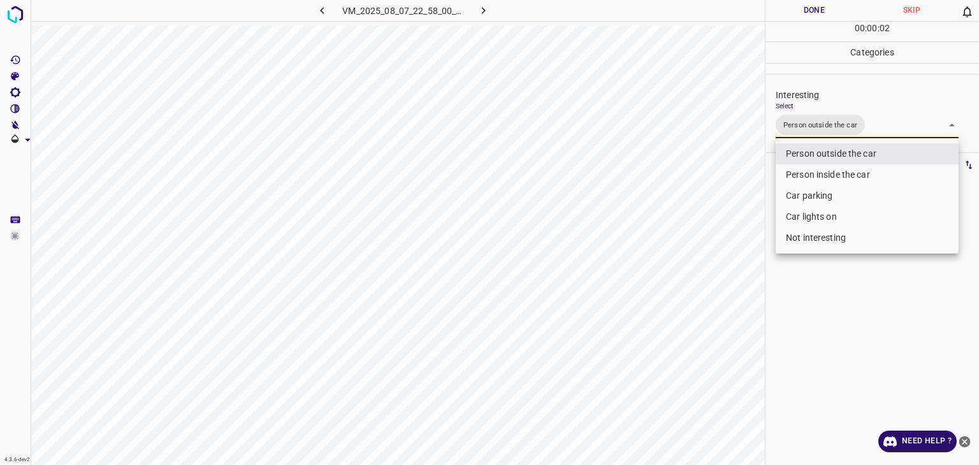
click at [817, 18] on div at bounding box center [489, 232] width 979 height 465
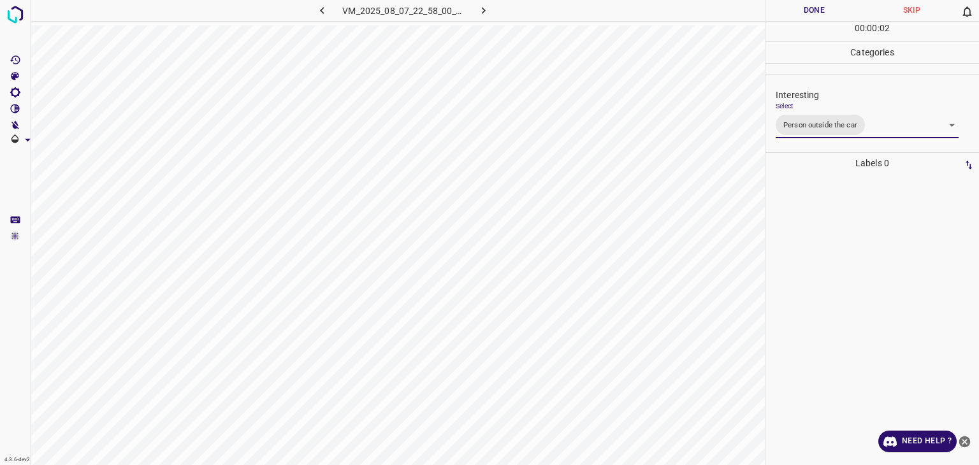
click at [814, 15] on div "Person outside the car Person inside the car Car parking Car lights on Not inte…" at bounding box center [489, 232] width 979 height 465
click at [814, 15] on button "Done" at bounding box center [815, 10] width 98 height 21
click at [486, 10] on icon "button" at bounding box center [483, 10] width 13 height 13
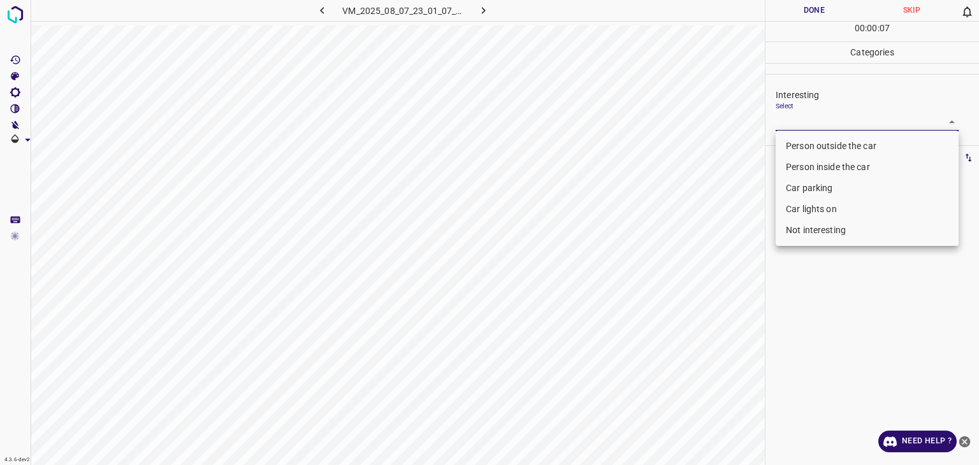
click at [806, 119] on body "4.3.6-dev2 VM_2025_08_07_23_01_07_428_02.gif Done Skip 0 00 : 00 : 07 Categorie…" at bounding box center [489, 232] width 979 height 465
click at [814, 146] on li "Person outside the car" at bounding box center [867, 146] width 183 height 21
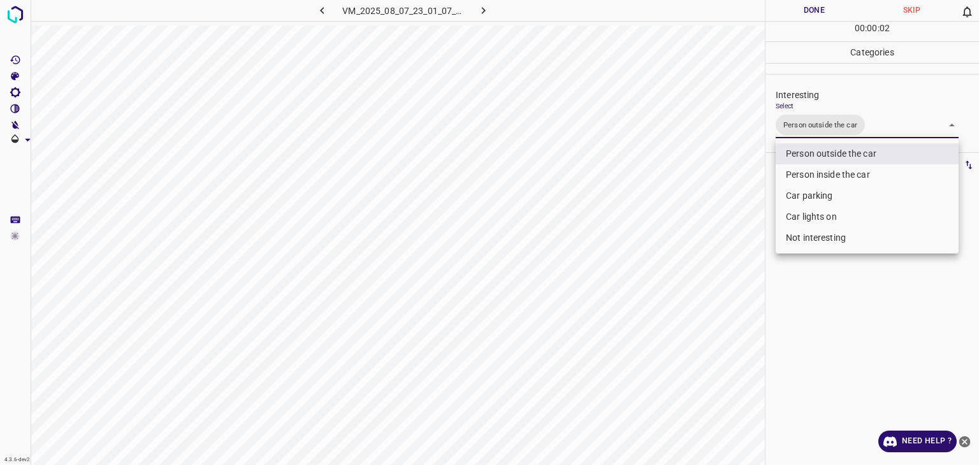
click at [826, 216] on li "Car lights on" at bounding box center [867, 217] width 183 height 21
type input "Person outside the car,Car lights on"
click at [817, 6] on div at bounding box center [489, 232] width 979 height 465
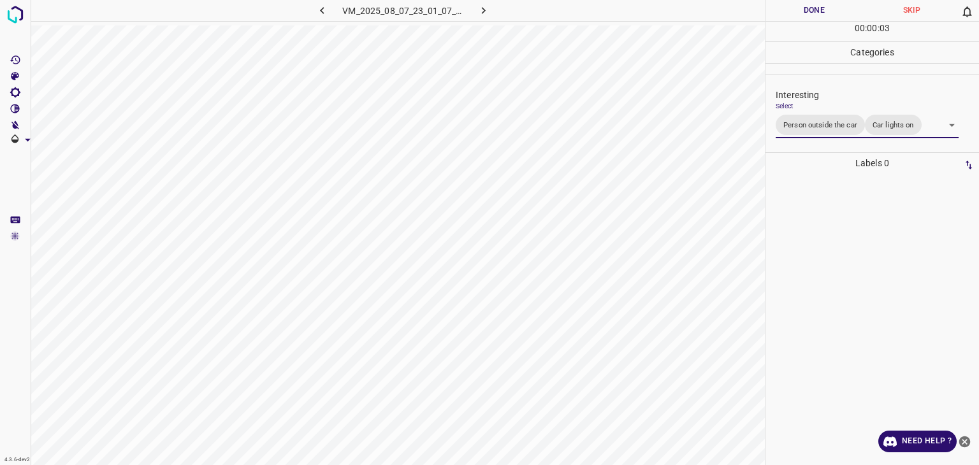
click at [817, 6] on div at bounding box center [489, 232] width 979 height 465
click at [817, 6] on button "Done" at bounding box center [815, 10] width 98 height 21
click at [816, 6] on button "Done" at bounding box center [815, 10] width 98 height 21
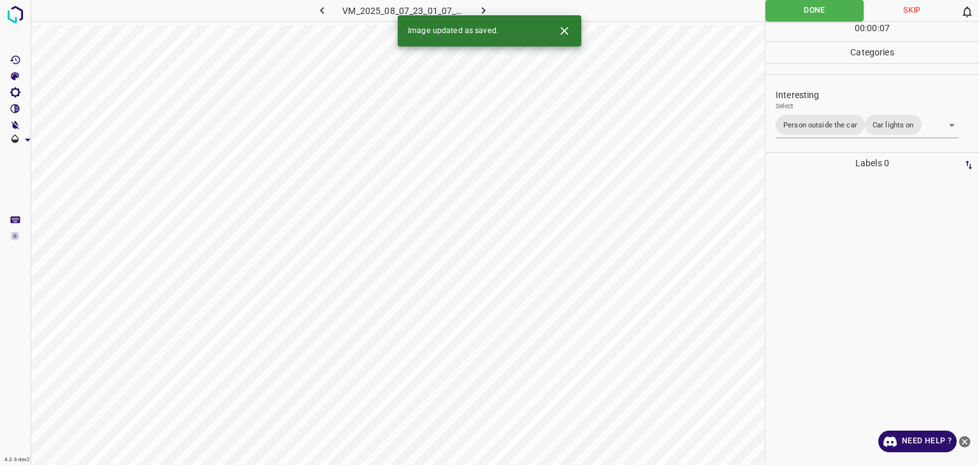
click at [482, 10] on icon "button" at bounding box center [483, 10] width 13 height 13
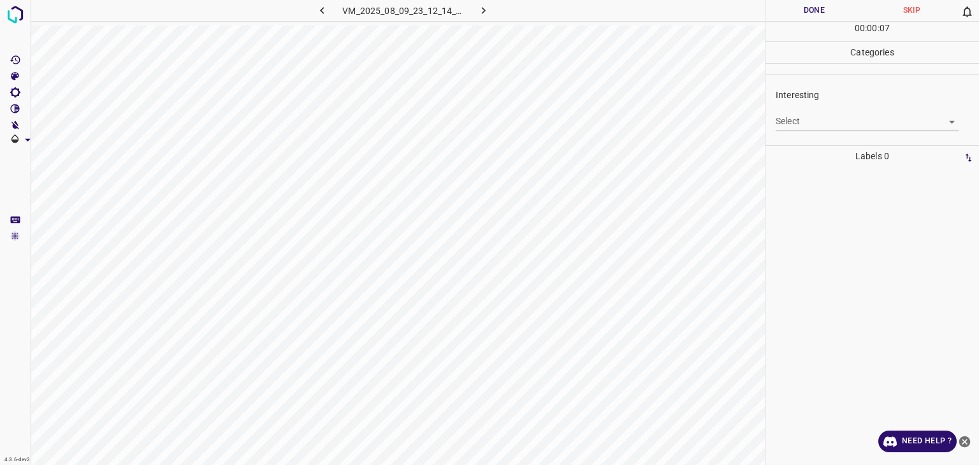
click at [824, 113] on body "4.3.6-dev2 VM_2025_08_09_23_12_14_013_04.gif Done Skip 0 00 : 00 : 07 Categorie…" at bounding box center [489, 232] width 979 height 465
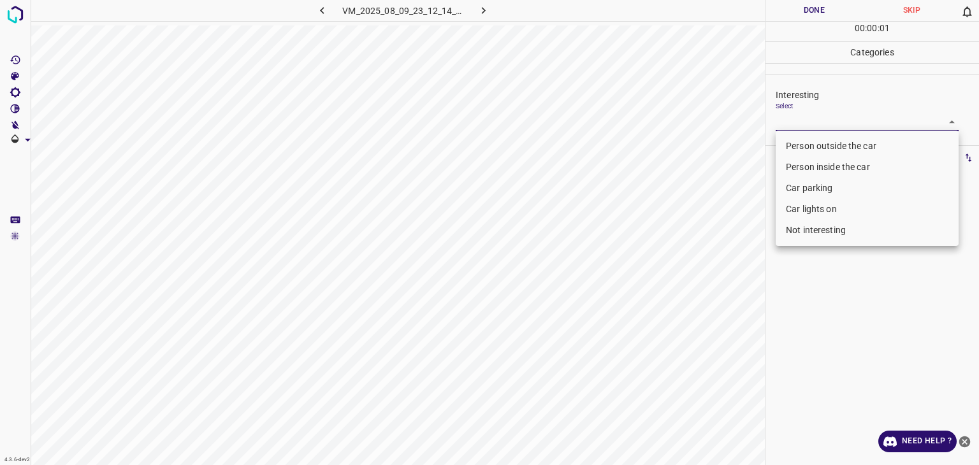
click at [801, 225] on li "Not interesting" at bounding box center [867, 230] width 183 height 21
type input "Not interesting"
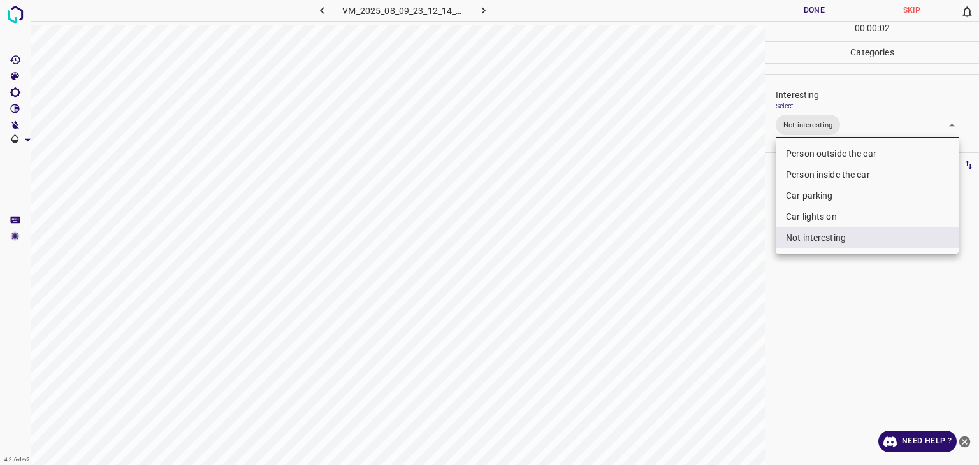
click at [791, 16] on div at bounding box center [489, 232] width 979 height 465
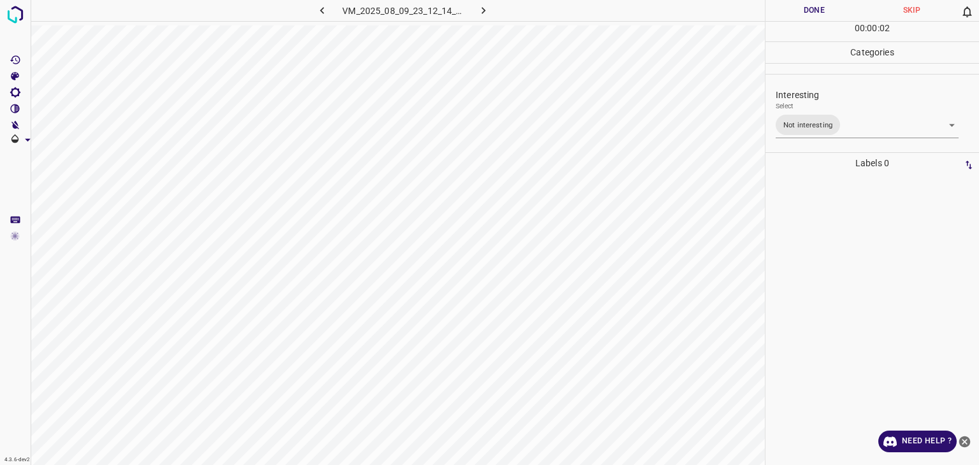
click at [791, 16] on button "Done" at bounding box center [815, 10] width 98 height 21
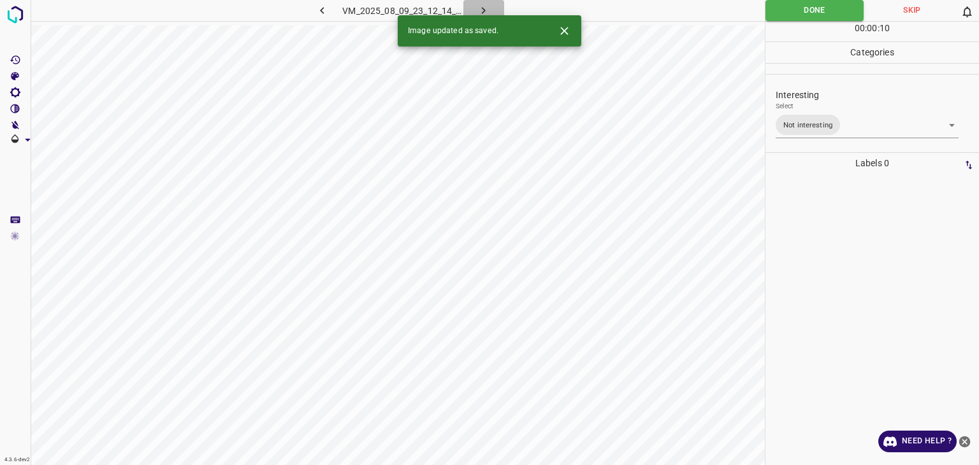
click at [480, 5] on icon "button" at bounding box center [483, 10] width 13 height 13
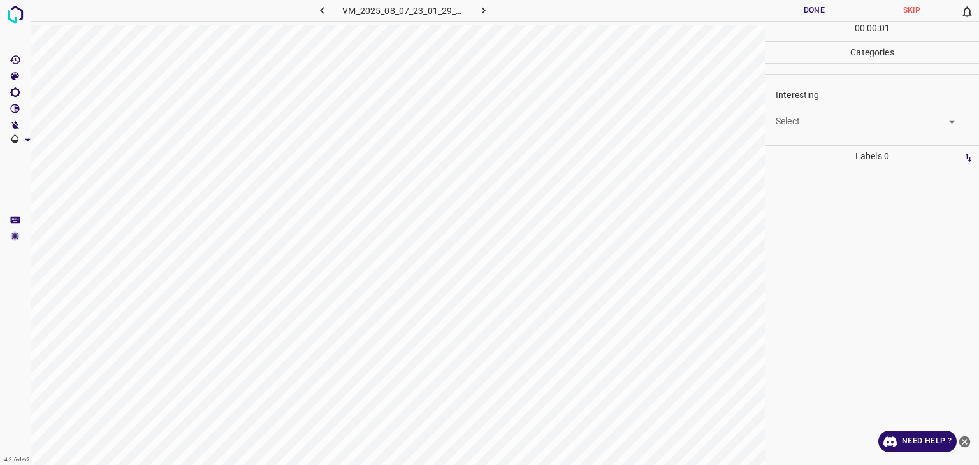
click at [849, 123] on body "4.3.6-dev2 VM_2025_08_07_23_01_29_529_07.gif Done Skip 0 00 : 00 : 01 Categorie…" at bounding box center [489, 232] width 979 height 465
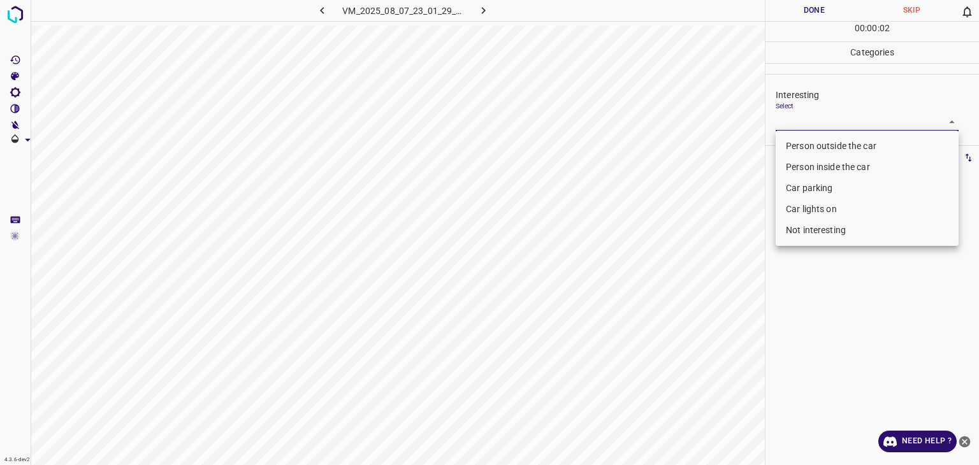
click at [824, 204] on li "Car lights on" at bounding box center [867, 209] width 183 height 21
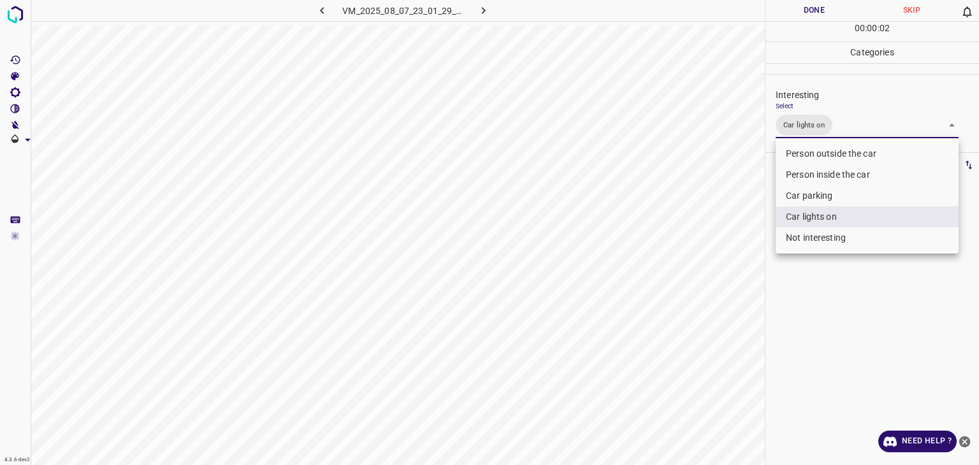
click at [831, 172] on li "Person inside the car" at bounding box center [867, 175] width 183 height 21
click at [831, 154] on li "Person outside the car" at bounding box center [867, 153] width 183 height 21
type input "Car lights on,Person outside the car"
click at [804, 11] on div at bounding box center [489, 232] width 979 height 465
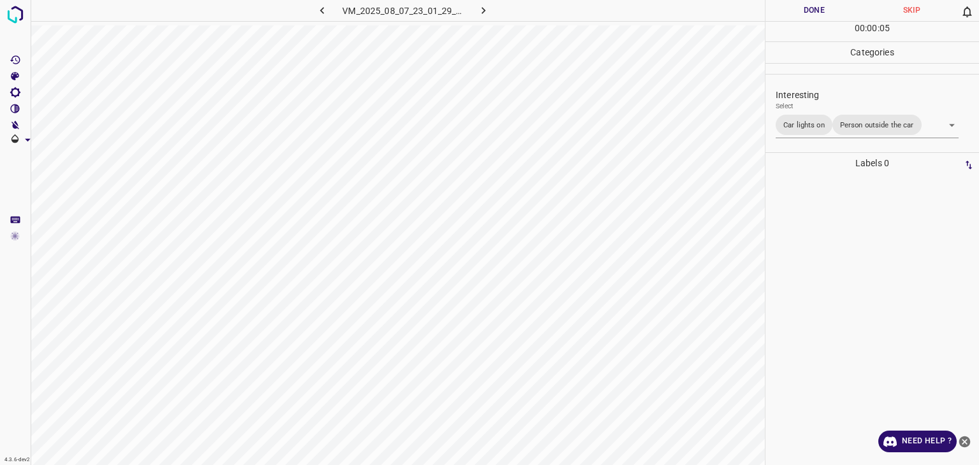
click at [804, 11] on div at bounding box center [489, 232] width 979 height 465
click at [804, 11] on button "Done" at bounding box center [815, 10] width 98 height 21
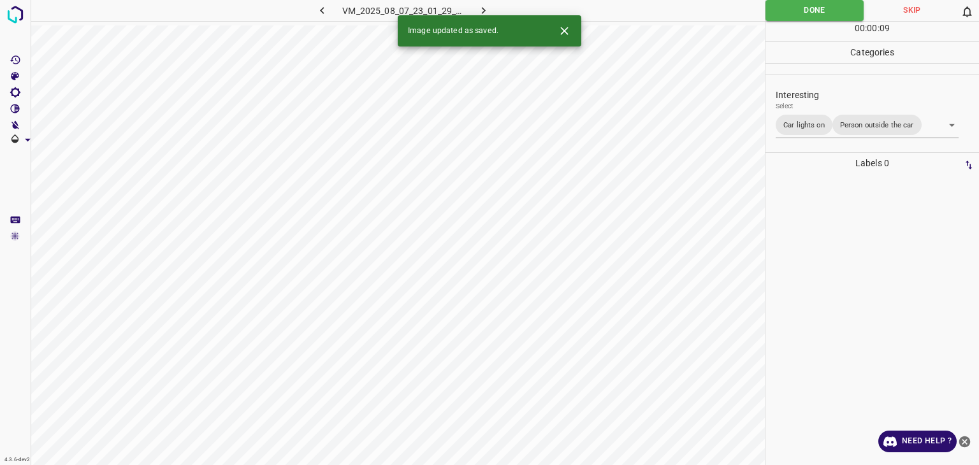
click at [487, 10] on icon "button" at bounding box center [483, 10] width 13 height 13
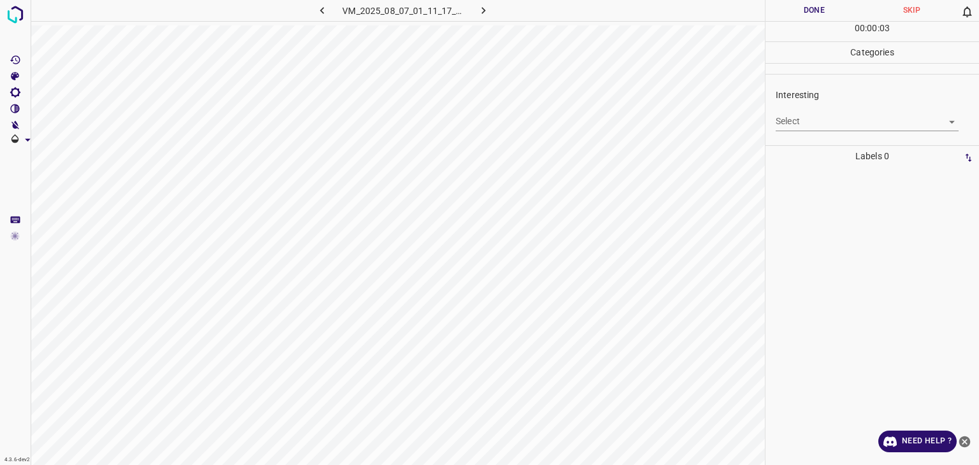
click at [796, 121] on body "4.3.6-dev2 VM_2025_08_07_01_11_17_352_04.gif Done Skip 0 00 : 00 : 03 Categorie…" at bounding box center [489, 232] width 979 height 465
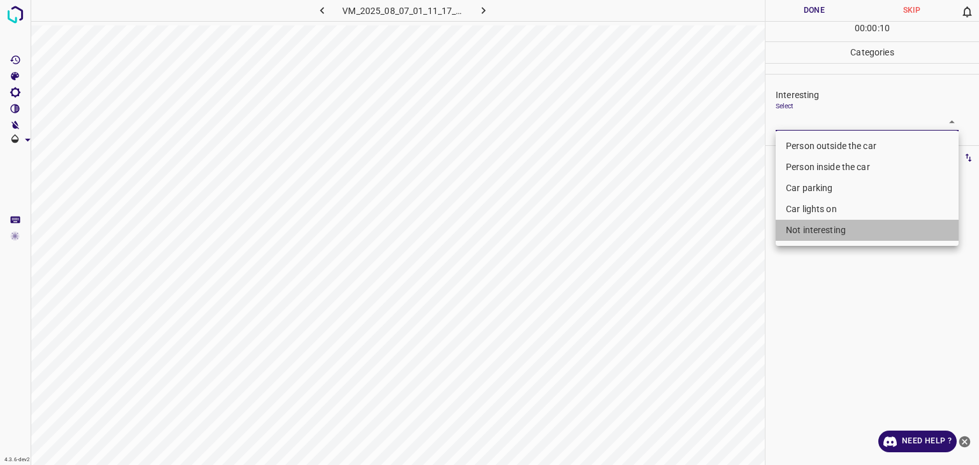
click at [837, 234] on li "Not interesting" at bounding box center [867, 230] width 183 height 21
type input "Not interesting"
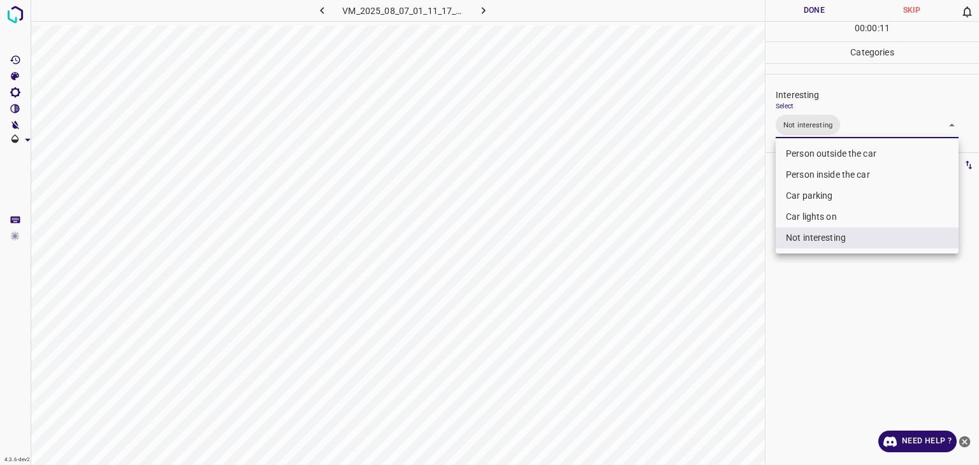
click at [824, 16] on div at bounding box center [489, 232] width 979 height 465
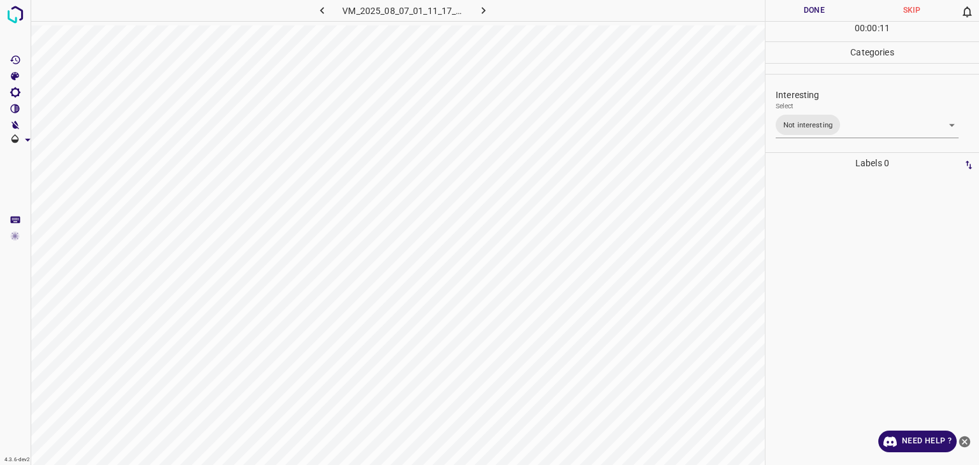
click at [824, 16] on div at bounding box center [489, 232] width 979 height 465
click at [822, 15] on button "Done" at bounding box center [815, 10] width 98 height 21
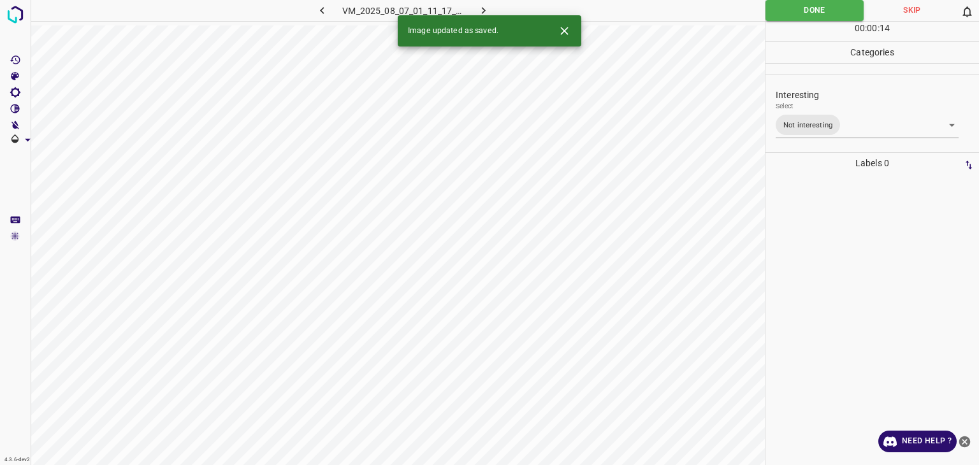
click at [480, 11] on icon "button" at bounding box center [483, 10] width 13 height 13
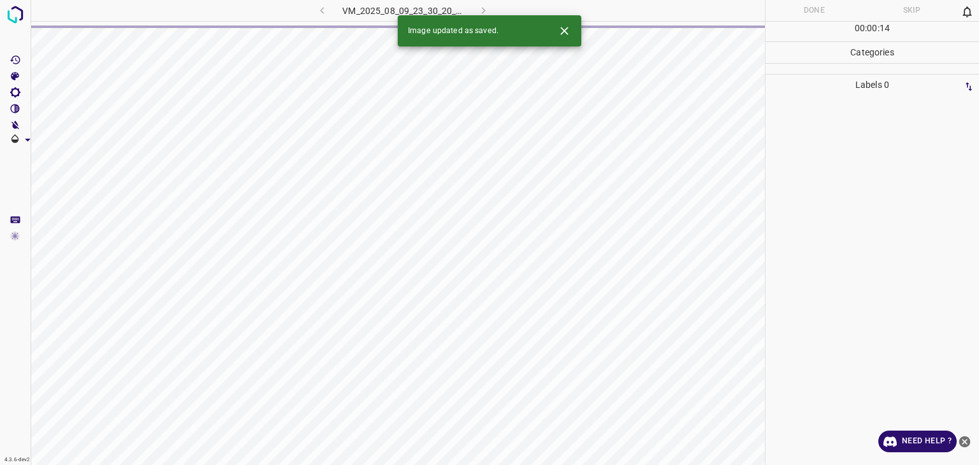
click at [569, 33] on icon "Close" at bounding box center [564, 30] width 13 height 13
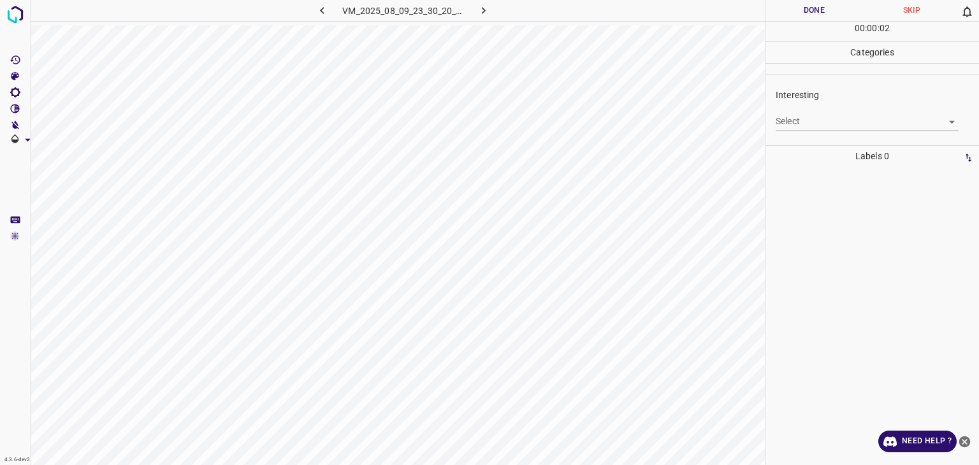
click at [787, 122] on body "4.3.6-dev2 VM_2025_08_09_23_30_20_594_06.gif Done Skip 0 00 : 00 : 02 Categorie…" at bounding box center [489, 232] width 979 height 465
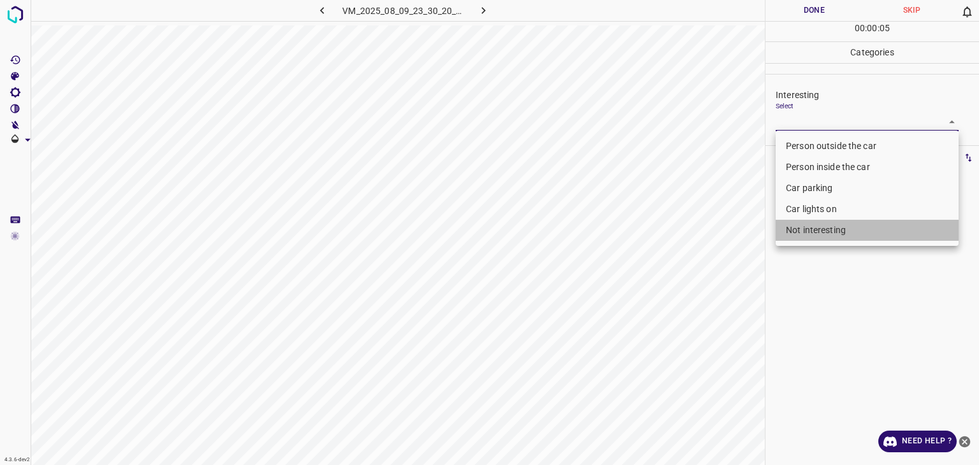
click at [786, 237] on li "Not interesting" at bounding box center [867, 230] width 183 height 21
type input "Not interesting"
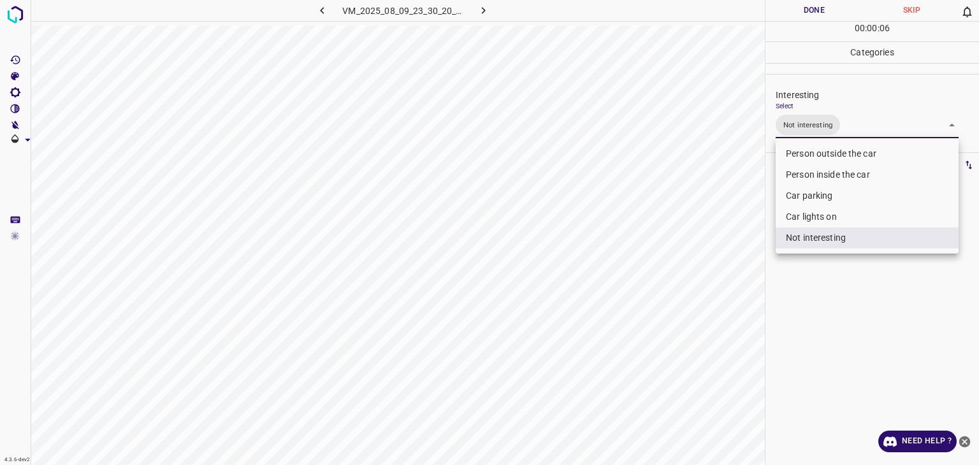
click at [796, 11] on div at bounding box center [489, 232] width 979 height 465
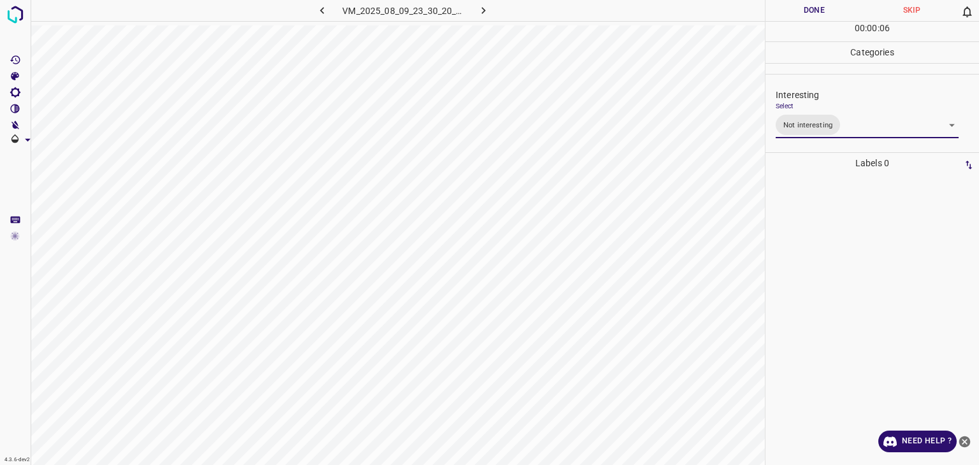
click at [796, 11] on div "Person outside the car Person inside the car Car parking Car lights on Not inte…" at bounding box center [489, 232] width 979 height 465
click at [796, 11] on button "Done" at bounding box center [815, 10] width 98 height 21
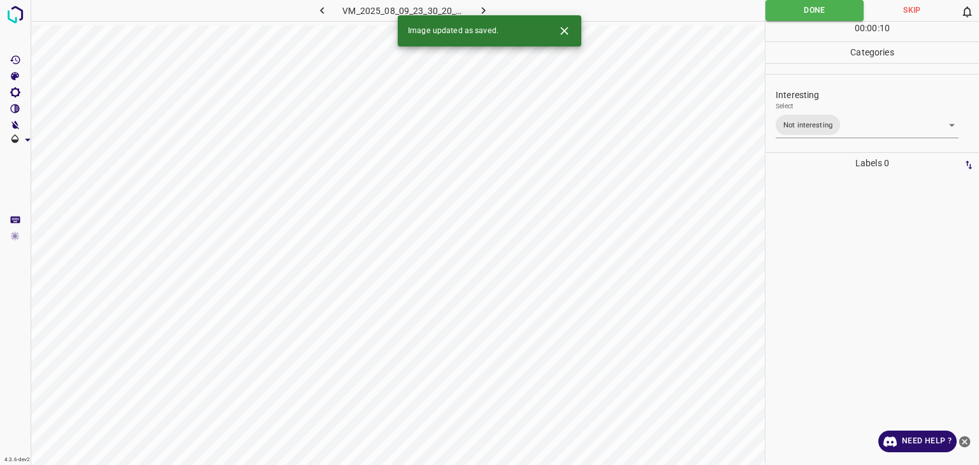
click at [490, 6] on button "button" at bounding box center [484, 10] width 41 height 21
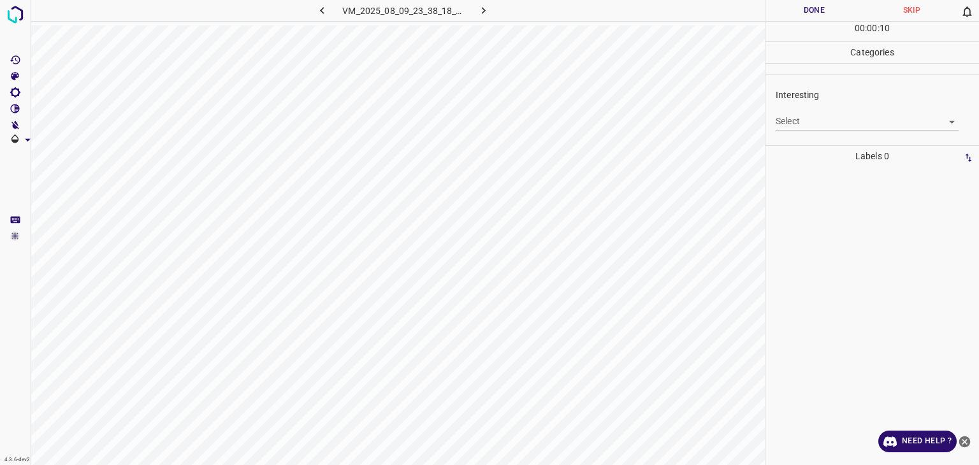
click at [783, 115] on body "4.3.6-dev2 VM_2025_08_09_23_38_18_145_09.gif Done Skip 0 00 : 00 : 10 Categorie…" at bounding box center [489, 232] width 979 height 465
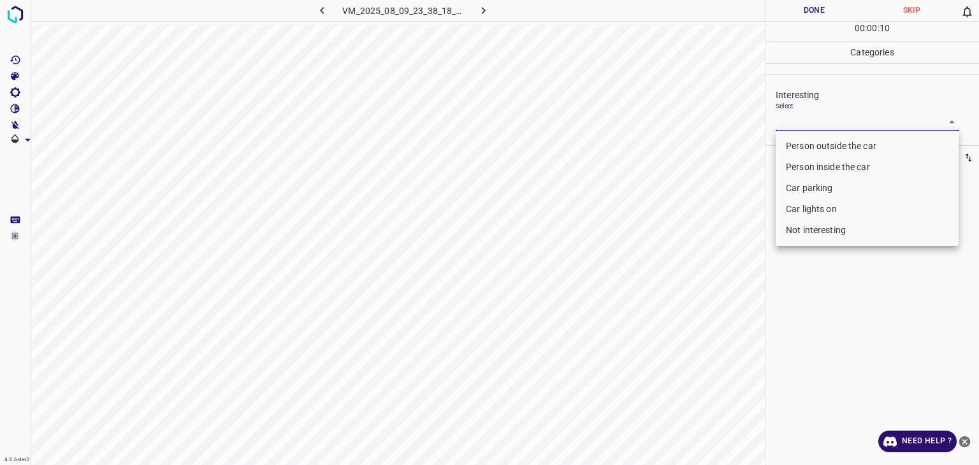
click at [788, 147] on li "Person outside the car" at bounding box center [867, 146] width 183 height 21
type input "Person outside the car"
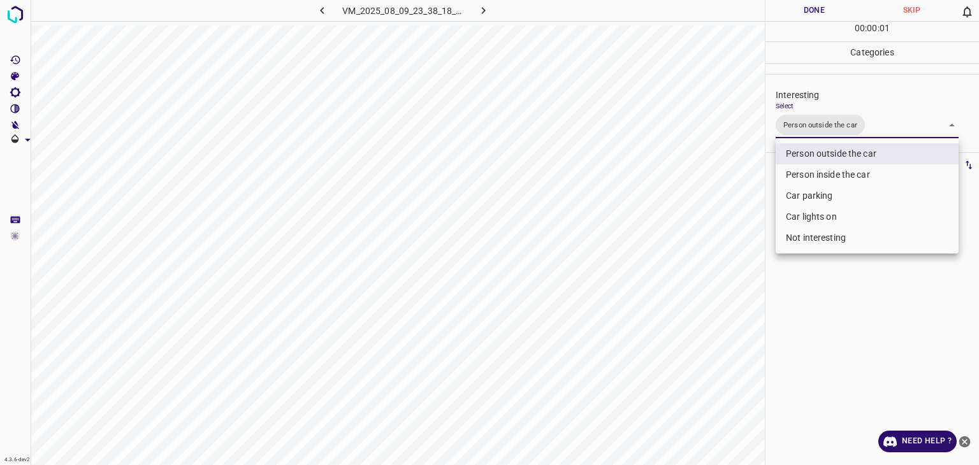
click at [802, 4] on div at bounding box center [489, 232] width 979 height 465
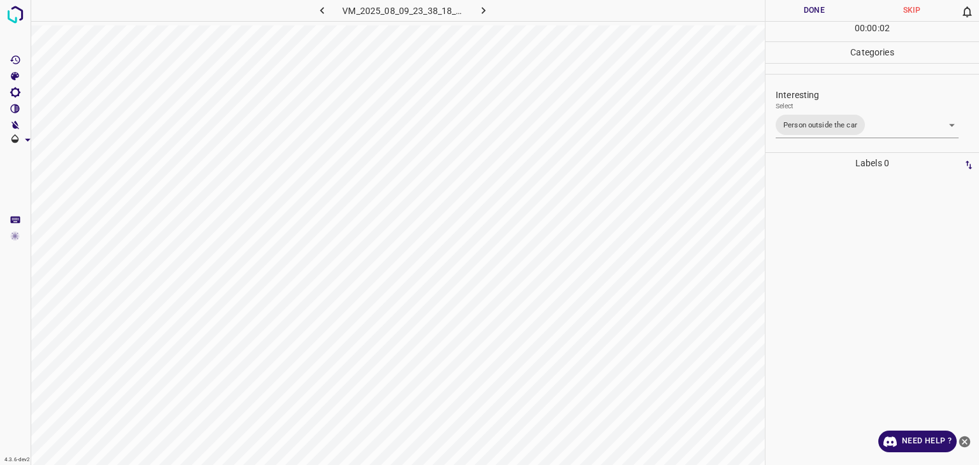
click at [802, 3] on button "Done" at bounding box center [815, 10] width 98 height 21
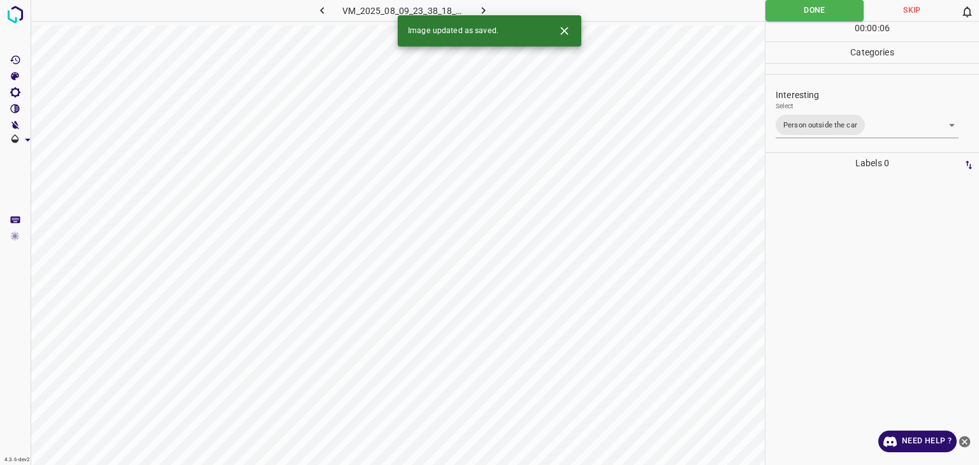
click at [485, 9] on icon "button" at bounding box center [483, 10] width 13 height 13
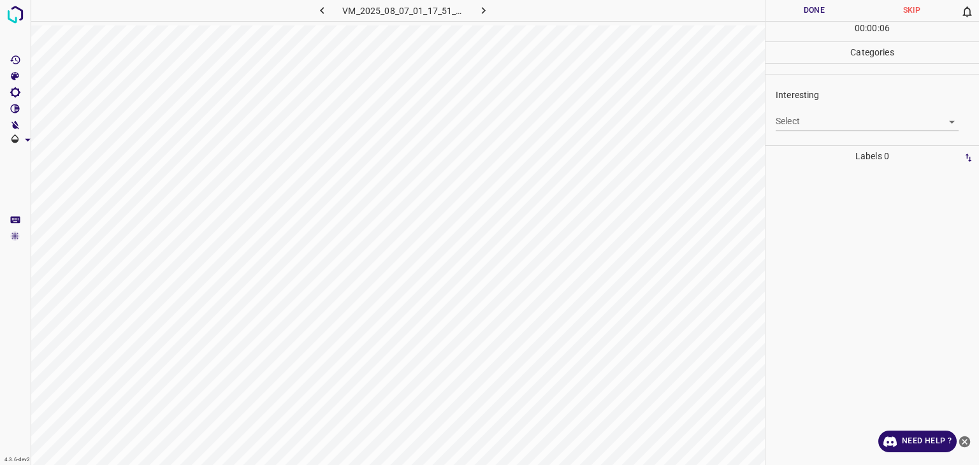
click at [802, 119] on body "4.3.6-dev2 VM_2025_08_07_01_17_51_229_02.gif Done Skip 0 00 : 00 : 06 Categorie…" at bounding box center [489, 232] width 979 height 465
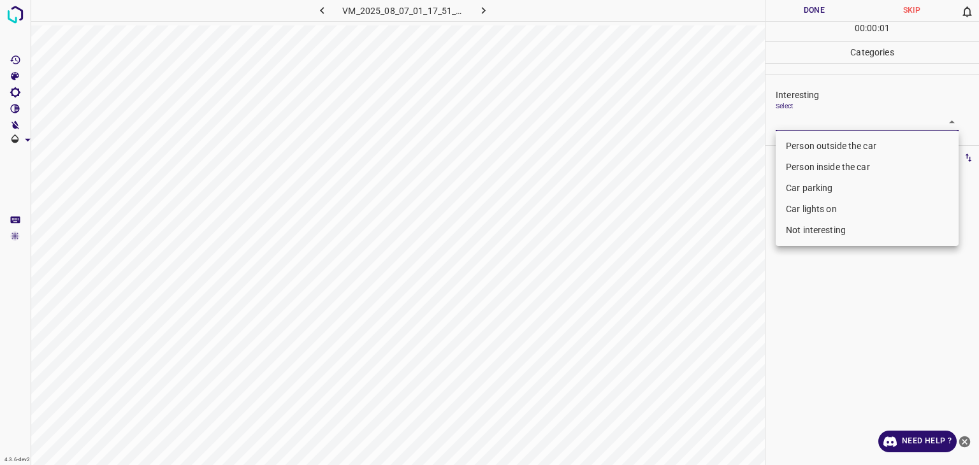
click at [814, 143] on li "Person outside the car" at bounding box center [867, 146] width 183 height 21
type input "Person outside the car"
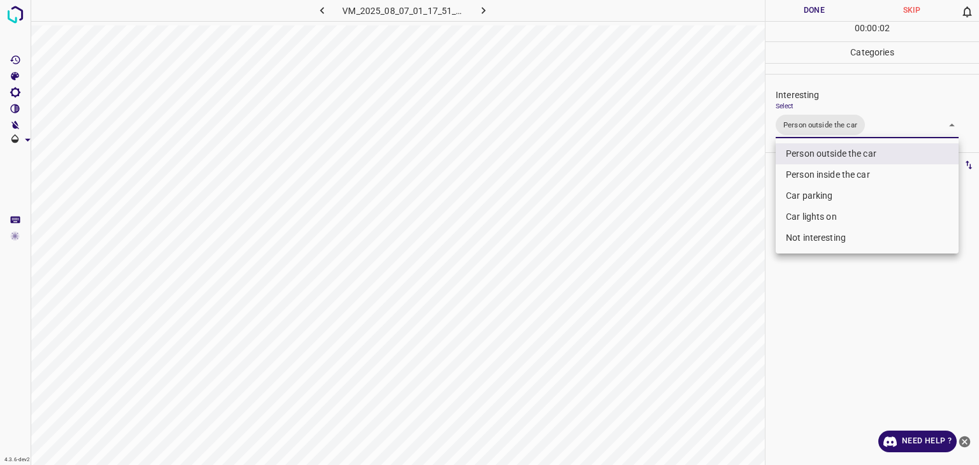
click at [816, 8] on div at bounding box center [489, 232] width 979 height 465
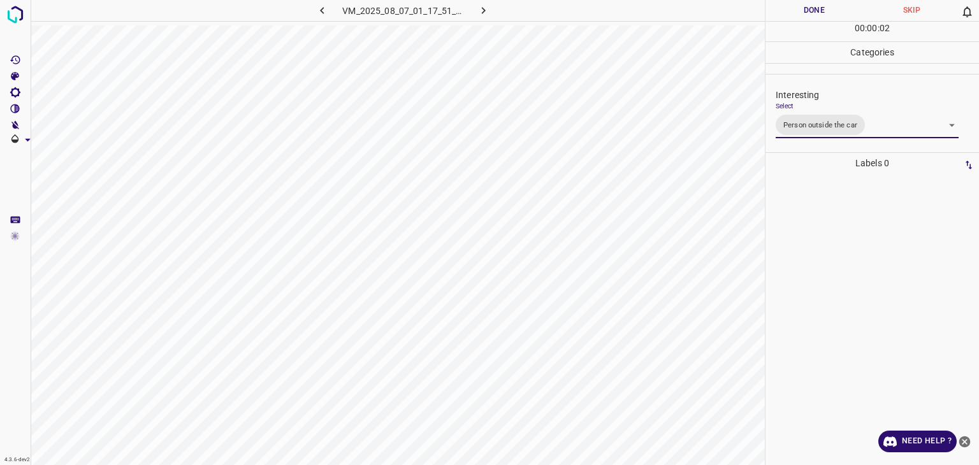
click at [816, 8] on div "Person outside the car Person inside the car Car parking Car lights on Not inte…" at bounding box center [489, 232] width 979 height 465
click at [816, 8] on button "Done" at bounding box center [815, 10] width 98 height 21
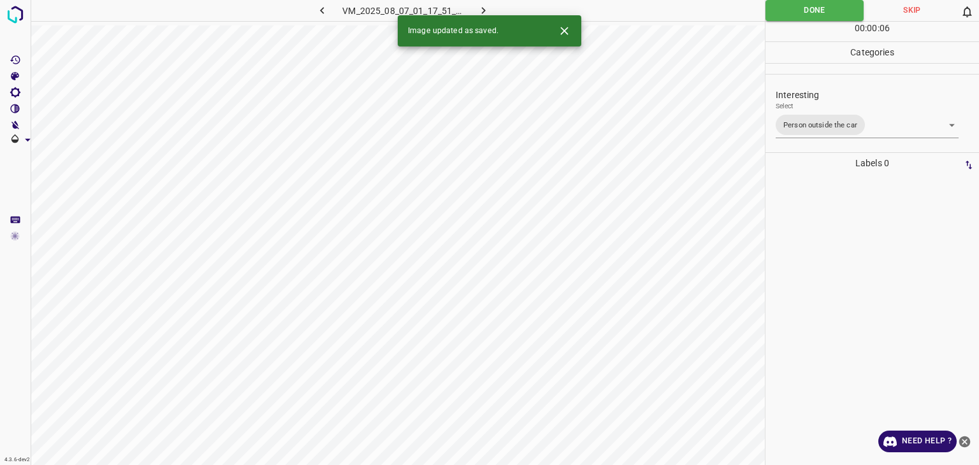
click at [481, 16] on div "Image updated as saved." at bounding box center [490, 30] width 184 height 31
click at [494, 6] on button "button" at bounding box center [484, 10] width 41 height 21
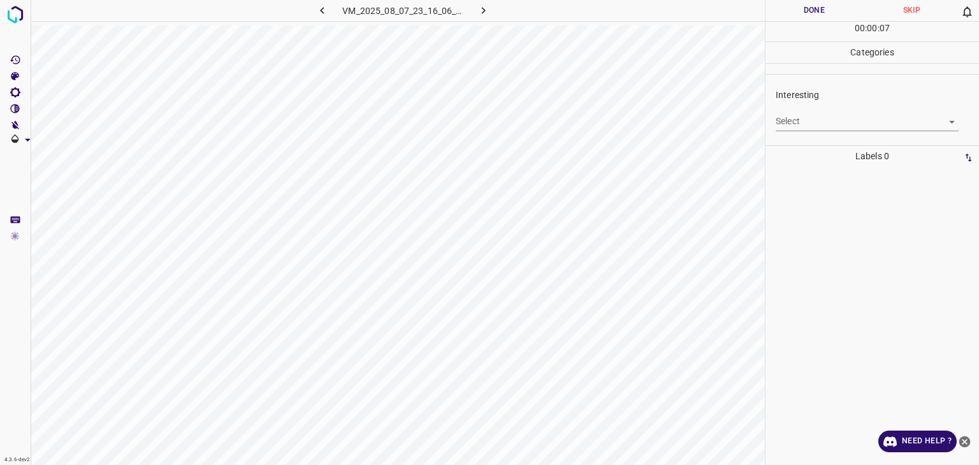
click at [807, 124] on body "4.3.6-dev2 VM_2025_08_07_23_16_06_465_04.gif Done Skip 0 00 : 00 : 07 Categorie…" at bounding box center [489, 232] width 979 height 465
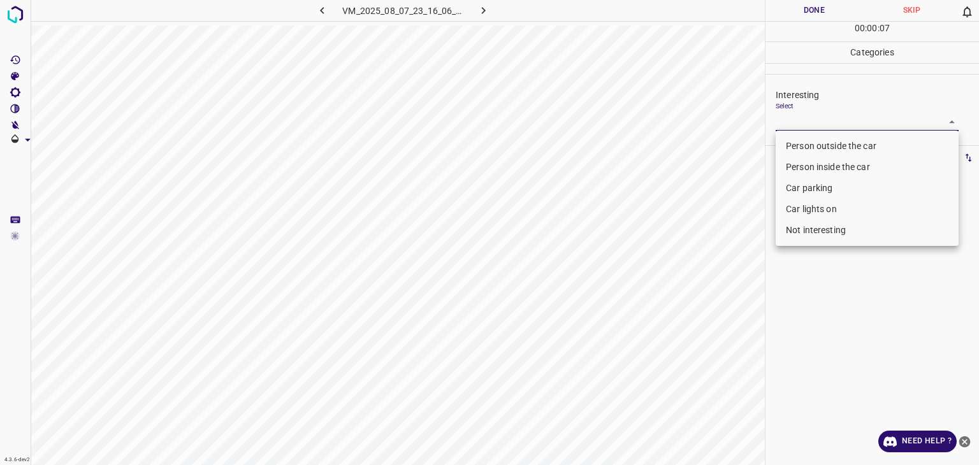
click at [788, 146] on li "Person outside the car" at bounding box center [867, 146] width 183 height 21
type input "Person outside the car"
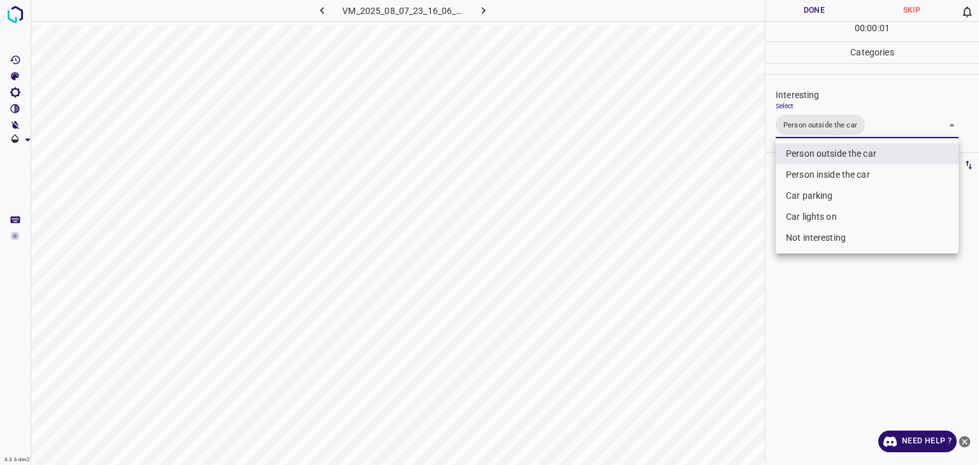
click at [802, 9] on div at bounding box center [489, 232] width 979 height 465
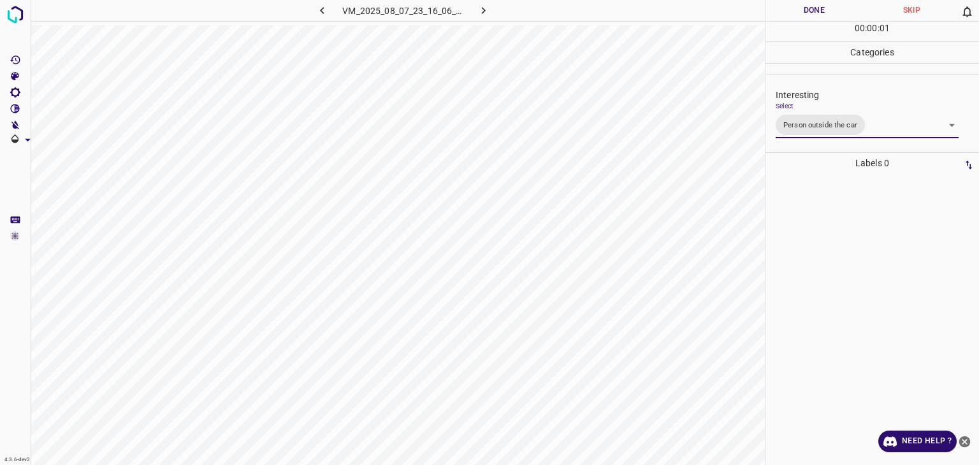
click at [802, 9] on div at bounding box center [489, 232] width 979 height 465
click at [802, 9] on button "Done" at bounding box center [815, 10] width 98 height 21
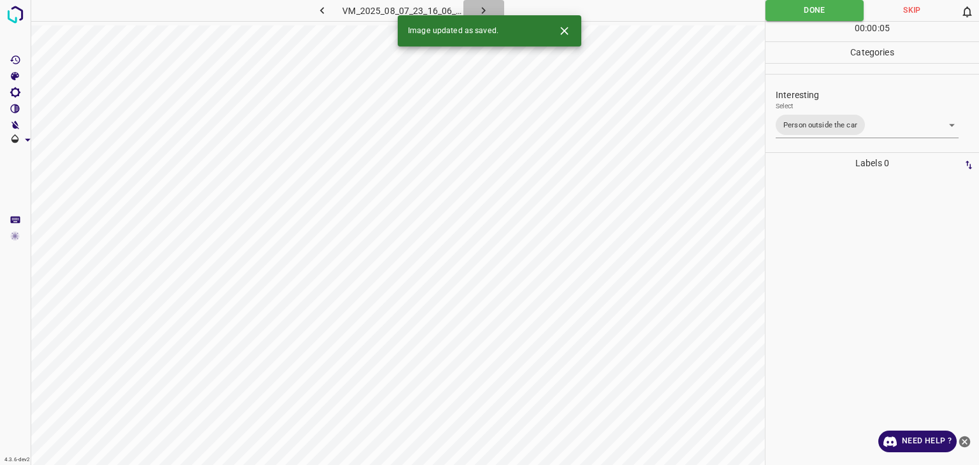
click at [481, 13] on icon "button" at bounding box center [483, 10] width 13 height 13
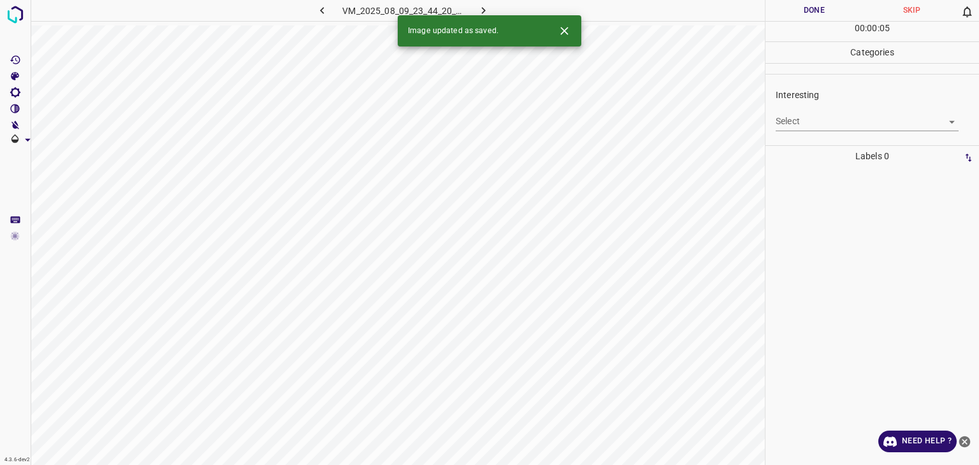
click at [568, 36] on icon "Close" at bounding box center [564, 30] width 13 height 13
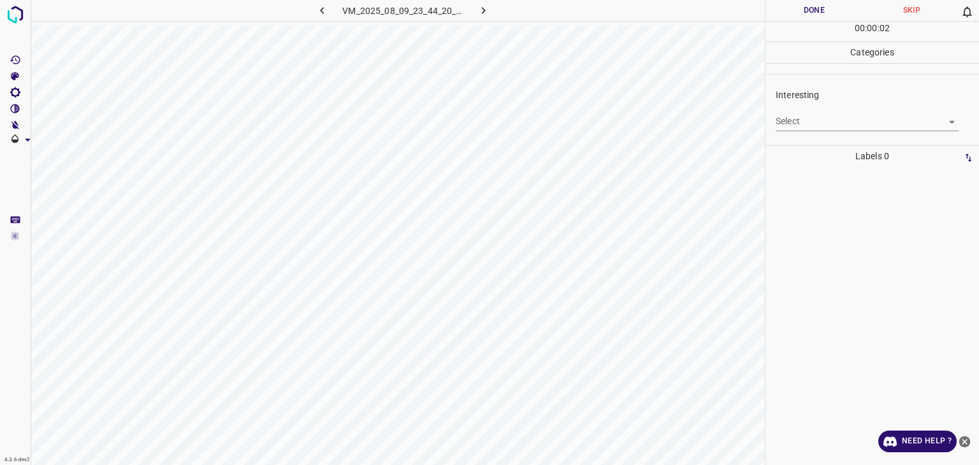
click at [792, 117] on body "4.3.6-dev2 VM_2025_08_09_23_44_20_844_01.gif Done Skip 0 00 : 00 : 02 Categorie…" at bounding box center [489, 232] width 979 height 465
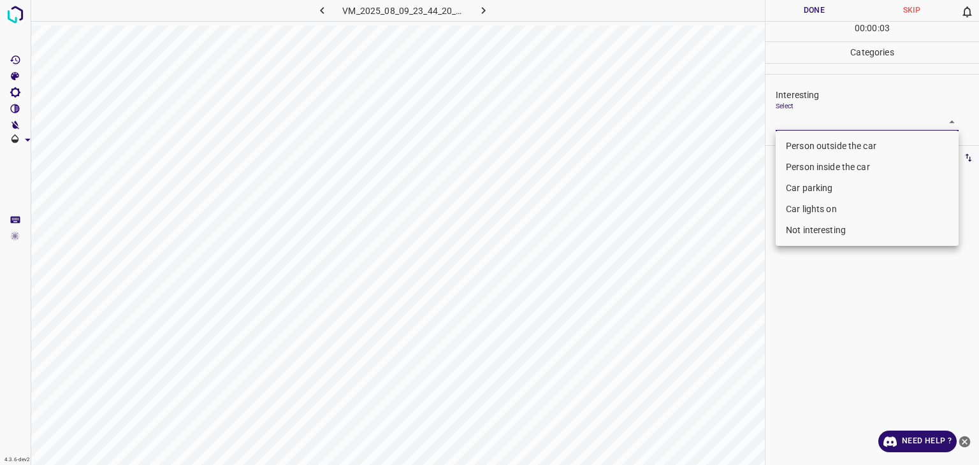
click at [789, 231] on li "Not interesting" at bounding box center [867, 230] width 183 height 21
type input "Not interesting"
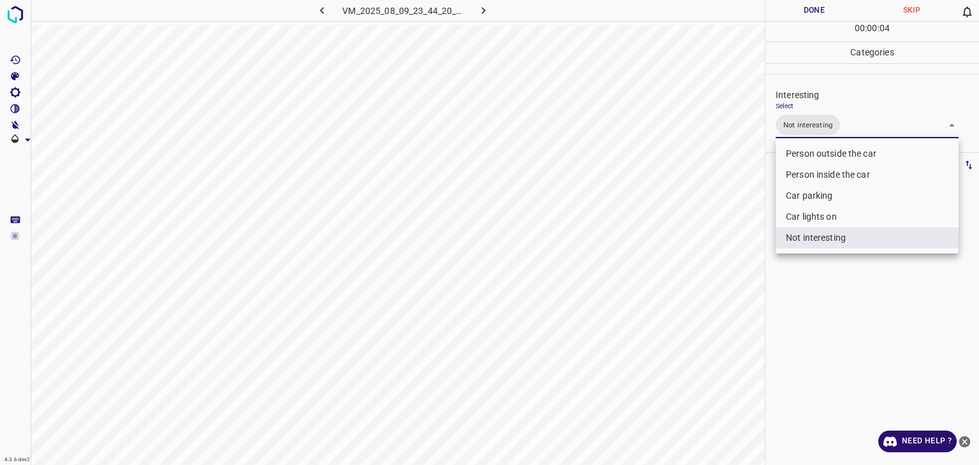
click at [772, 7] on div at bounding box center [489, 232] width 979 height 465
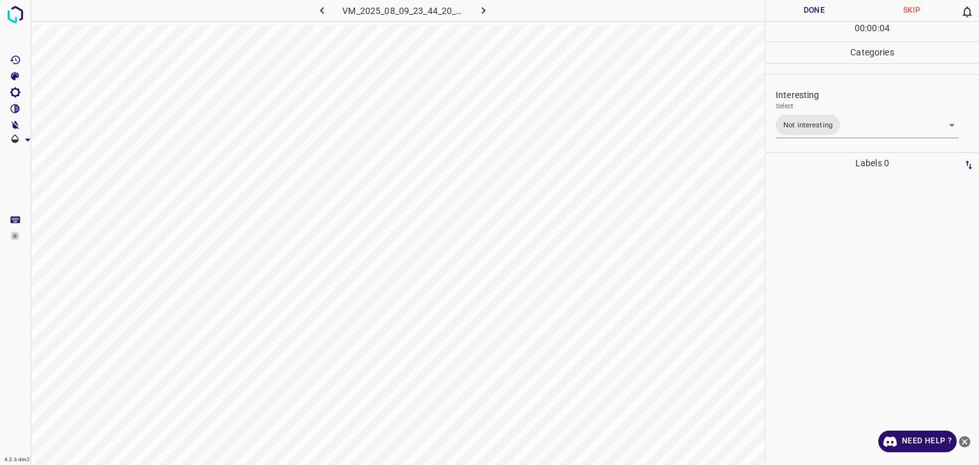
click at [773, 7] on div "Person outside the car Person inside the car Car parking Car lights on Not inte…" at bounding box center [489, 232] width 979 height 465
click at [775, 7] on button "Done" at bounding box center [815, 10] width 98 height 21
click at [775, 8] on button "Done" at bounding box center [815, 10] width 98 height 21
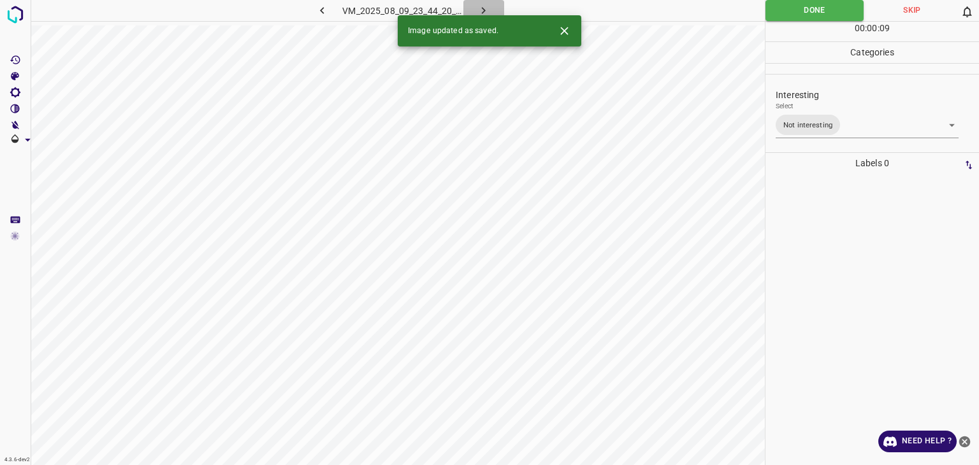
click at [477, 8] on icon "button" at bounding box center [483, 10] width 13 height 13
click at [831, 122] on body "4.3.6-dev2 VM_2025_08_05_23_34_38_417_09.gif Done Skip 0 00 : 00 : 09 Categorie…" at bounding box center [489, 232] width 979 height 465
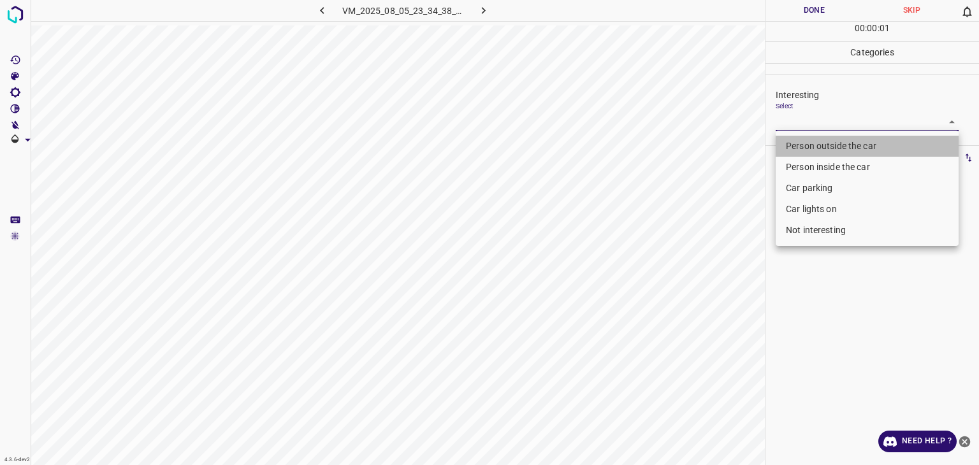
click at [791, 146] on li "Person outside the car" at bounding box center [867, 146] width 183 height 21
type input "Person outside the car"
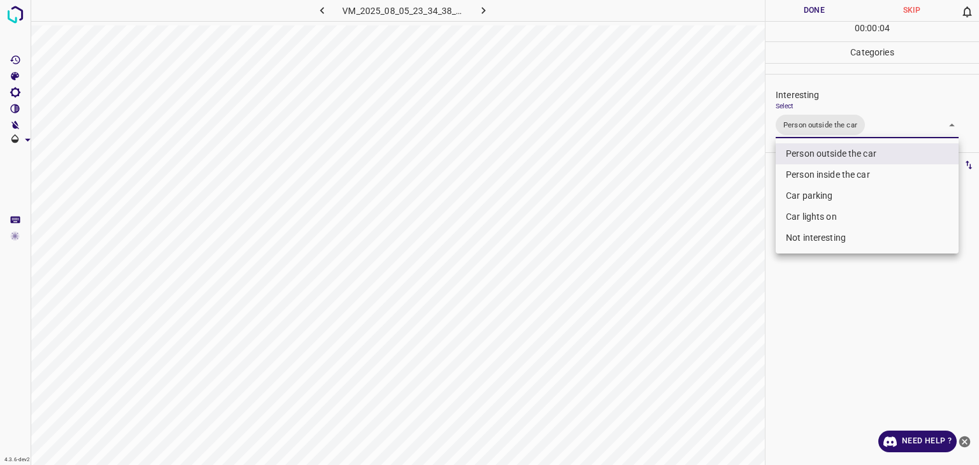
click at [793, 15] on div at bounding box center [489, 232] width 979 height 465
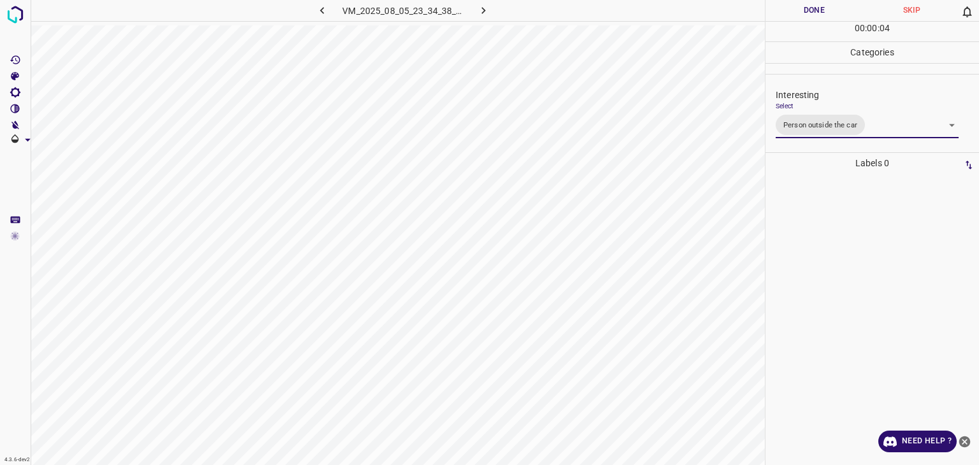
click at [793, 15] on div "Person outside the car Person inside the car Car parking Car lights on Not inte…" at bounding box center [489, 232] width 979 height 465
click at [793, 15] on button "Done" at bounding box center [815, 10] width 98 height 21
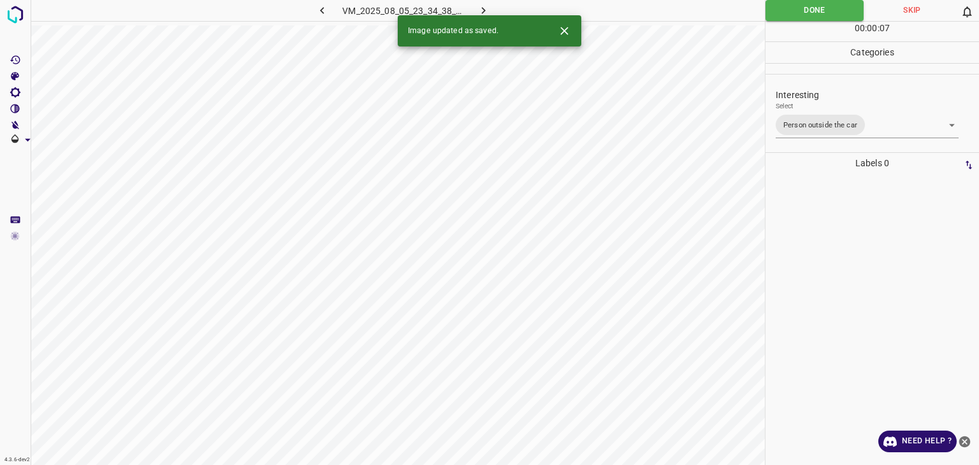
click at [487, 13] on icon "button" at bounding box center [483, 10] width 13 height 13
click at [826, 113] on body "4.3.6-dev2 VM_2025_08_07_23_01_17_535_07.gif Done Skip 0 00 : 00 : 08 Categorie…" at bounding box center [489, 232] width 979 height 465
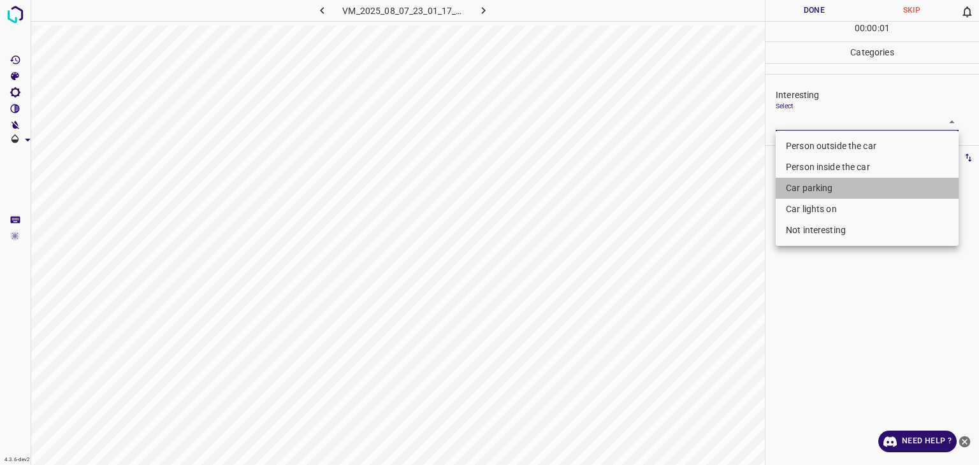
click at [806, 187] on li "Car parking" at bounding box center [867, 188] width 183 height 21
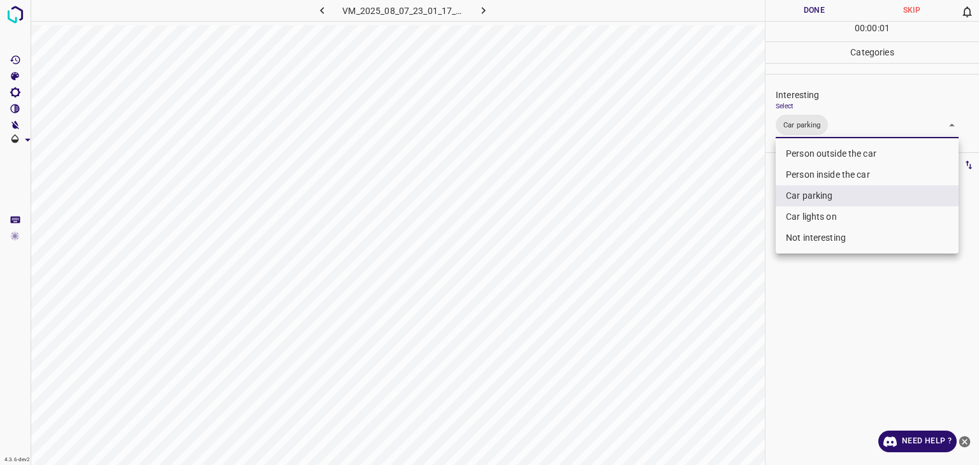
click at [800, 169] on li "Person inside the car" at bounding box center [867, 175] width 183 height 21
type input "Car parking,Person inside the car"
click at [801, 13] on div at bounding box center [489, 232] width 979 height 465
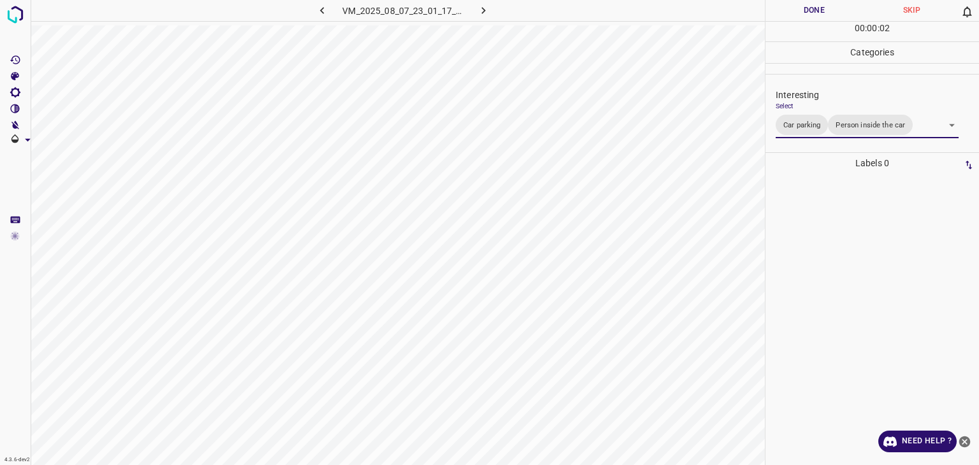
click at [801, 13] on div "Person outside the car Person inside the car Car parking Car lights on Not inte…" at bounding box center [489, 232] width 979 height 465
click at [801, 13] on button "Done" at bounding box center [815, 10] width 98 height 21
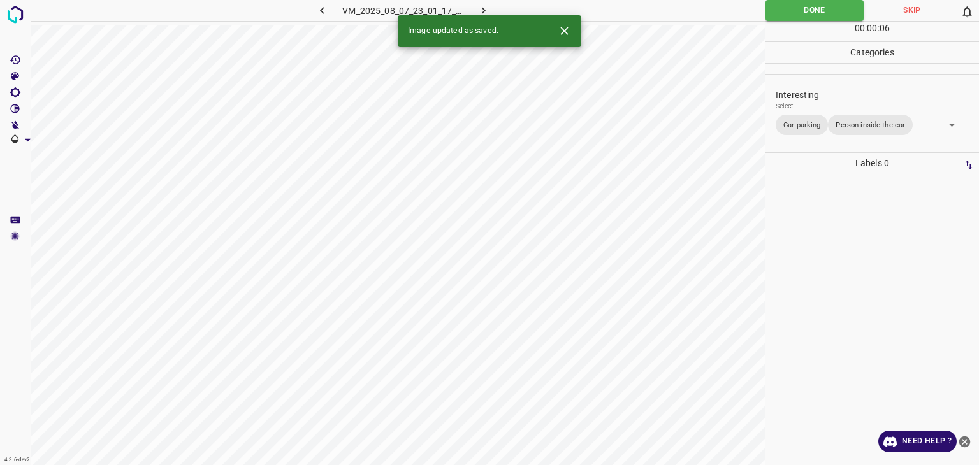
click at [492, 7] on button "button" at bounding box center [484, 10] width 41 height 21
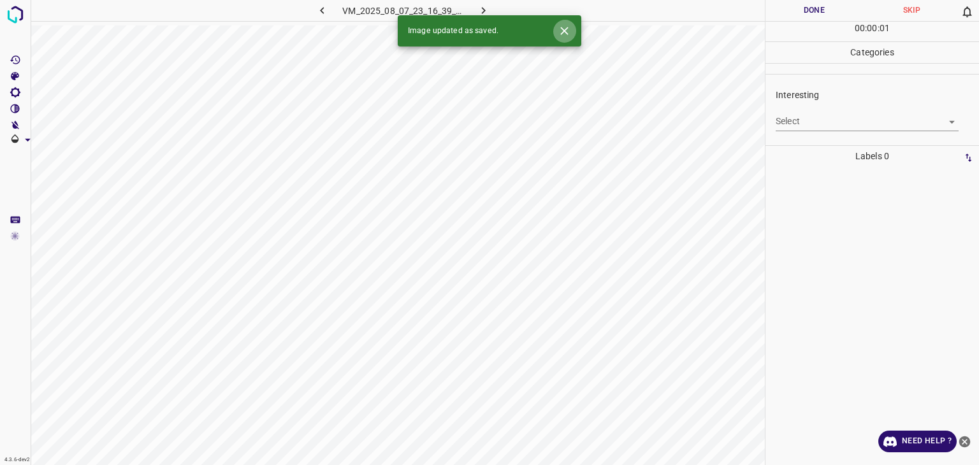
click at [569, 34] on icon "Close" at bounding box center [564, 30] width 13 height 13
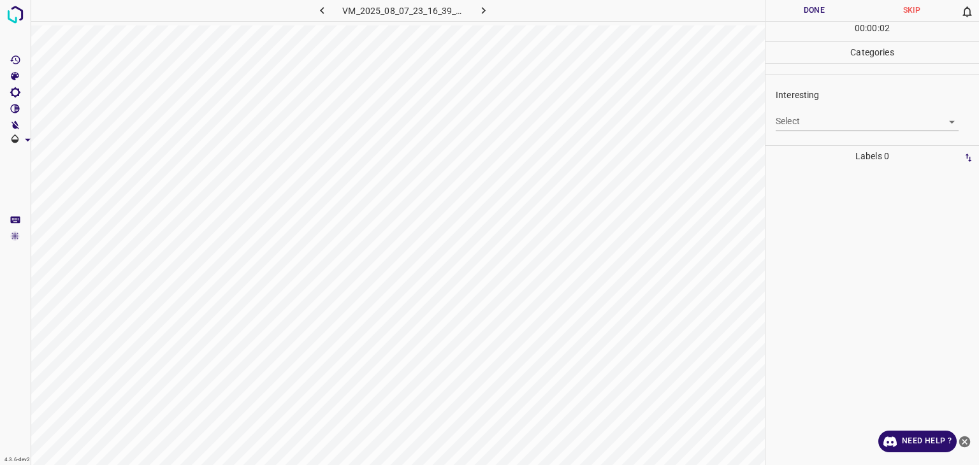
click at [847, 125] on body "4.3.6-dev2 VM_2025_08_07_23_16_39_591_04.gif Done Skip 0 00 : 00 : 02 Categorie…" at bounding box center [489, 232] width 979 height 465
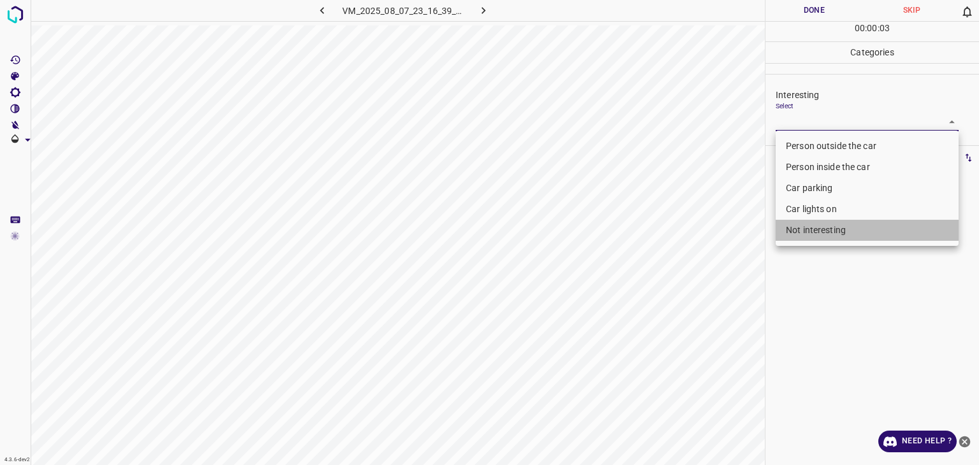
click at [794, 223] on li "Not interesting" at bounding box center [867, 230] width 183 height 21
type input "Not interesting"
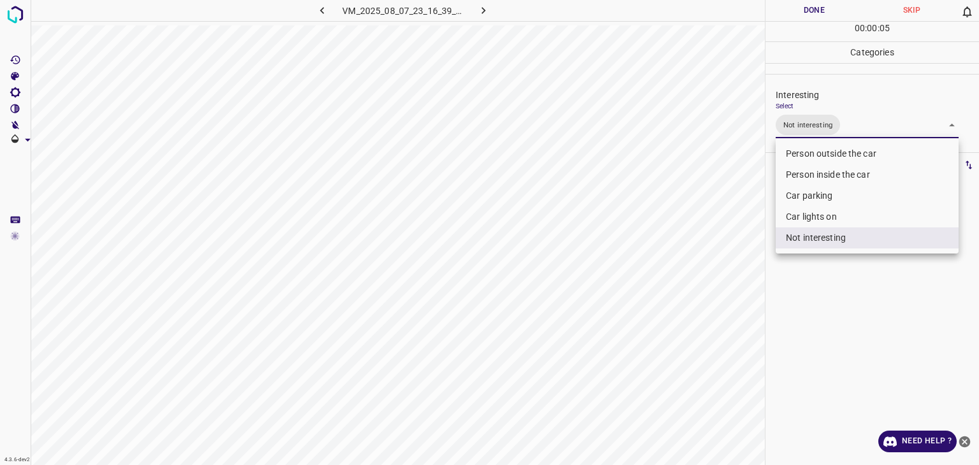
click at [795, 6] on div at bounding box center [489, 232] width 979 height 465
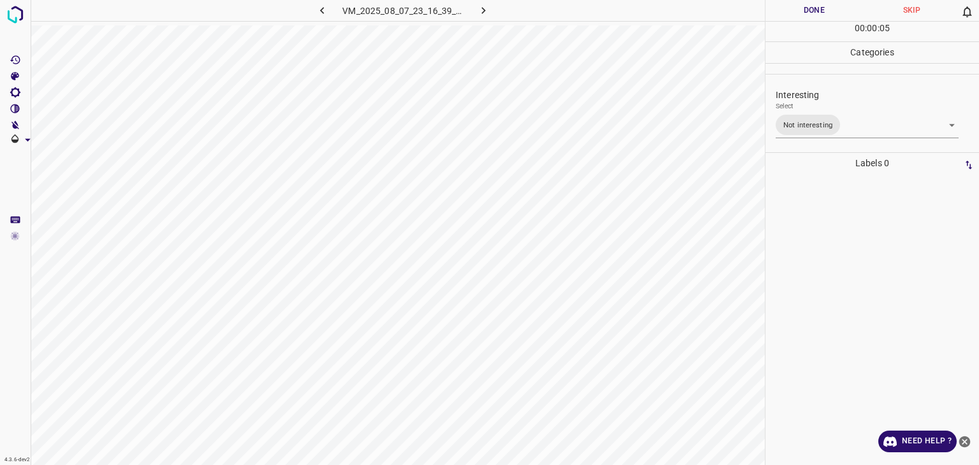
click at [795, 6] on div "Person outside the car Person inside the car Car parking Car lights on Not inte…" at bounding box center [489, 232] width 979 height 465
click at [795, 6] on button "Done" at bounding box center [815, 10] width 98 height 21
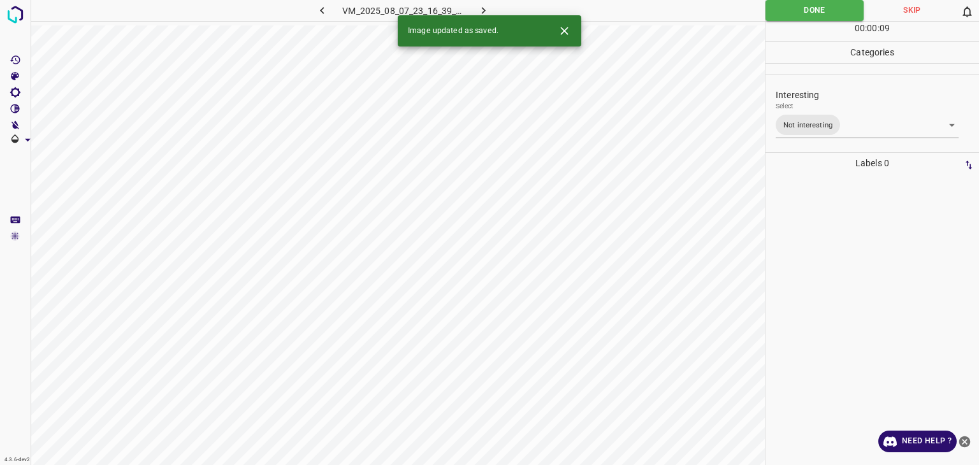
click at [486, 8] on icon "button" at bounding box center [483, 10] width 13 height 13
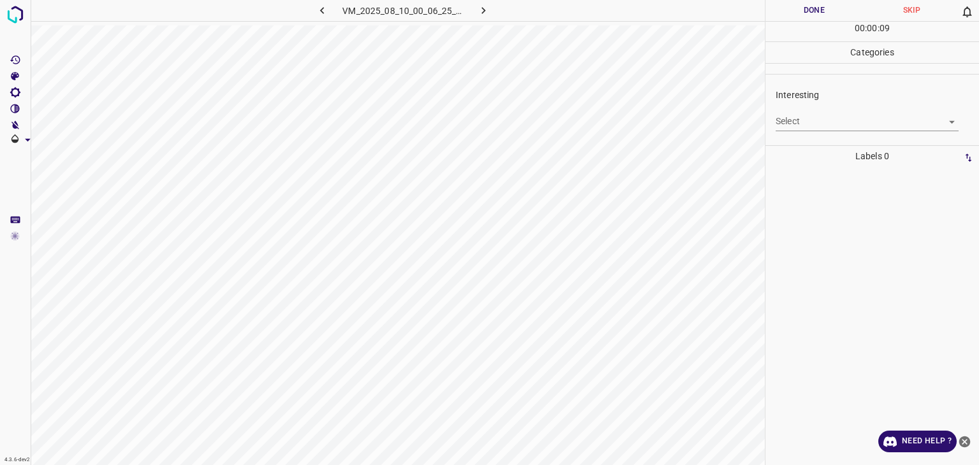
click at [800, 122] on body "4.3.6-dev2 VM_2025_08_10_00_06_25_776_06.gif Done Skip 0 00 : 00 : 09 Categorie…" at bounding box center [489, 232] width 979 height 465
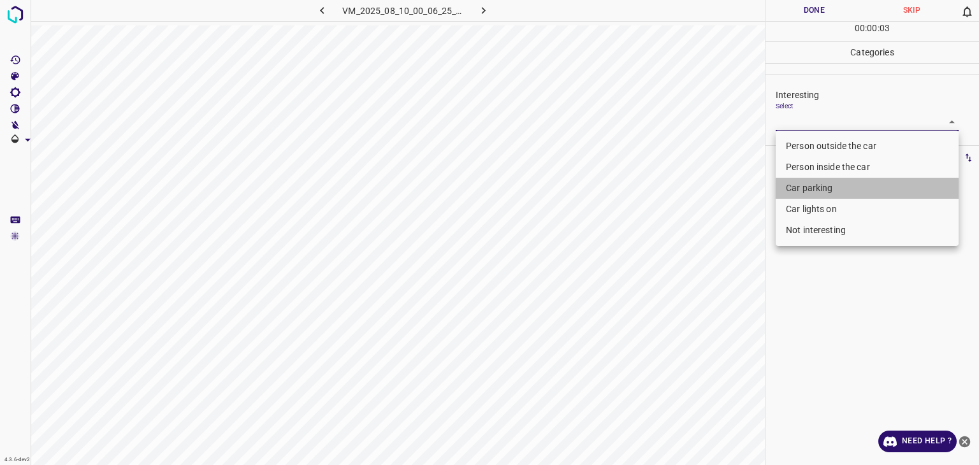
click at [813, 180] on li "Car parking" at bounding box center [867, 188] width 183 height 21
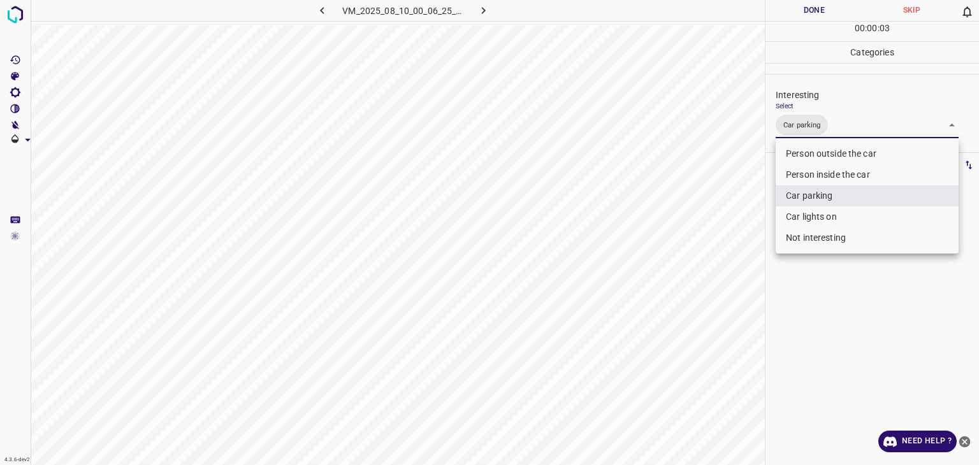
type input "Car parking"
click at [800, 13] on div at bounding box center [489, 232] width 979 height 465
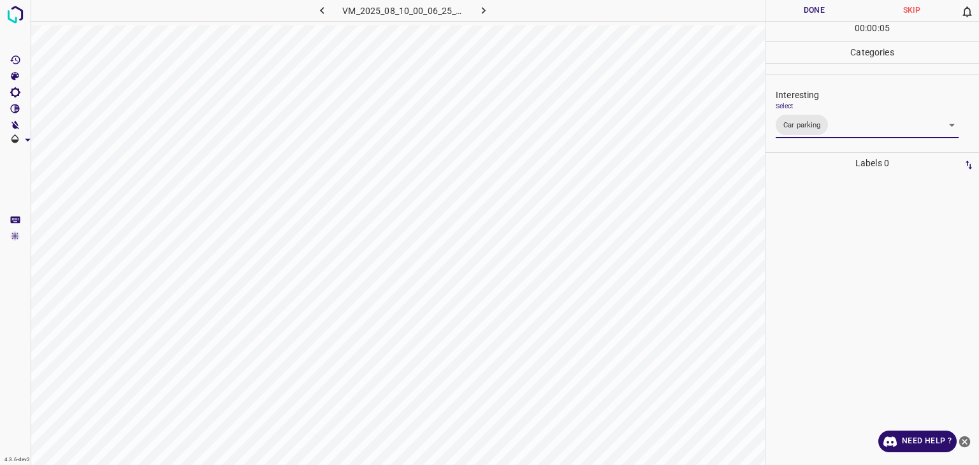
click at [800, 13] on div at bounding box center [489, 232] width 979 height 465
click at [800, 13] on button "Done" at bounding box center [815, 10] width 98 height 21
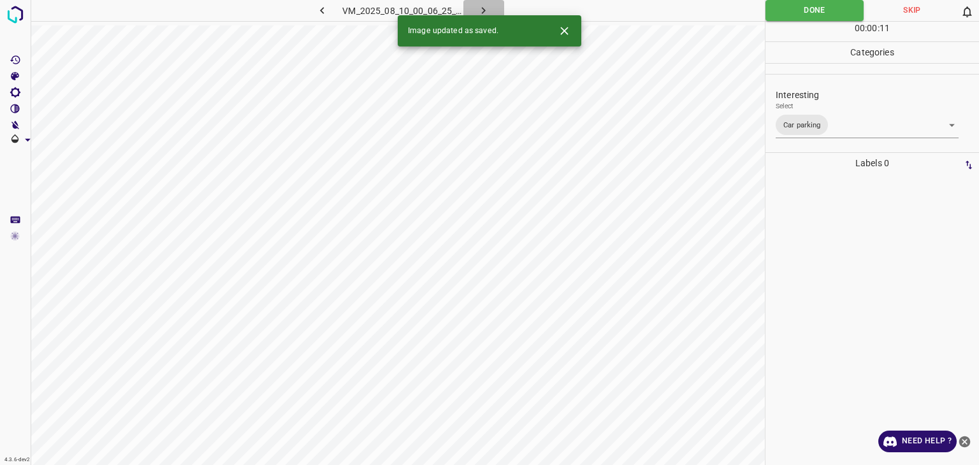
click at [479, 4] on icon "button" at bounding box center [483, 10] width 13 height 13
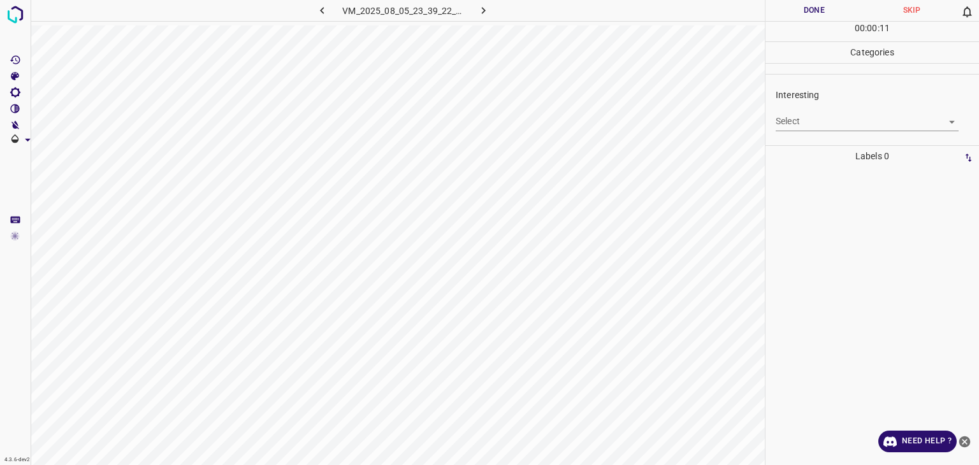
click at [801, 114] on body "4.3.6-dev2 VM_2025_08_05_23_39_22_022_00.gif Done Skip 0 00 : 00 : 11 Categorie…" at bounding box center [489, 232] width 979 height 465
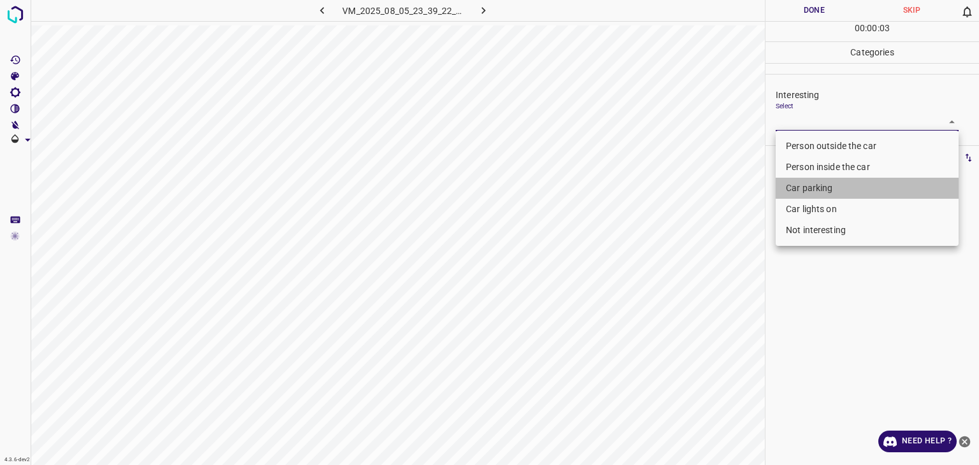
click at [810, 187] on li "Car parking" at bounding box center [867, 188] width 183 height 21
type input "Car parking"
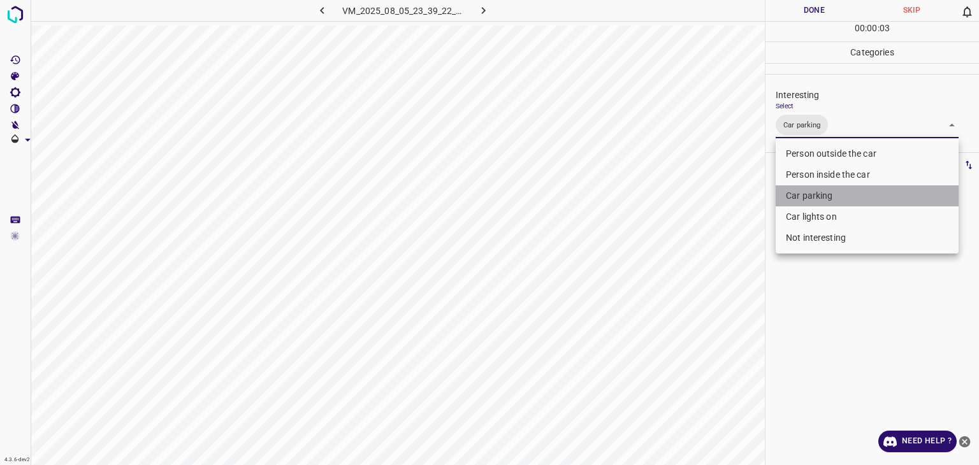
click at [814, 194] on li "Car parking" at bounding box center [867, 196] width 183 height 21
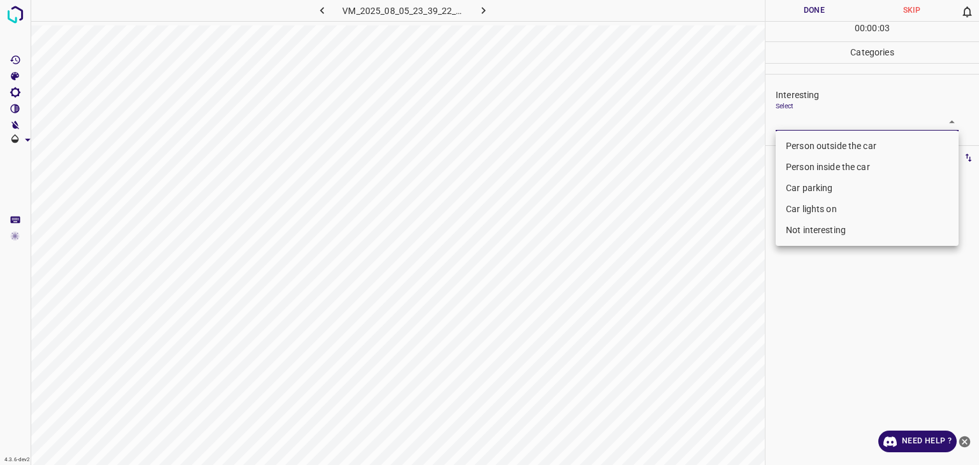
click at [815, 205] on li "Car lights on" at bounding box center [867, 209] width 183 height 21
type input "Car lights on"
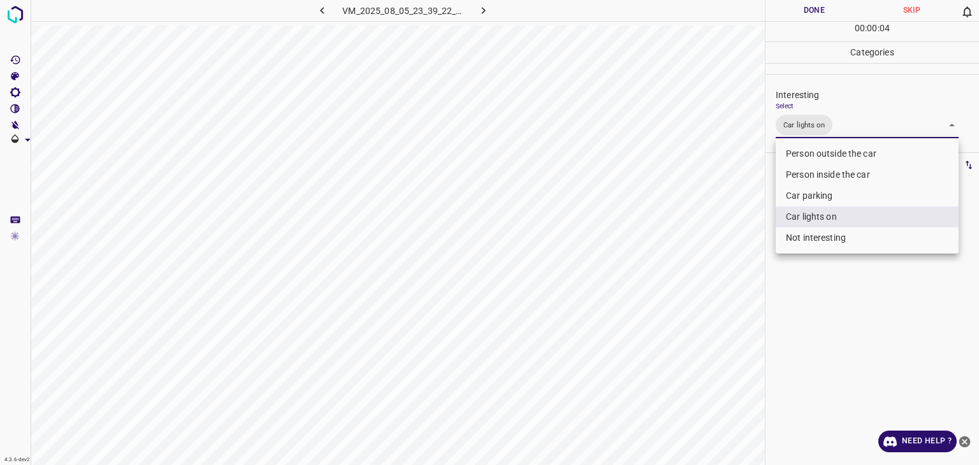
click at [816, 15] on div at bounding box center [489, 232] width 979 height 465
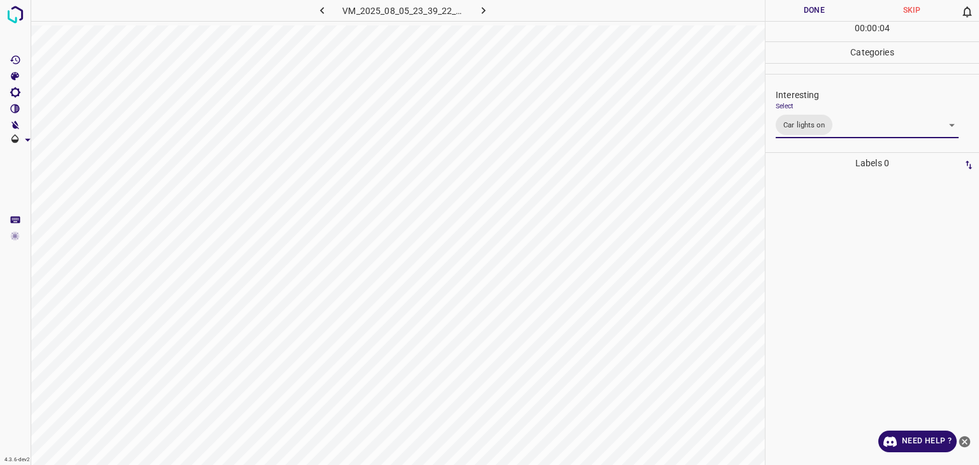
click at [816, 14] on div at bounding box center [489, 232] width 979 height 465
click at [816, 14] on button "Done" at bounding box center [815, 10] width 98 height 21
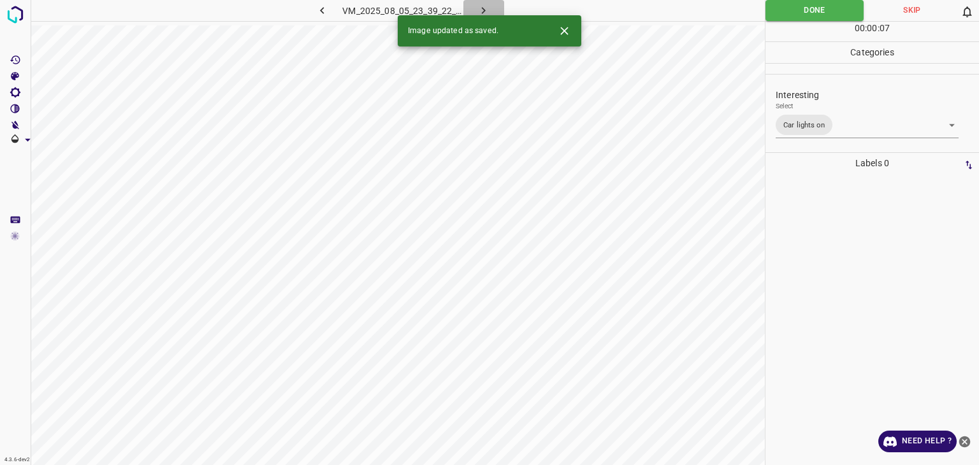
click at [485, 10] on icon "button" at bounding box center [483, 10] width 13 height 13
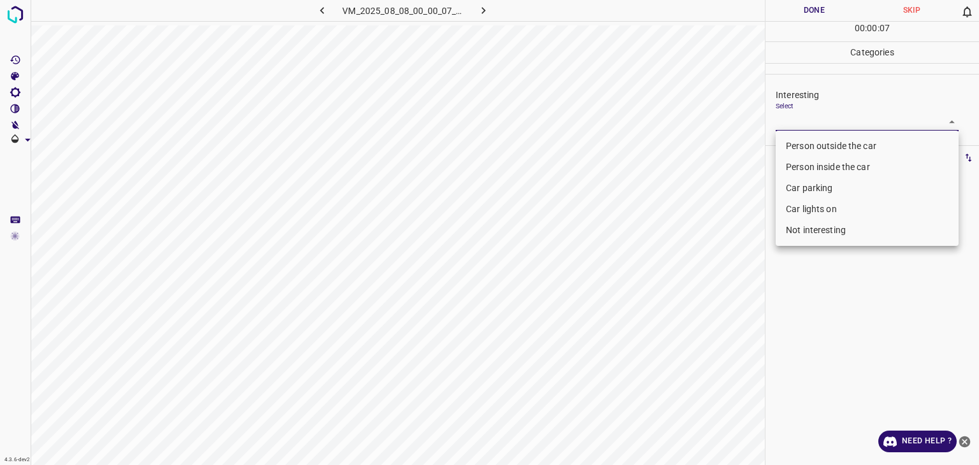
click at [780, 118] on body "4.3.6-dev2 VM_2025_08_08_00_00_07_871_04.gif Done Skip 0 00 : 00 : 07 Categorie…" at bounding box center [489, 232] width 979 height 465
click at [795, 147] on li "Person outside the car" at bounding box center [867, 146] width 183 height 21
type input "Person outside the car"
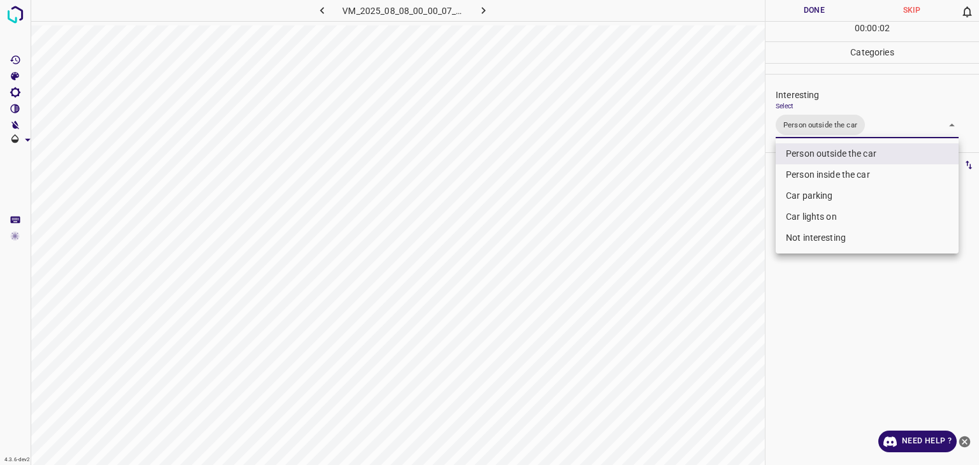
click at [775, 9] on div at bounding box center [489, 232] width 979 height 465
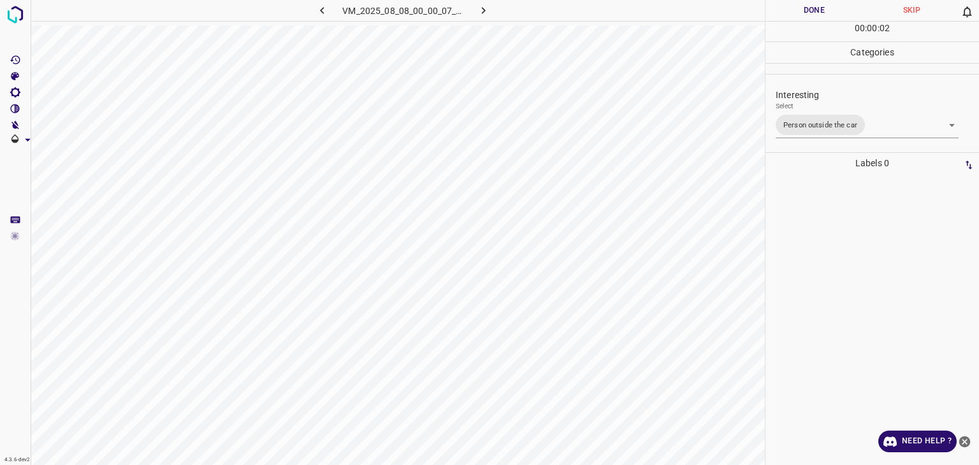
click at [775, 10] on div "Person outside the car Person inside the car Car parking Car lights on Not inte…" at bounding box center [489, 232] width 979 height 465
click at [775, 10] on button "Done" at bounding box center [815, 10] width 98 height 21
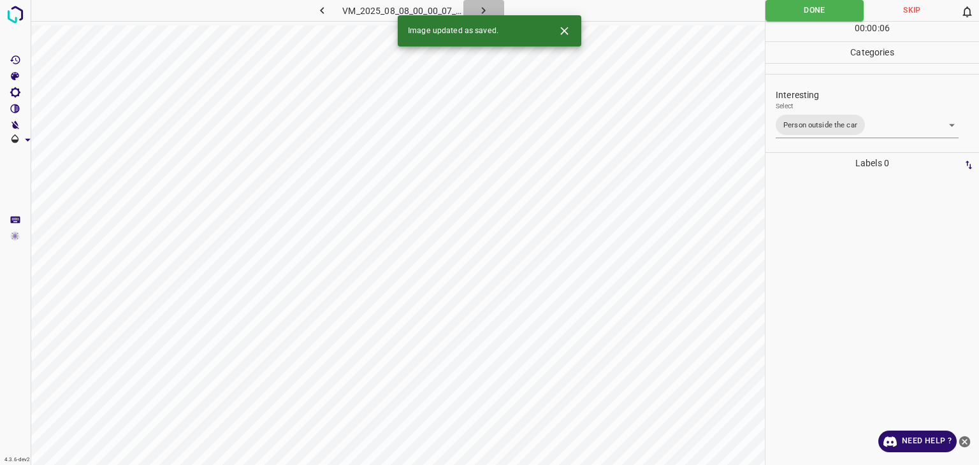
click at [483, 6] on icon "button" at bounding box center [483, 10] width 13 height 13
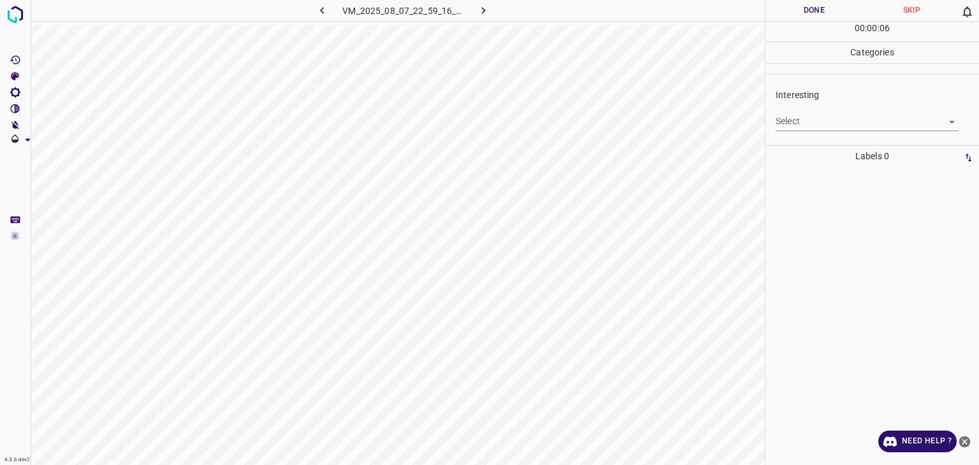
click at [802, 83] on div "Interesting Select ​" at bounding box center [873, 110] width 214 height 60
click at [803, 119] on body "4.3.6-dev2 VM_2025_08_07_22_59_16_434_01.gif Done Skip 0 00 : 00 : 01 Categorie…" at bounding box center [489, 232] width 979 height 465
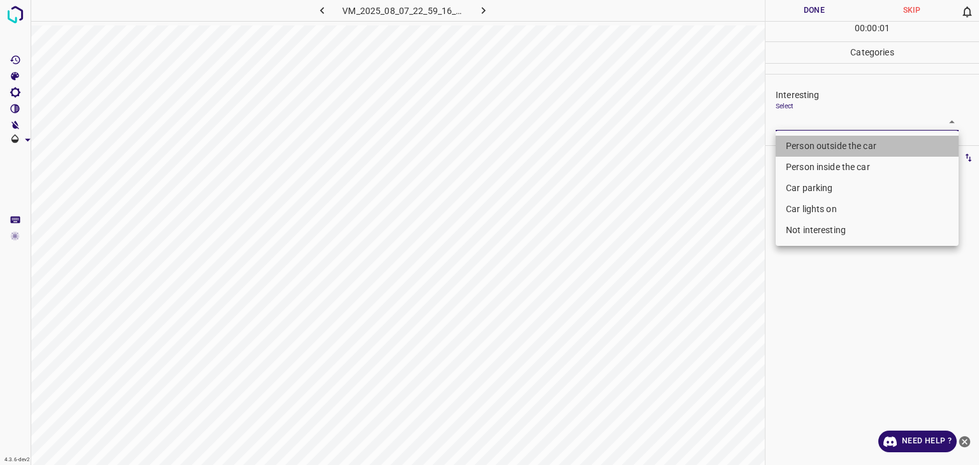
click at [805, 149] on li "Person outside the car" at bounding box center [867, 146] width 183 height 21
type input "Person outside the car"
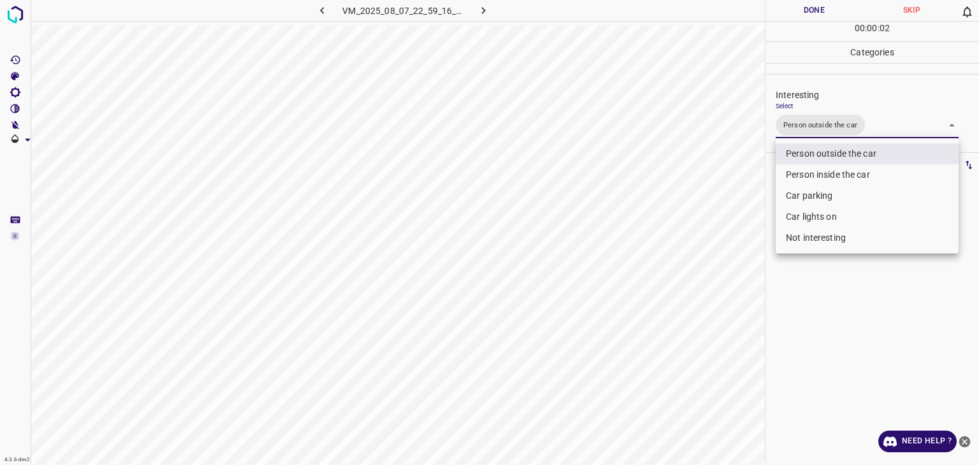
click at [815, 14] on div at bounding box center [489, 232] width 979 height 465
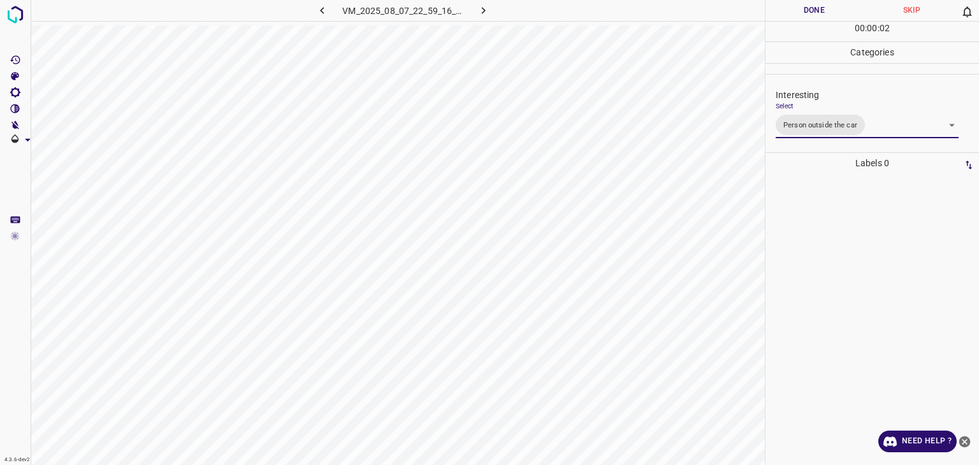
click at [815, 14] on div "Person outside the car Person inside the car Car parking Car lights on Not inte…" at bounding box center [489, 232] width 979 height 465
click at [815, 14] on button "Done" at bounding box center [815, 10] width 98 height 21
click at [497, 11] on button "button" at bounding box center [484, 10] width 41 height 21
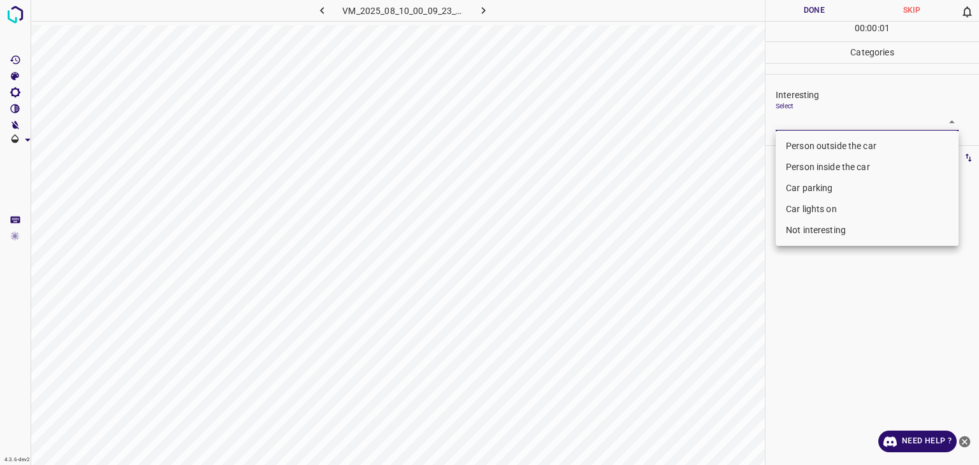
click at [808, 121] on body "4.3.6-dev2 VM_2025_08_10_00_09_23_273_02.gif Done Skip 0 00 : 00 : 01 Categorie…" at bounding box center [489, 232] width 979 height 465
click at [820, 140] on li "Person outside the car" at bounding box center [867, 146] width 183 height 21
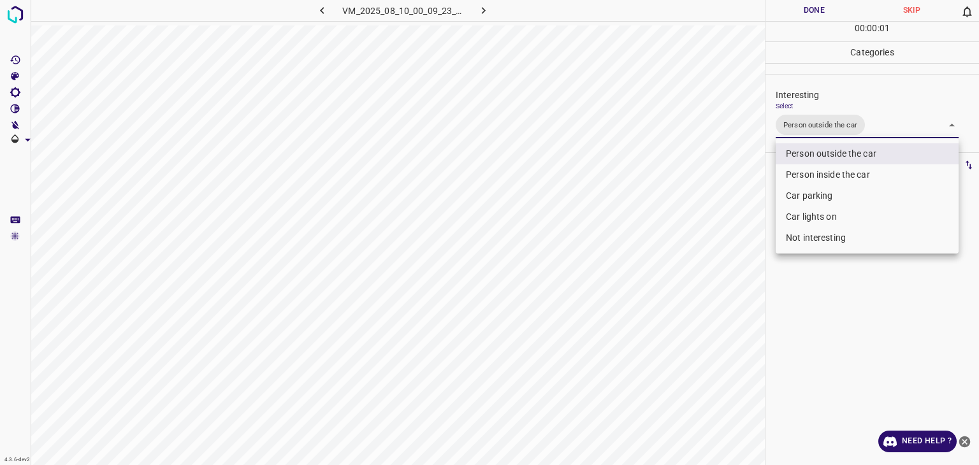
type input "Person outside the car"
click at [812, 12] on div at bounding box center [489, 232] width 979 height 465
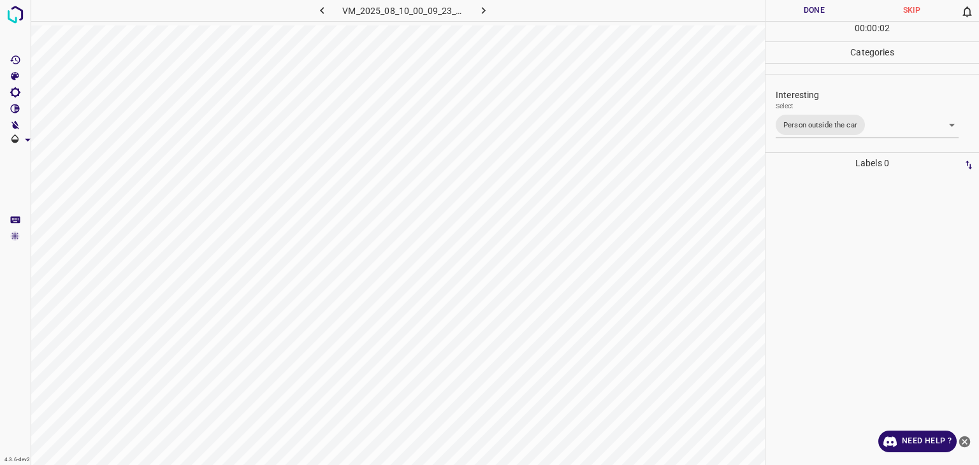
click at [809, 8] on div "Person outside the car Person inside the car Car parking Car lights on Not inte…" at bounding box center [489, 232] width 979 height 465
click at [808, 9] on button "Done" at bounding box center [815, 10] width 98 height 21
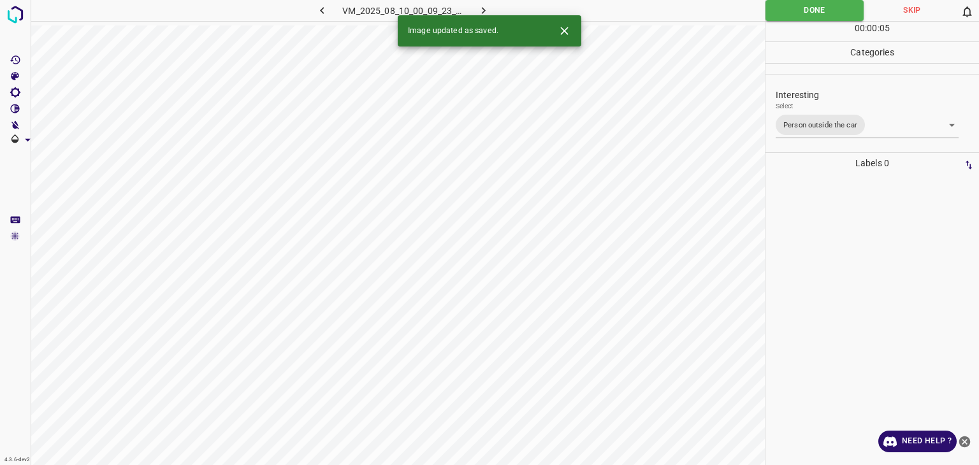
click at [478, 10] on icon "button" at bounding box center [483, 10] width 13 height 13
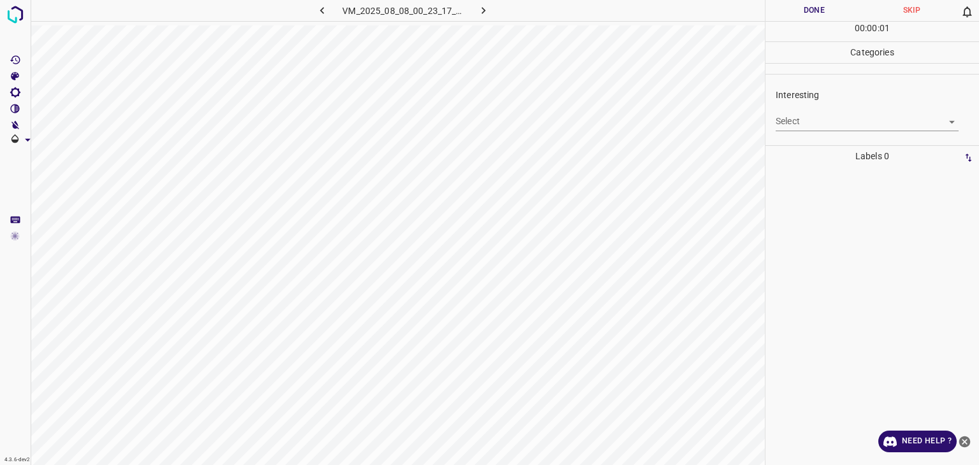
click at [824, 140] on ul "Interesting Select ​" at bounding box center [873, 110] width 214 height 70
click at [821, 126] on body "4.3.6-dev2 VM_2025_08_08_00_23_17_807_08.gif Done Skip 0 00 : 00 : 01 Categorie…" at bounding box center [489, 232] width 979 height 465
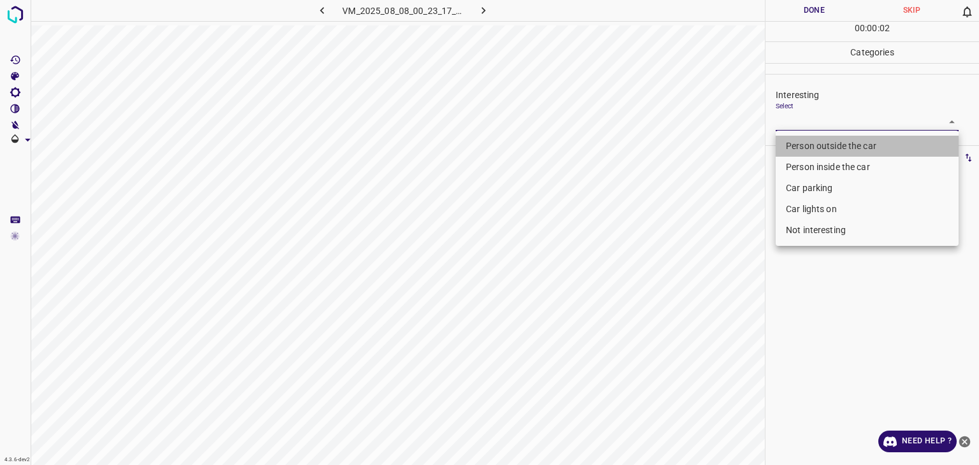
click at [816, 152] on li "Person outside the car" at bounding box center [867, 146] width 183 height 21
type input "Person outside the car"
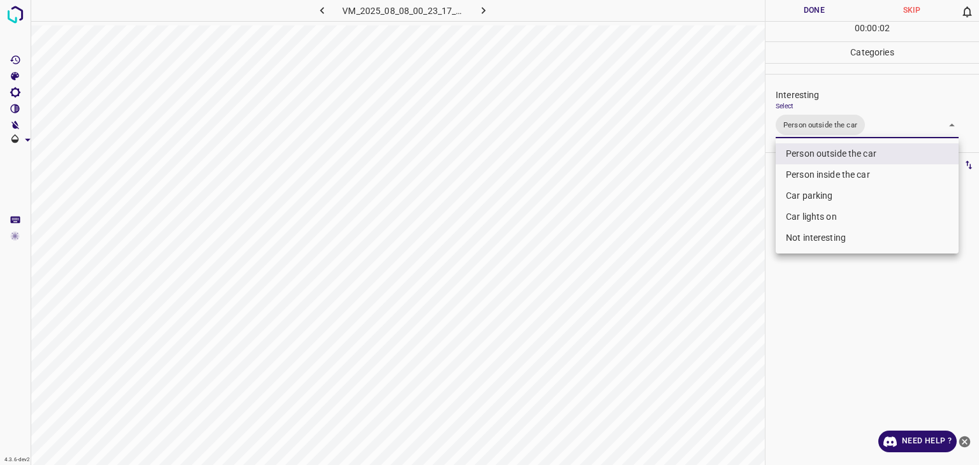
click at [833, 18] on div at bounding box center [489, 232] width 979 height 465
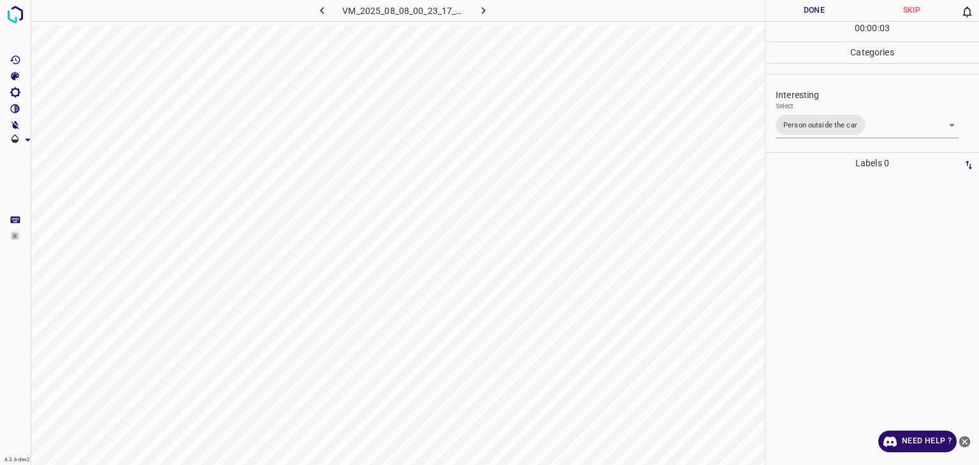
click at [829, 6] on div "Person outside the car Person inside the car Car parking Car lights on Not inte…" at bounding box center [489, 232] width 979 height 465
click at [829, 6] on button "Done" at bounding box center [815, 10] width 98 height 21
click at [826, 4] on button "Done" at bounding box center [815, 10] width 98 height 21
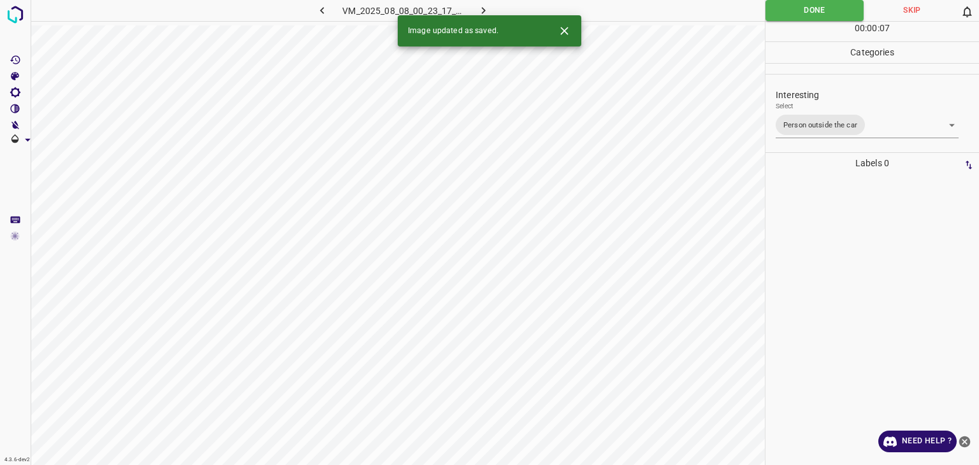
click at [482, 5] on icon "button" at bounding box center [483, 10] width 13 height 13
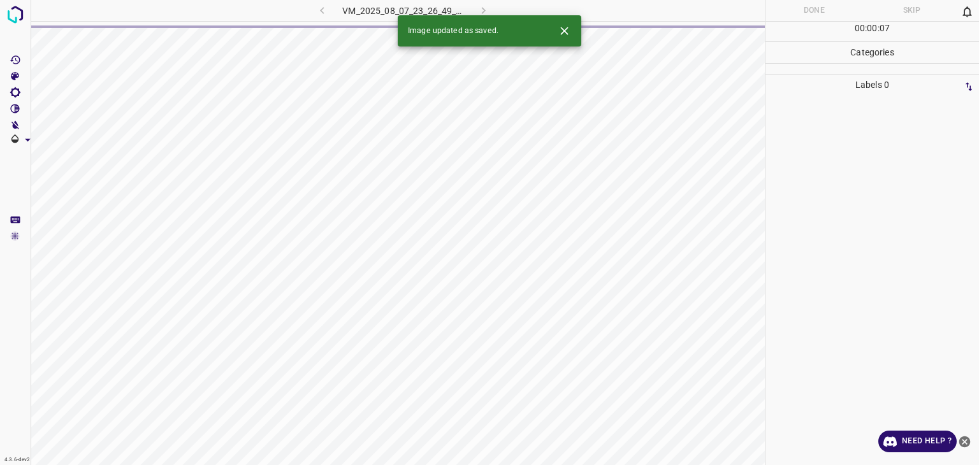
click at [562, 39] on button "Close" at bounding box center [565, 31] width 24 height 24
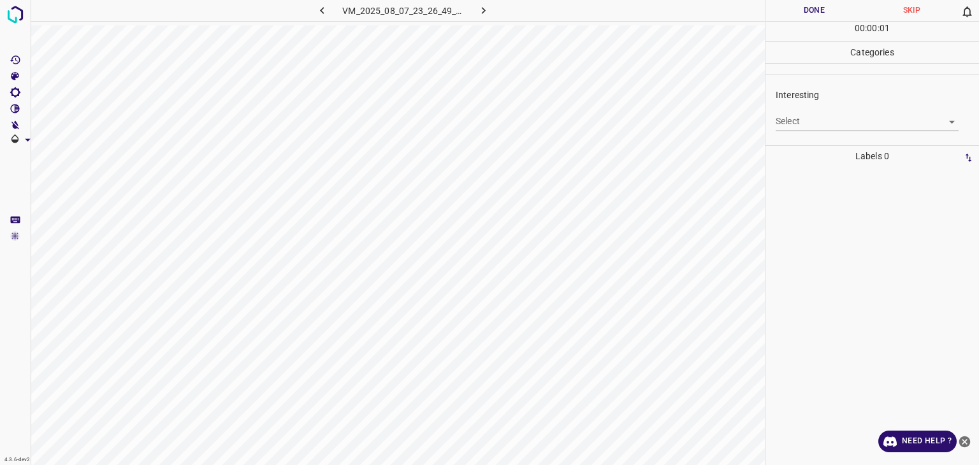
click at [814, 128] on body "4.3.6-dev2 VM_2025_08_07_23_26_49_267_00.gif Done Skip 0 00 : 00 : 01 Categorie…" at bounding box center [489, 232] width 979 height 465
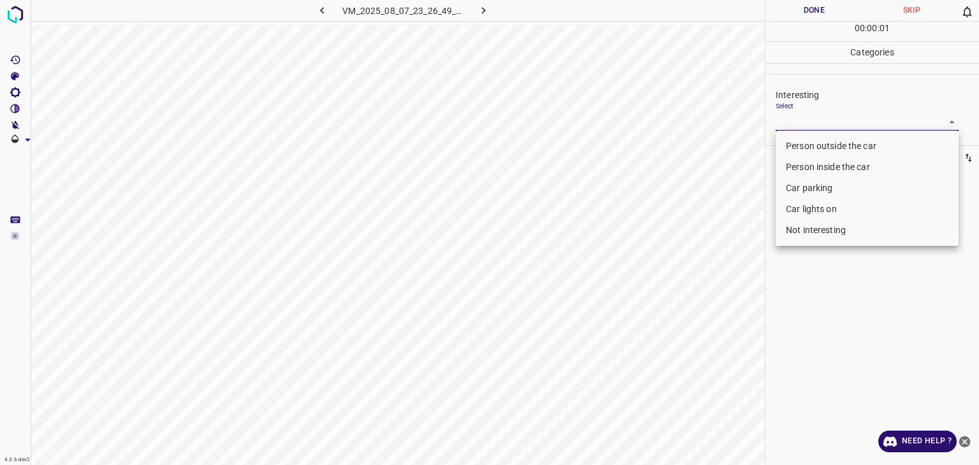
click at [827, 235] on li "Not interesting" at bounding box center [867, 230] width 183 height 21
type input "Not interesting"
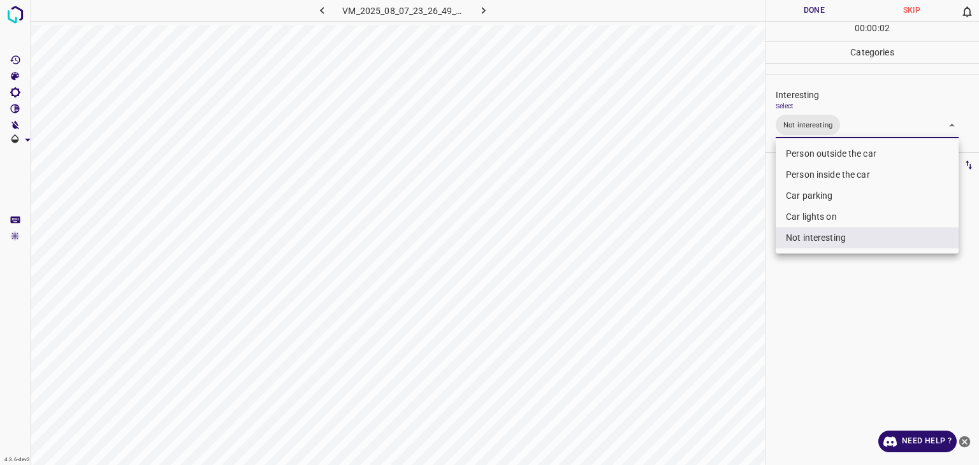
click at [816, 13] on div at bounding box center [489, 232] width 979 height 465
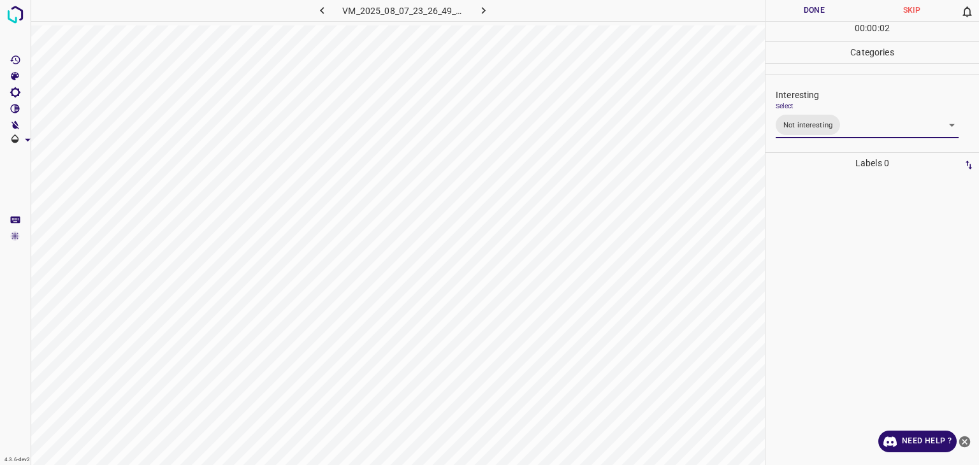
click at [816, 13] on div "Person outside the car Person inside the car Car parking Car lights on Not inte…" at bounding box center [489, 232] width 979 height 465
click at [816, 13] on button "Done" at bounding box center [815, 10] width 98 height 21
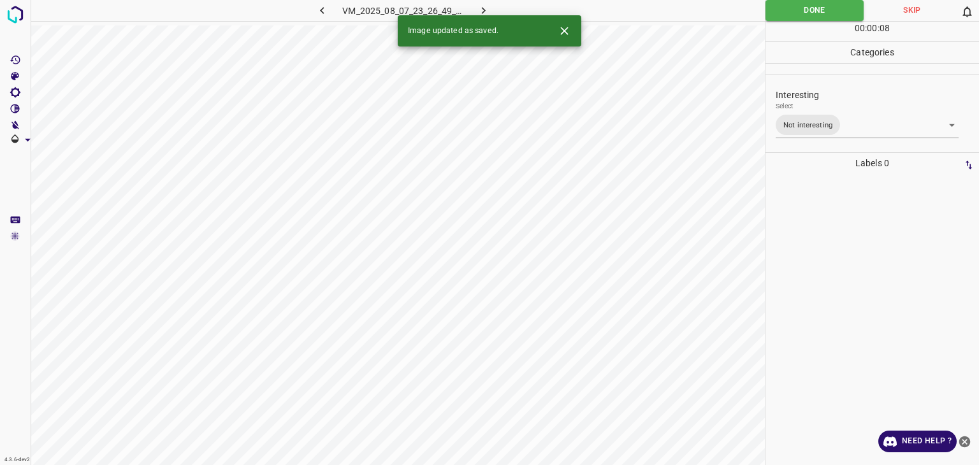
click at [477, 8] on icon "button" at bounding box center [483, 10] width 13 height 13
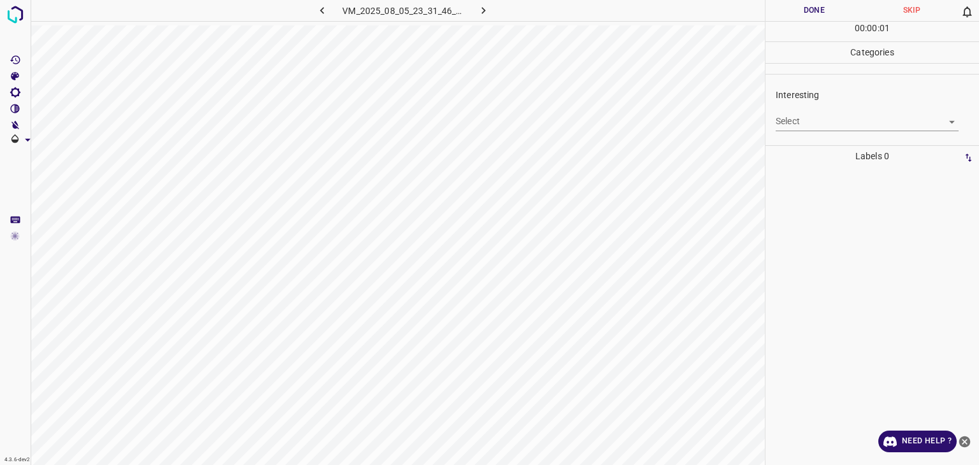
click at [857, 123] on body "4.3.6-dev2 VM_2025_08_05_23_31_46_996_07.gif Done Skip 0 00 : 00 : 01 Categorie…" at bounding box center [489, 232] width 979 height 465
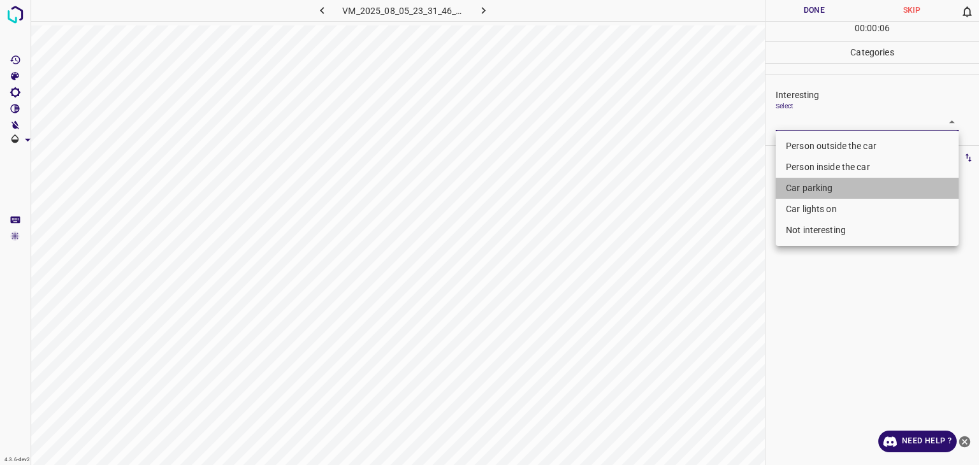
click at [819, 194] on li "Car parking" at bounding box center [867, 188] width 183 height 21
type input "Car parking"
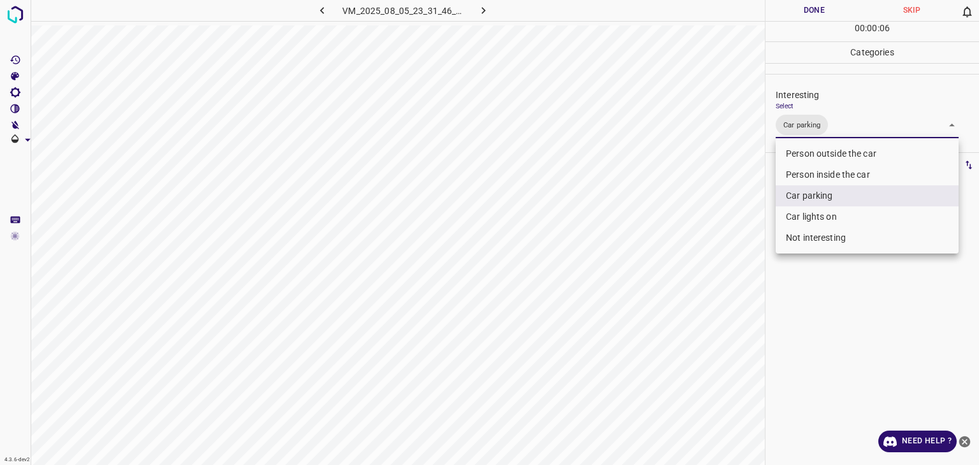
click at [786, 10] on div at bounding box center [489, 232] width 979 height 465
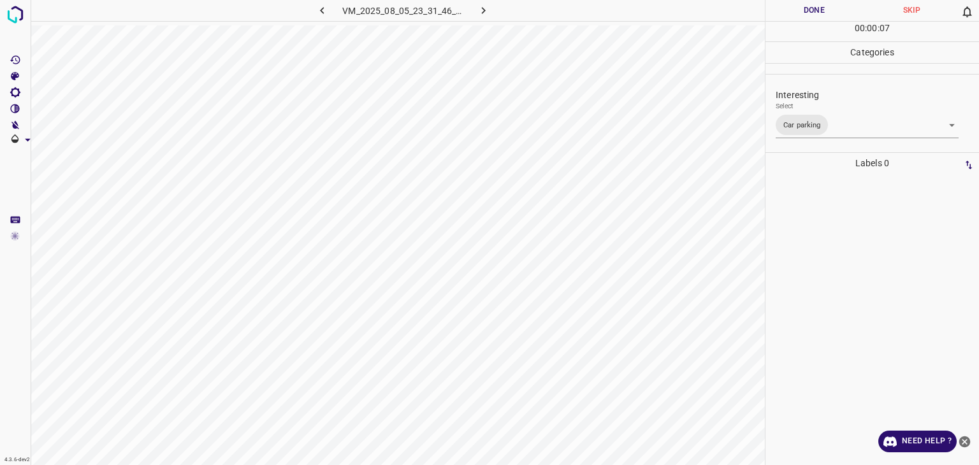
click at [786, 10] on div at bounding box center [489, 232] width 979 height 465
click at [786, 10] on button "Done" at bounding box center [815, 10] width 98 height 21
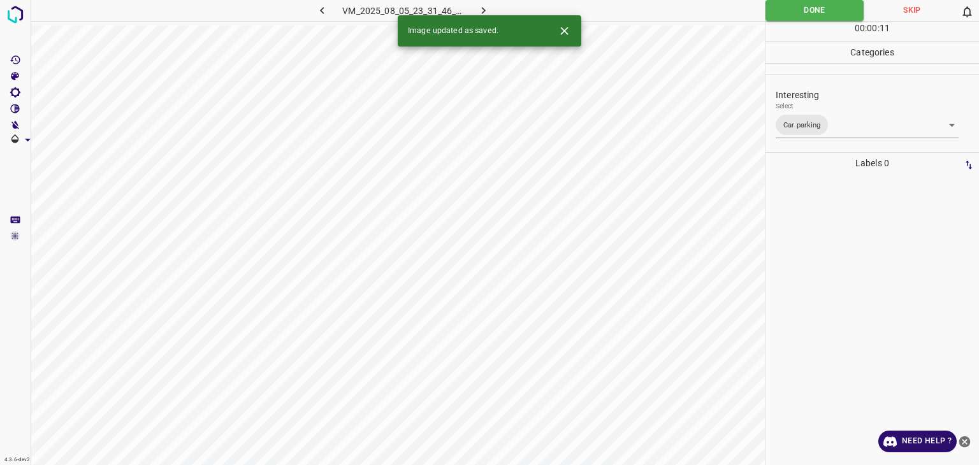
click at [485, 15] on div "4.3.6-dev2 VM_2025_08_05_23_31_46_996_07.gif Done Skip 0 00 : 00 : 11 Categorie…" at bounding box center [489, 232] width 979 height 465
click at [22, 13] on img at bounding box center [15, 14] width 23 height 23
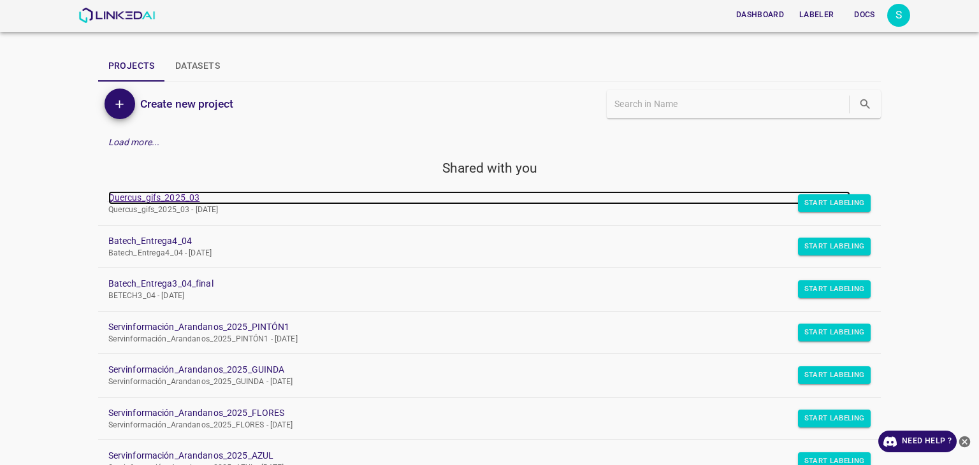
click at [172, 193] on link "Quercus_gifs_2025_03" at bounding box center [479, 197] width 743 height 13
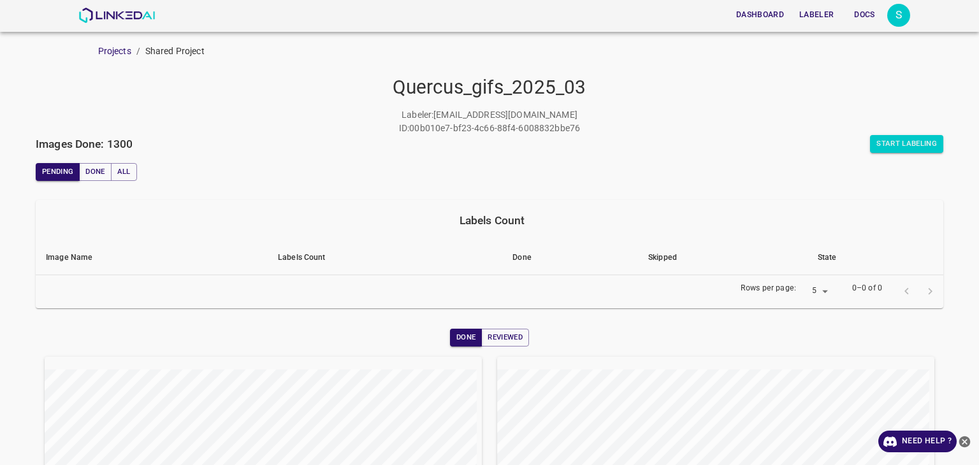
click at [907, 133] on div "Labeler : [EMAIL_ADDRESS][DOMAIN_NAME] ID : 00b010e7-bf23-4c66-88f4-6008832bbe76" at bounding box center [490, 121] width 908 height 27
click at [910, 139] on button "Start Labeling" at bounding box center [906, 144] width 73 height 18
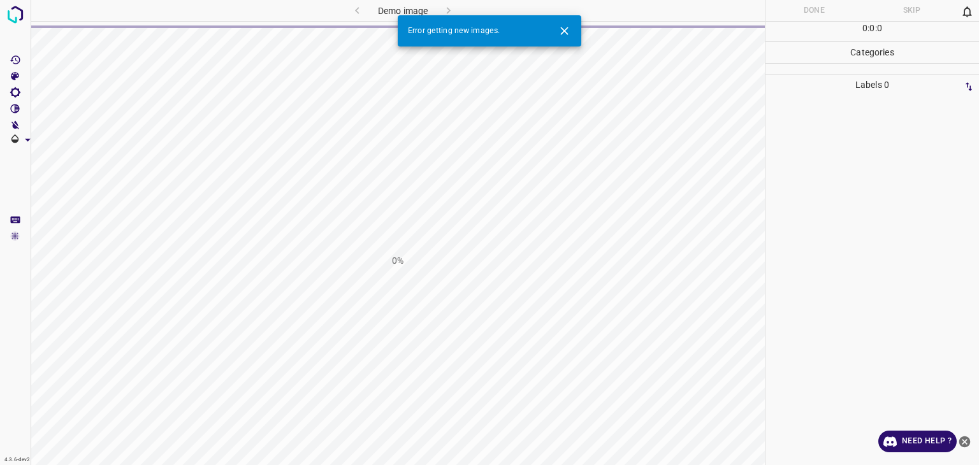
click at [569, 29] on icon "Close" at bounding box center [564, 30] width 13 height 13
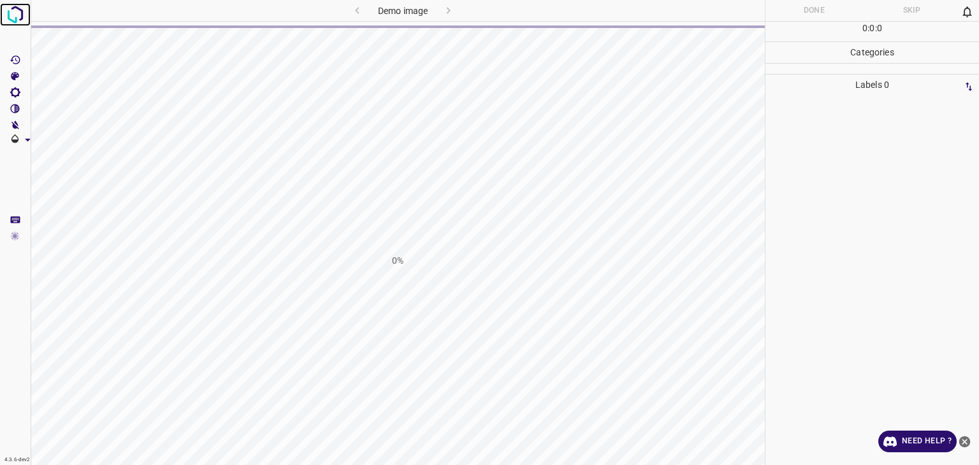
click at [7, 14] on img at bounding box center [15, 14] width 23 height 23
